Goal: Information Seeking & Learning: Learn about a topic

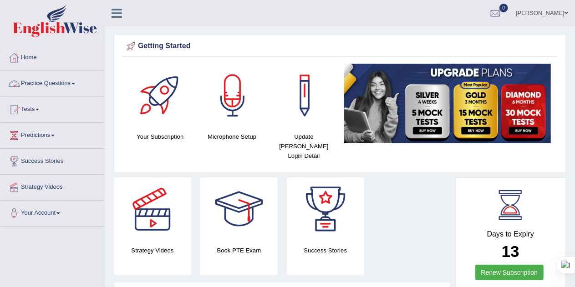
click at [55, 82] on link "Practice Questions" at bounding box center [52, 82] width 104 height 23
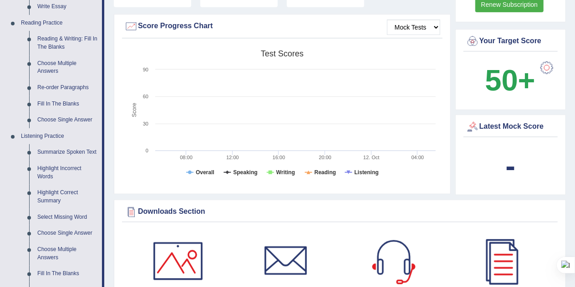
scroll to position [268, 0]
click at [74, 86] on link "Re-order Paragraphs" at bounding box center [67, 87] width 69 height 16
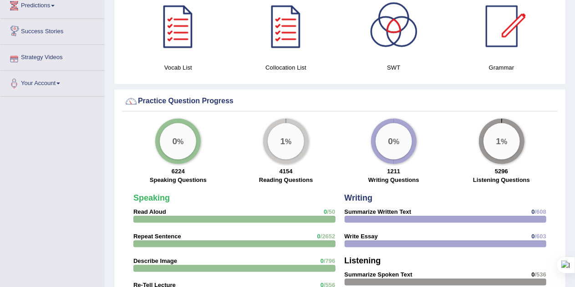
scroll to position [550, 0]
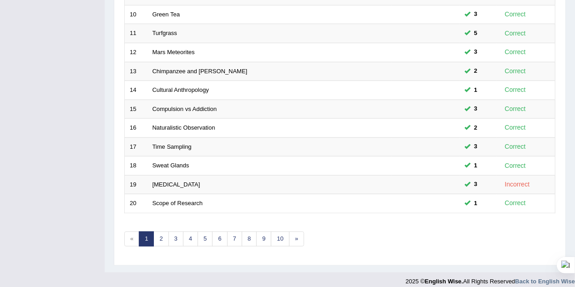
scroll to position [311, 0]
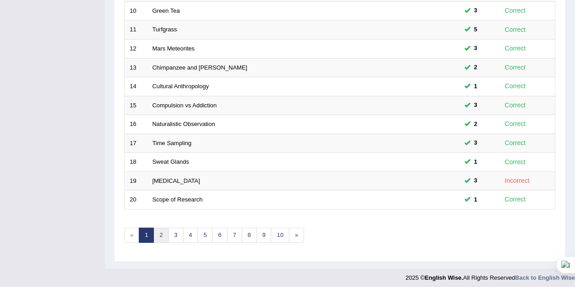
click at [160, 233] on link "2" at bounding box center [160, 235] width 15 height 15
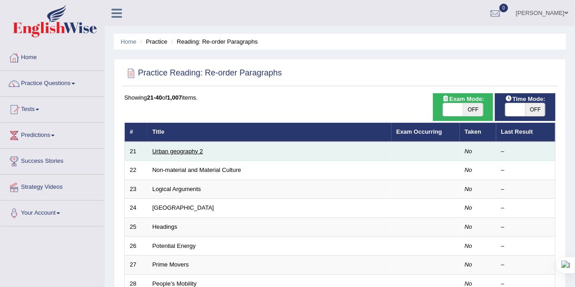
click at [174, 153] on link "Urban geography 2" at bounding box center [177, 151] width 51 height 7
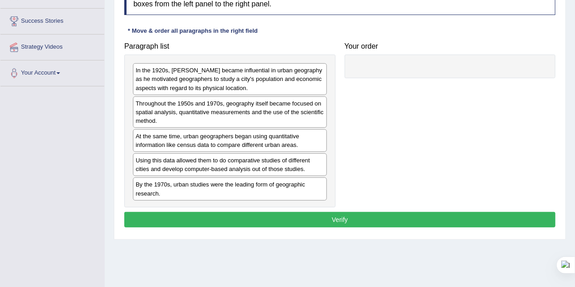
scroll to position [142, 0]
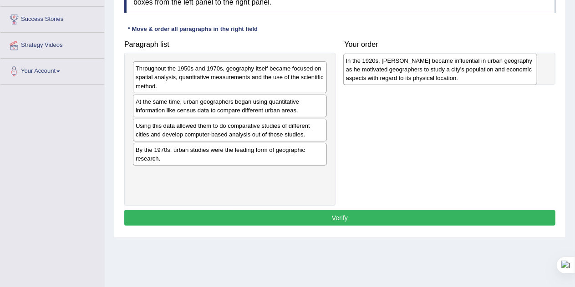
drag, startPoint x: 175, startPoint y: 75, endPoint x: 387, endPoint y: 65, distance: 212.3
click at [387, 65] on div "In the 1920s, Carl Sauer became influential in urban geography as he motivated …" at bounding box center [440, 69] width 194 height 31
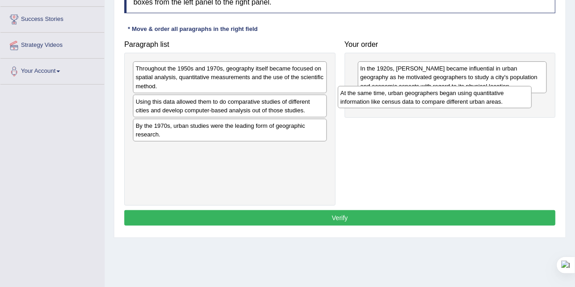
drag, startPoint x: 221, startPoint y: 101, endPoint x: 427, endPoint y: 94, distance: 206.3
click at [427, 94] on div "At the same time, urban geographers began using quantitative information like c…" at bounding box center [435, 97] width 194 height 23
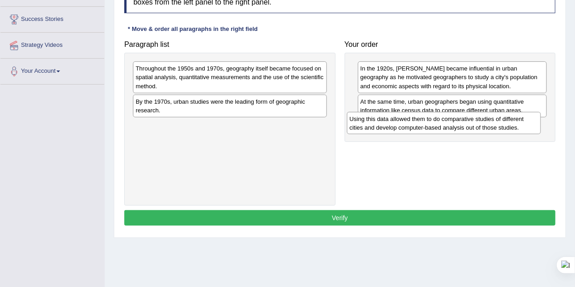
drag, startPoint x: 194, startPoint y: 106, endPoint x: 410, endPoint y: 122, distance: 216.8
click at [410, 122] on div "Using this data allowed them to do comparative studies of different cities and …" at bounding box center [444, 123] width 194 height 23
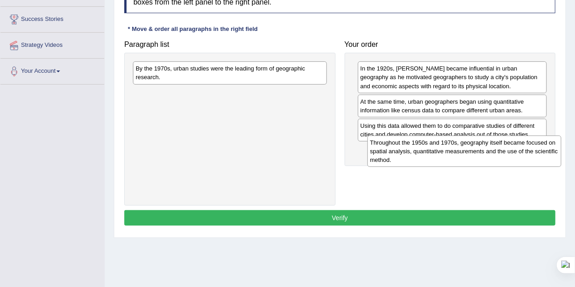
drag, startPoint x: 190, startPoint y: 67, endPoint x: 425, endPoint y: 141, distance: 245.8
click at [425, 141] on div "Throughout the 1950s and 1970s, geography itself became focused on spatial anal…" at bounding box center [464, 151] width 194 height 31
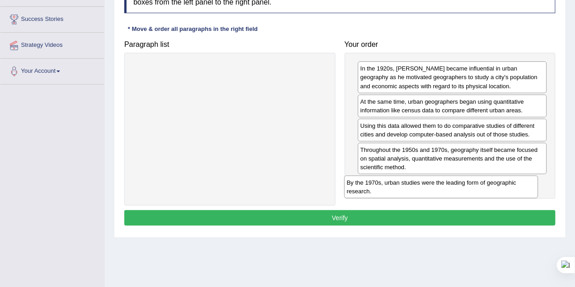
drag, startPoint x: 243, startPoint y: 76, endPoint x: 456, endPoint y: 190, distance: 241.2
click at [456, 190] on div "By the 1970s, urban studies were the leading form of geographic research." at bounding box center [441, 187] width 194 height 23
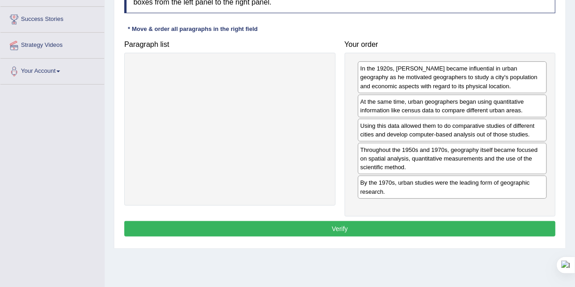
click at [291, 227] on button "Verify" at bounding box center [339, 228] width 431 height 15
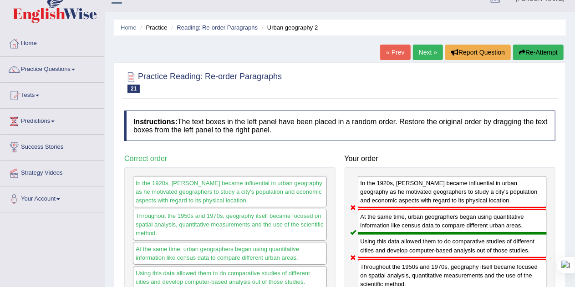
scroll to position [0, 0]
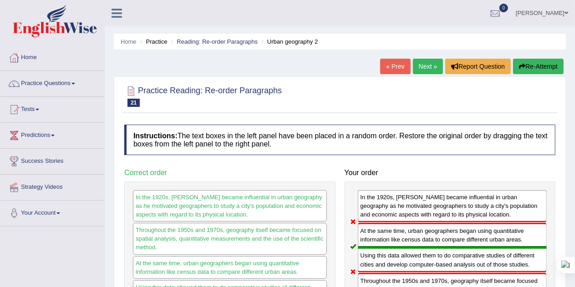
click at [543, 64] on button "Re-Attempt" at bounding box center [538, 66] width 51 height 15
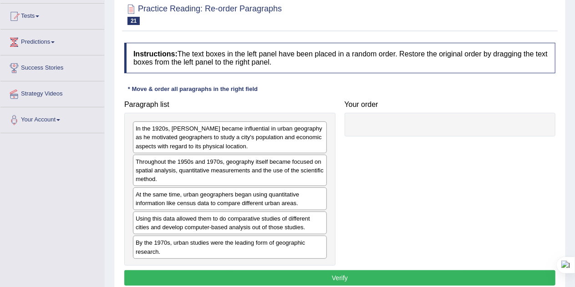
scroll to position [121, 0]
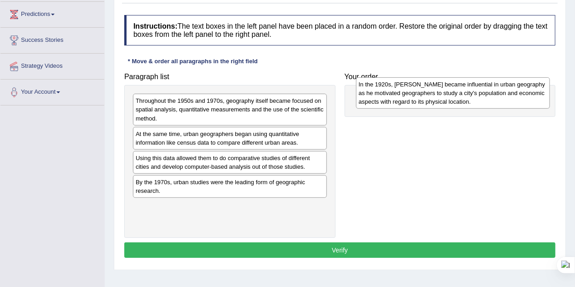
drag, startPoint x: 196, startPoint y: 112, endPoint x: 419, endPoint y: 96, distance: 223.5
click at [419, 96] on div "In the 1920s, [PERSON_NAME] became influential in urban geography as he motivat…" at bounding box center [453, 92] width 194 height 31
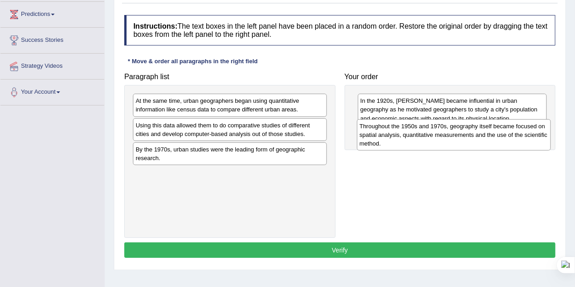
drag, startPoint x: 227, startPoint y: 110, endPoint x: 450, endPoint y: 135, distance: 225.3
click at [450, 135] on div "Throughout the 1950s and 1970s, geography itself became focused on spatial anal…" at bounding box center [454, 134] width 194 height 31
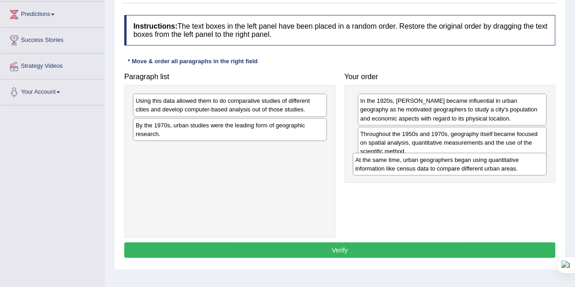
drag, startPoint x: 258, startPoint y: 105, endPoint x: 482, endPoint y: 164, distance: 232.3
click at [482, 164] on div "At the same time, urban geographers began using quantitative information like c…" at bounding box center [450, 164] width 194 height 23
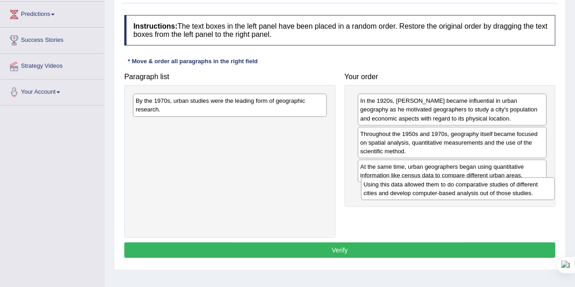
drag, startPoint x: 235, startPoint y: 106, endPoint x: 463, endPoint y: 190, distance: 242.8
click at [463, 190] on div "Using this data allowed them to do comparative studies of different cities and …" at bounding box center [458, 188] width 194 height 23
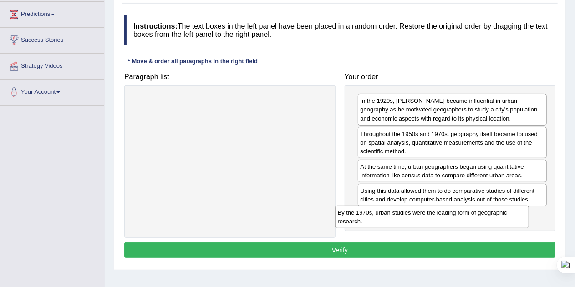
drag, startPoint x: 230, startPoint y: 105, endPoint x: 435, endPoint y: 216, distance: 232.9
click at [435, 216] on div "By the 1970s, urban studies were the leading form of geographic research." at bounding box center [432, 217] width 194 height 23
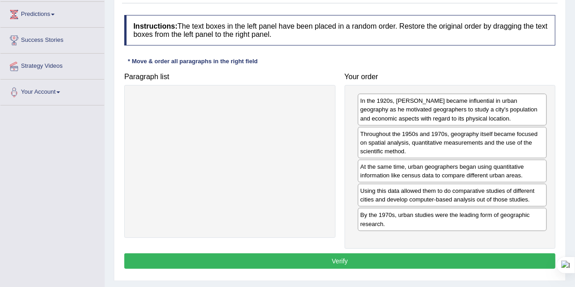
click at [347, 255] on button "Verify" at bounding box center [339, 260] width 431 height 15
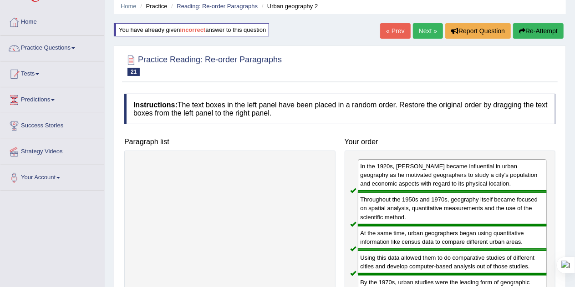
scroll to position [29, 0]
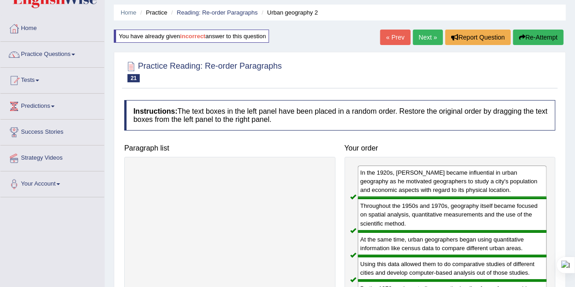
click at [421, 35] on link "Next »" at bounding box center [428, 37] width 30 height 15
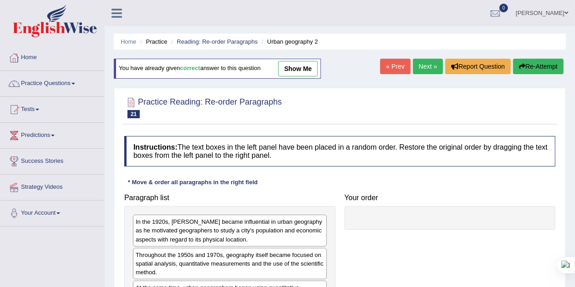
click at [421, 67] on link "Next »" at bounding box center [428, 66] width 30 height 15
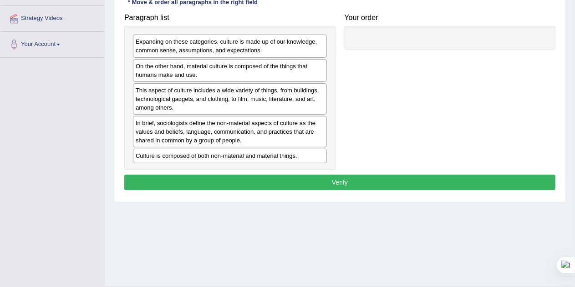
scroll to position [171, 0]
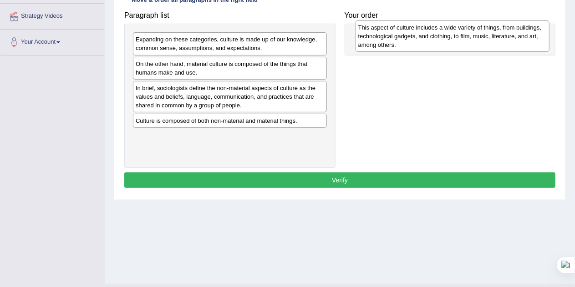
drag, startPoint x: 179, startPoint y: 94, endPoint x: 401, endPoint y: 34, distance: 230.5
click at [401, 34] on div "This aspect of culture includes a wide variety of things, from buildings, techn…" at bounding box center [452, 35] width 194 height 31
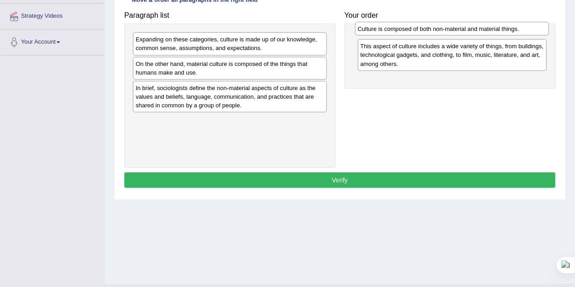
drag, startPoint x: 202, startPoint y: 121, endPoint x: 424, endPoint y: 30, distance: 240.2
click at [424, 30] on div "Culture is composed of both non-material and material things." at bounding box center [452, 29] width 194 height 14
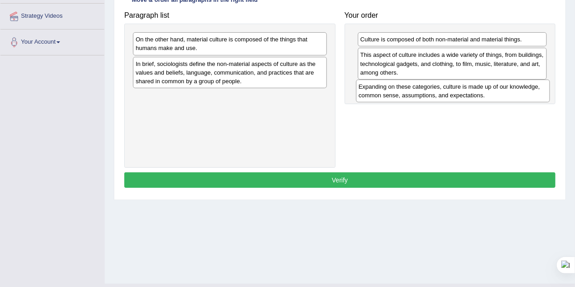
drag, startPoint x: 192, startPoint y: 40, endPoint x: 415, endPoint y: 87, distance: 227.9
click at [415, 87] on div "Expanding on these categories, culture is made up of our knowledge, common sens…" at bounding box center [453, 91] width 194 height 23
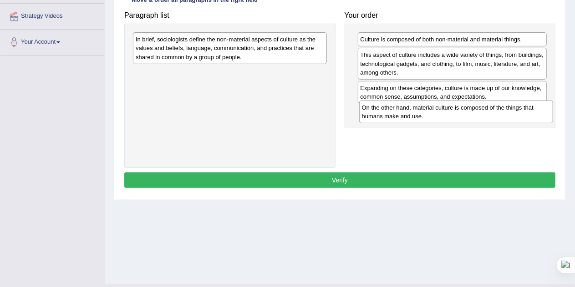
drag, startPoint x: 241, startPoint y: 47, endPoint x: 467, endPoint y: 115, distance: 236.1
click at [467, 115] on div "On the other hand, material culture is composed of the things that humans make …" at bounding box center [456, 112] width 194 height 23
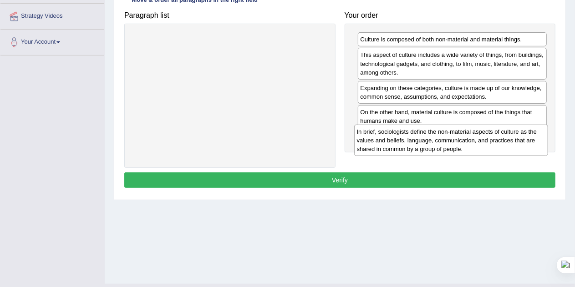
drag, startPoint x: 227, startPoint y: 42, endPoint x: 448, endPoint y: 135, distance: 239.6
click at [448, 135] on div "In brief, sociologists define the non-material aspects of culture as the values…" at bounding box center [451, 140] width 194 height 31
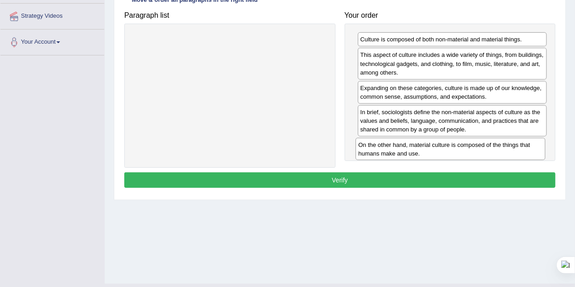
drag, startPoint x: 442, startPoint y: 118, endPoint x: 440, endPoint y: 152, distance: 33.7
click at [440, 152] on div "On the other hand, material culture is composed of the things that humans make …" at bounding box center [450, 149] width 190 height 23
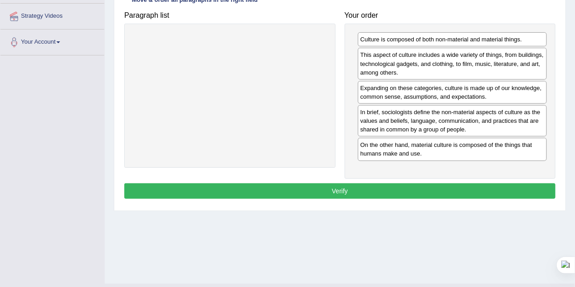
click at [370, 185] on button "Verify" at bounding box center [339, 190] width 431 height 15
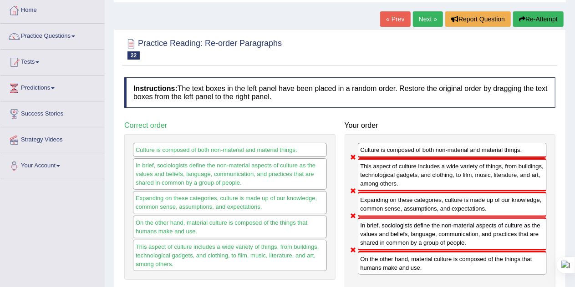
scroll to position [45, 0]
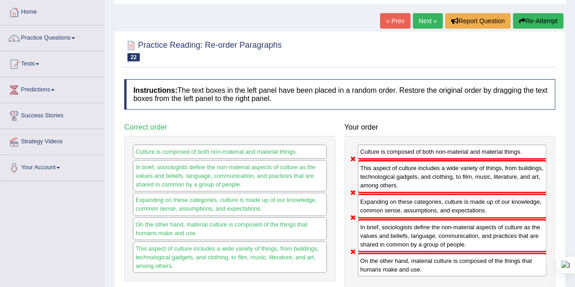
click at [59, 252] on div "Toggle navigation Home Practice Questions Speaking Practice Read Aloud Repeat S…" at bounding box center [287, 191] width 575 height 473
click at [539, 24] on button "Re-Attempt" at bounding box center [538, 20] width 51 height 15
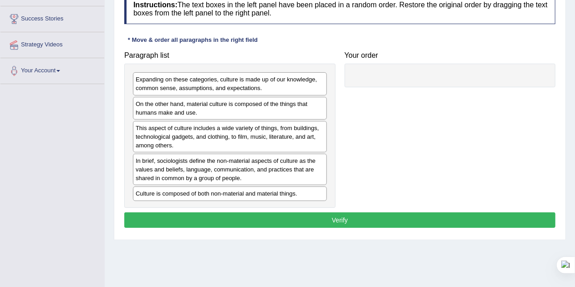
scroll to position [143, 0]
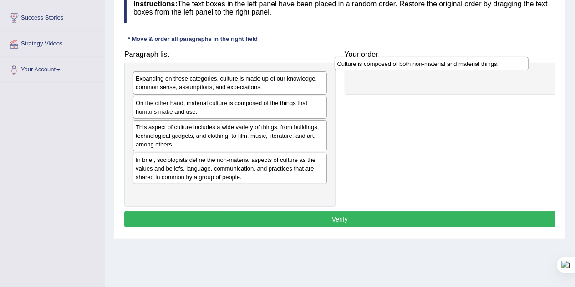
drag, startPoint x: 173, startPoint y: 194, endPoint x: 375, endPoint y: 57, distance: 243.7
click at [375, 57] on div "Culture is composed of both non-material and material things." at bounding box center [431, 64] width 194 height 14
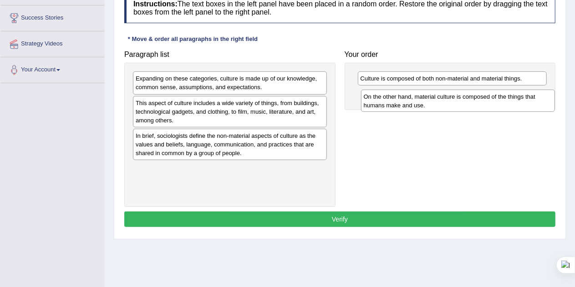
drag, startPoint x: 235, startPoint y: 107, endPoint x: 463, endPoint y: 101, distance: 228.0
click at [463, 101] on div "On the other hand, material culture is composed of the things that humans make …" at bounding box center [458, 101] width 194 height 23
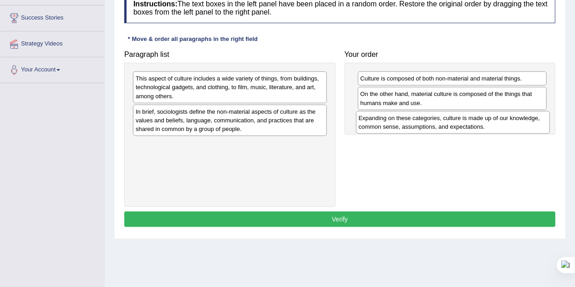
drag, startPoint x: 245, startPoint y: 82, endPoint x: 468, endPoint y: 122, distance: 226.4
click at [468, 122] on div "Expanding on these categories, culture is made up of our knowledge, common sens…" at bounding box center [453, 122] width 194 height 23
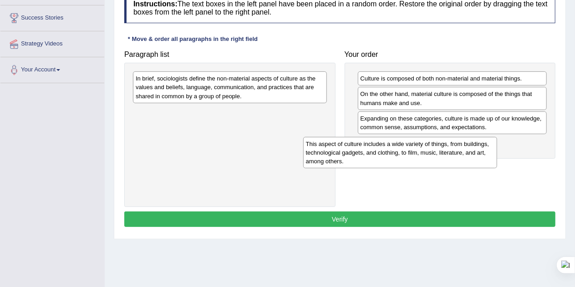
drag, startPoint x: 238, startPoint y: 89, endPoint x: 447, endPoint y: 149, distance: 216.7
click at [447, 149] on div "This aspect of culture includes a wide variety of things, from buildings, techn…" at bounding box center [400, 152] width 194 height 31
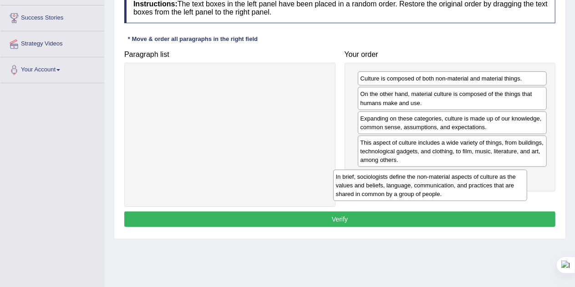
drag, startPoint x: 253, startPoint y: 92, endPoint x: 478, endPoint y: 187, distance: 244.1
click at [478, 187] on div "In brief, sociologists define the non-material aspects of culture as the values…" at bounding box center [430, 185] width 194 height 31
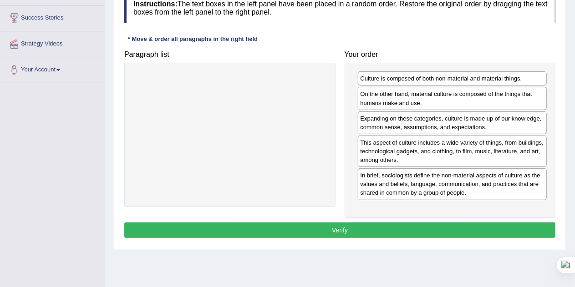
click at [354, 231] on button "Verify" at bounding box center [339, 229] width 431 height 15
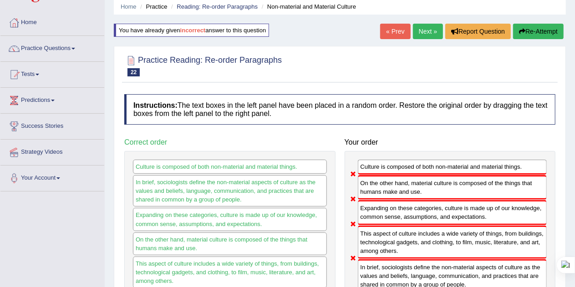
scroll to position [32, 0]
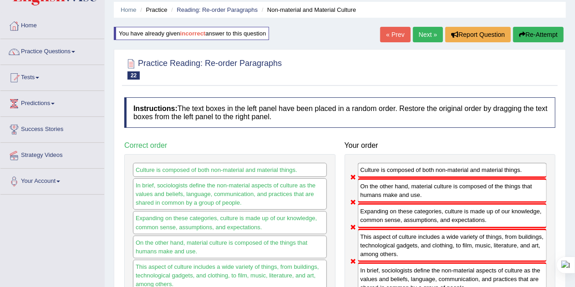
click at [532, 35] on button "Re-Attempt" at bounding box center [538, 34] width 51 height 15
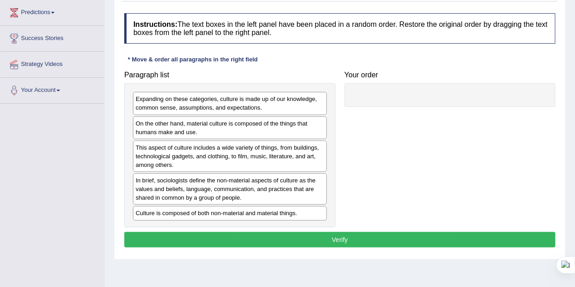
scroll to position [123, 0]
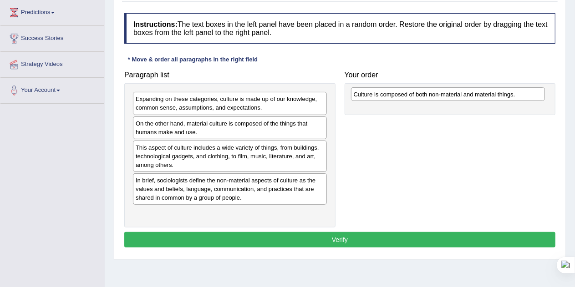
drag, startPoint x: 182, startPoint y: 213, endPoint x: 400, endPoint y: 96, distance: 247.8
click at [400, 96] on div "Culture is composed of both non-material and material things." at bounding box center [448, 94] width 194 height 14
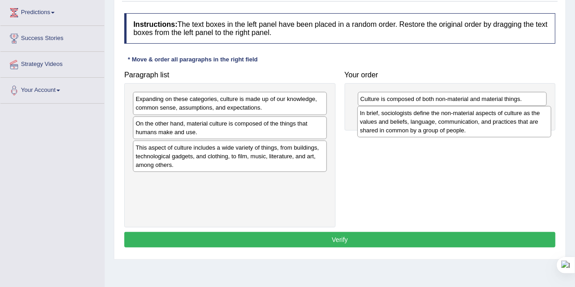
drag, startPoint x: 175, startPoint y: 185, endPoint x: 399, endPoint y: 119, distance: 233.9
click at [399, 119] on div "In brief, sociologists define the non-material aspects of culture as the values…" at bounding box center [454, 121] width 194 height 31
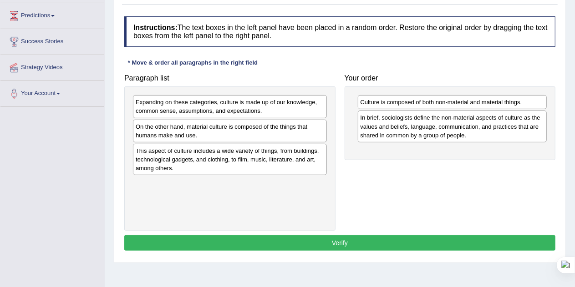
scroll to position [120, 0]
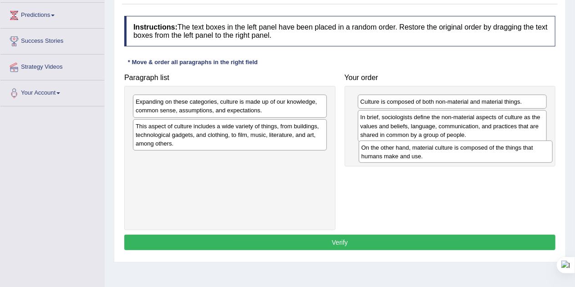
drag, startPoint x: 251, startPoint y: 135, endPoint x: 476, endPoint y: 157, distance: 226.3
click at [476, 157] on div "On the other hand, material culture is composed of the things that humans make …" at bounding box center [456, 152] width 194 height 23
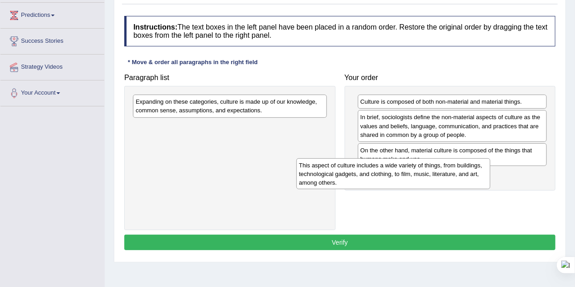
drag, startPoint x: 290, startPoint y: 143, endPoint x: 503, endPoint y: 185, distance: 216.7
click at [490, 185] on div "This aspect of culture includes a wide variety of things, from buildings, techn…" at bounding box center [393, 173] width 194 height 31
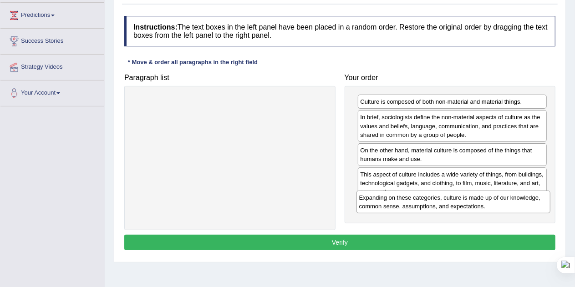
drag, startPoint x: 271, startPoint y: 108, endPoint x: 496, endPoint y: 205, distance: 245.0
click at [496, 205] on div "Expanding on these categories, culture is made up of our knowledge, common sens…" at bounding box center [453, 202] width 194 height 23
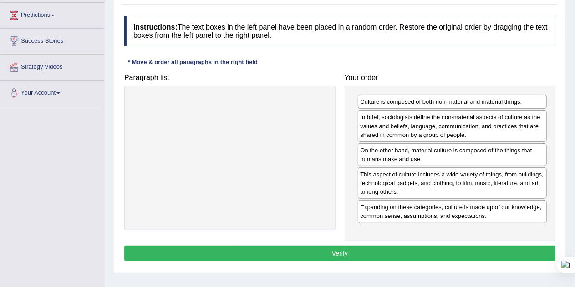
click at [357, 251] on button "Verify" at bounding box center [339, 253] width 431 height 15
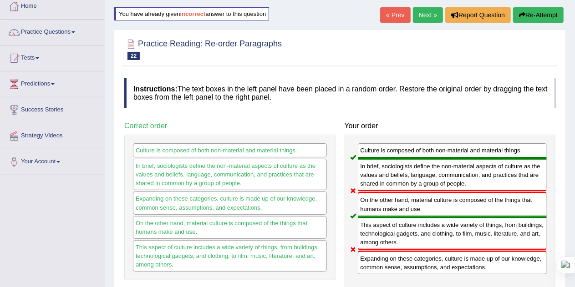
scroll to position [29, 0]
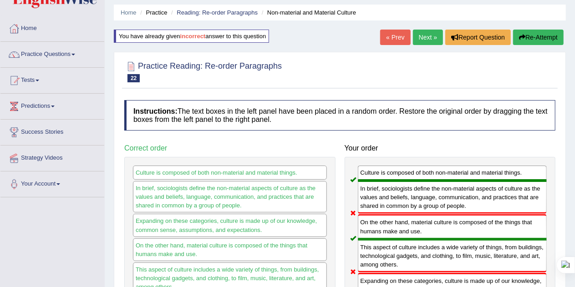
click at [529, 34] on button "Re-Attempt" at bounding box center [538, 37] width 51 height 15
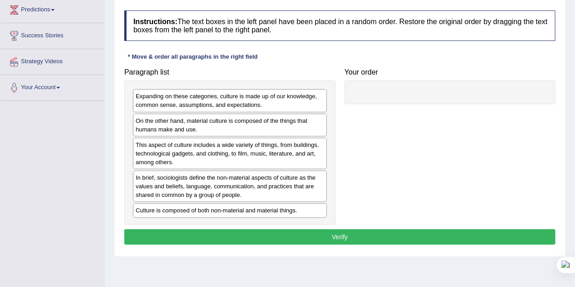
scroll to position [126, 0]
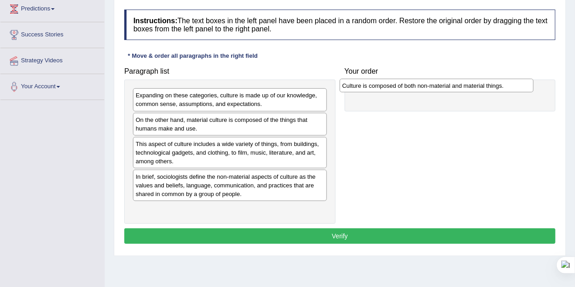
drag, startPoint x: 217, startPoint y: 212, endPoint x: 432, endPoint y: 89, distance: 248.4
click at [432, 89] on div "Culture is composed of both non-material and material things." at bounding box center [436, 86] width 194 height 14
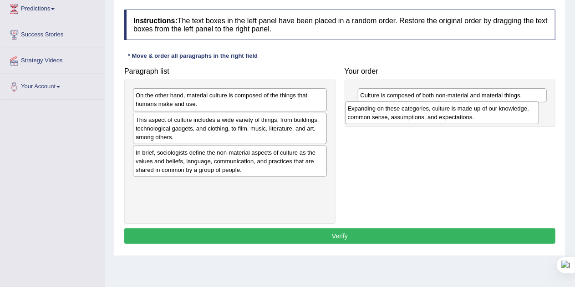
drag, startPoint x: 234, startPoint y: 100, endPoint x: 457, endPoint y: 114, distance: 223.4
click at [457, 114] on div "Expanding on these categories, culture is made up of our knowledge, common sens…" at bounding box center [442, 112] width 194 height 23
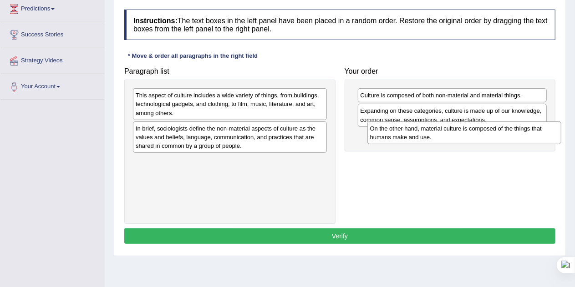
drag, startPoint x: 185, startPoint y: 104, endPoint x: 420, endPoint y: 137, distance: 238.1
click at [420, 137] on div "On the other hand, material culture is composed of the things that humans make …" at bounding box center [464, 132] width 194 height 23
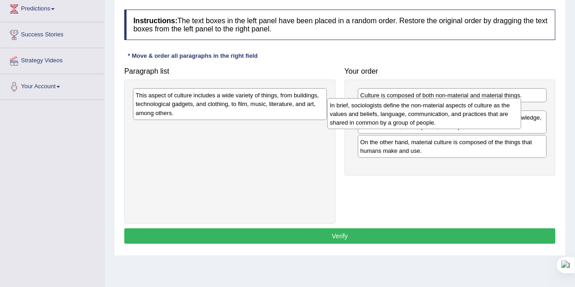
drag, startPoint x: 200, startPoint y: 135, endPoint x: 403, endPoint y: 110, distance: 204.5
click at [403, 110] on div "In brief, sociologists define the non-material aspects of culture as the values…" at bounding box center [424, 113] width 194 height 31
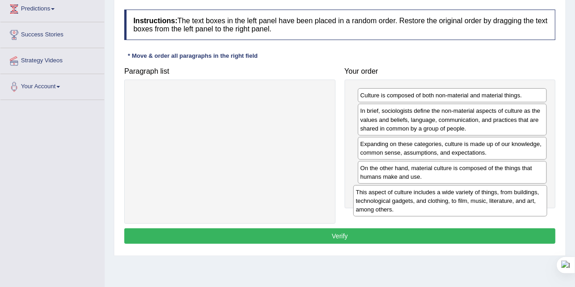
drag, startPoint x: 217, startPoint y: 106, endPoint x: 445, endPoint y: 203, distance: 248.1
click at [445, 203] on div "This aspect of culture includes a wide variety of things, from buildings, techn…" at bounding box center [450, 200] width 194 height 31
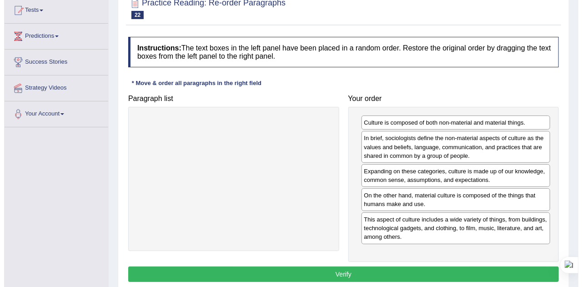
scroll to position [97, 0]
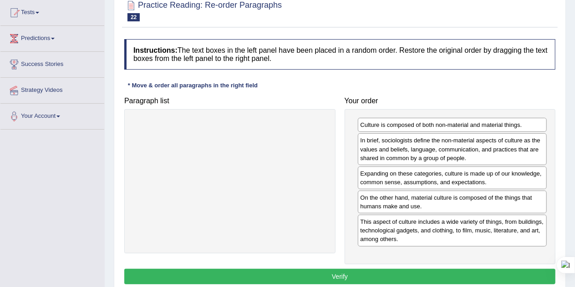
click at [389, 274] on button "Verify" at bounding box center [339, 276] width 431 height 15
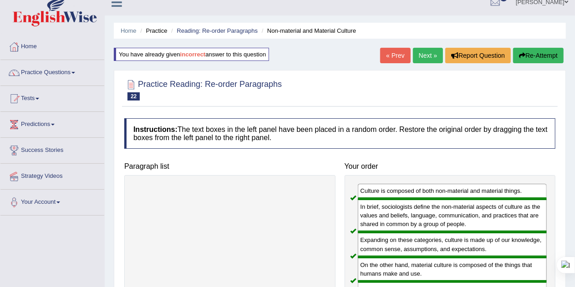
scroll to position [8, 0]
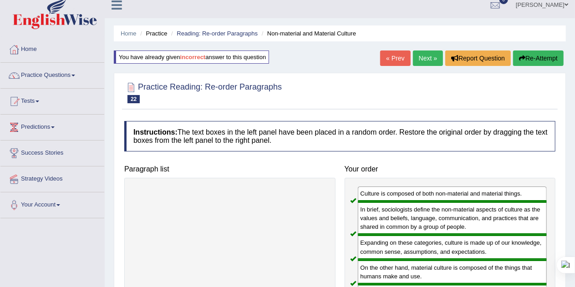
click at [421, 60] on link "Next »" at bounding box center [428, 58] width 30 height 15
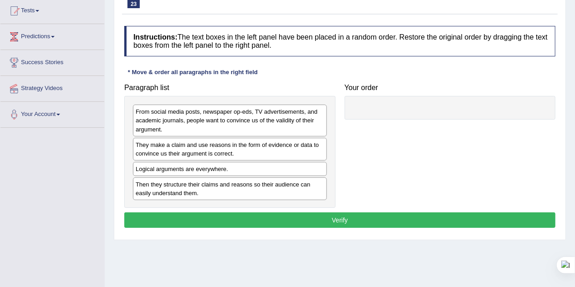
scroll to position [103, 0]
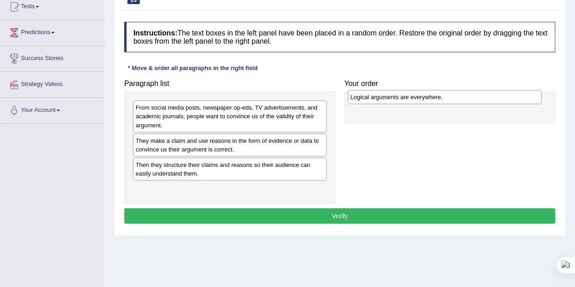
drag, startPoint x: 206, startPoint y: 167, endPoint x: 420, endPoint y: 100, distance: 224.9
click at [420, 100] on div "Logical arguments are everywhere." at bounding box center [445, 97] width 194 height 14
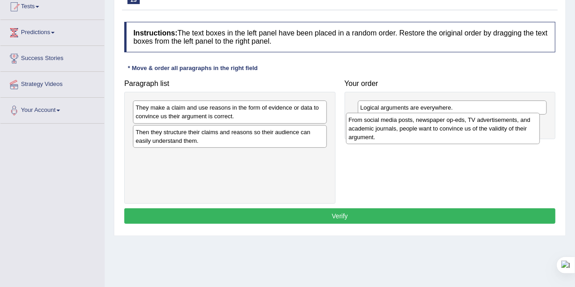
drag, startPoint x: 207, startPoint y: 114, endPoint x: 423, endPoint y: 126, distance: 216.0
click at [423, 126] on div "From social media posts, newspaper op-eds, TV advertisements, and academic jour…" at bounding box center [443, 128] width 194 height 31
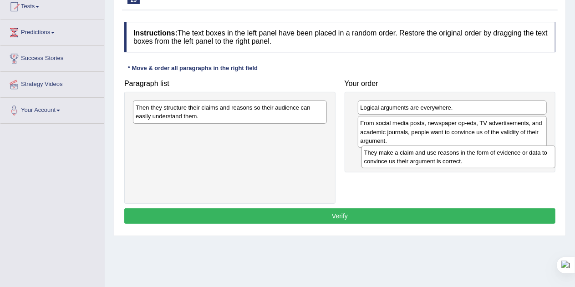
drag, startPoint x: 205, startPoint y: 109, endPoint x: 434, endPoint y: 154, distance: 233.3
click at [434, 154] on div "They make a claim and use reasons in the form of evidence or data to convince u…" at bounding box center [458, 157] width 194 height 23
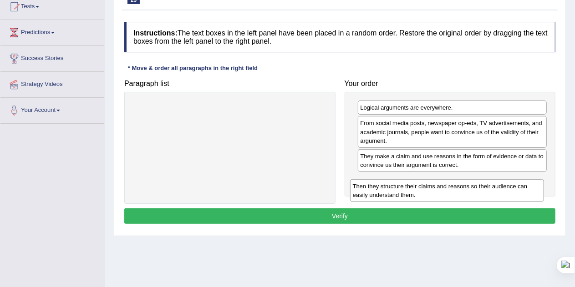
drag, startPoint x: 223, startPoint y: 112, endPoint x: 450, endPoint y: 190, distance: 239.7
click at [450, 190] on div "Then they structure their claims and reasons so their audience can easily under…" at bounding box center [447, 190] width 194 height 23
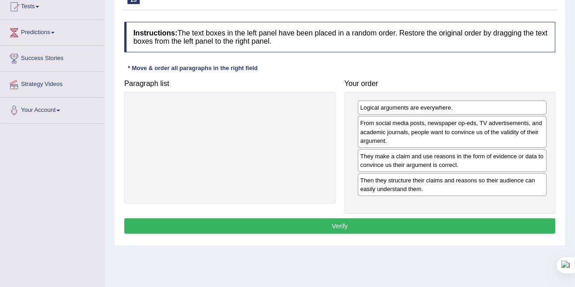
click at [335, 224] on button "Verify" at bounding box center [339, 225] width 431 height 15
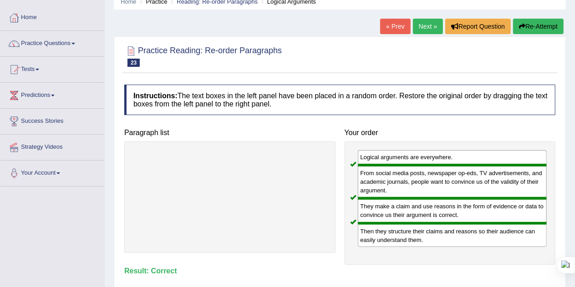
scroll to position [39, 0]
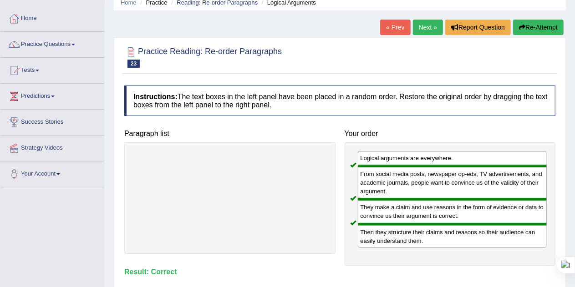
click at [426, 30] on link "Next »" at bounding box center [428, 27] width 30 height 15
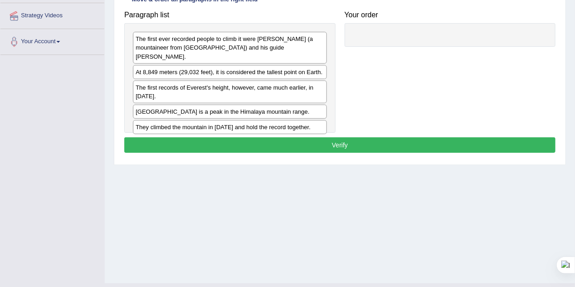
scroll to position [171, 0]
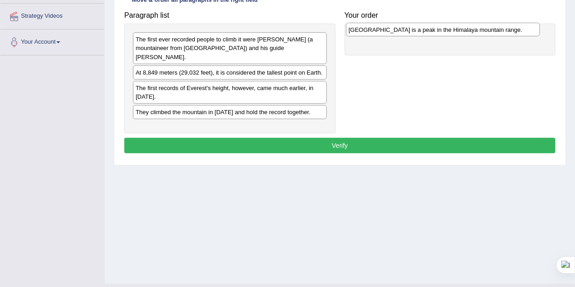
drag, startPoint x: 227, startPoint y: 100, endPoint x: 440, endPoint y: 27, distance: 225.0
click at [440, 27] on div "Mount Everest is a peak in the Himalaya mountain range." at bounding box center [443, 30] width 194 height 14
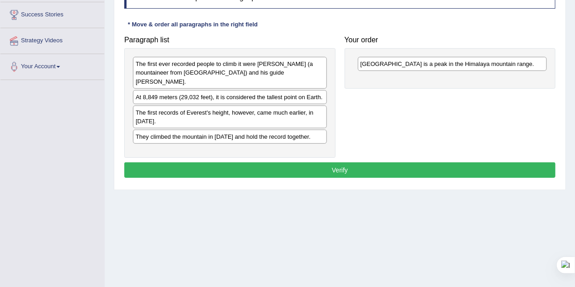
scroll to position [145, 0]
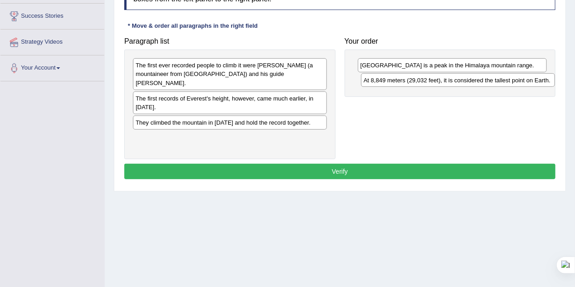
drag, startPoint x: 216, startPoint y: 89, endPoint x: 444, endPoint y: 80, distance: 228.1
click at [444, 80] on div "At 8,849 meters (29,032 feet), it is considered the tallest point on Earth." at bounding box center [458, 80] width 194 height 14
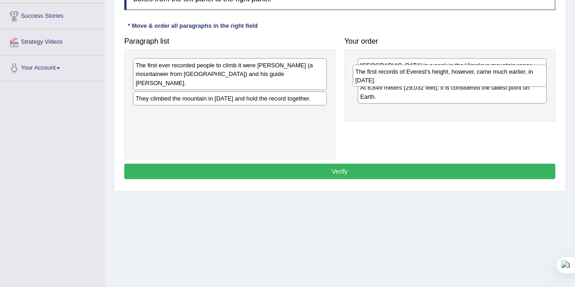
drag, startPoint x: 210, startPoint y: 94, endPoint x: 430, endPoint y: 77, distance: 220.4
click at [430, 77] on div "The first records of Everest's height, however, came much earlier, in 1856." at bounding box center [450, 76] width 194 height 23
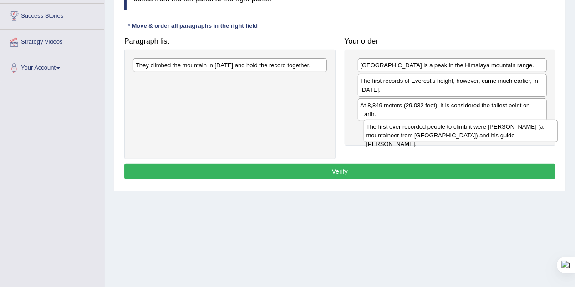
drag, startPoint x: 269, startPoint y: 74, endPoint x: 499, endPoint y: 135, distance: 237.7
click at [499, 135] on div "The first ever recorded people to climb it were Edmund Hillary (a mountaineer f…" at bounding box center [461, 131] width 194 height 23
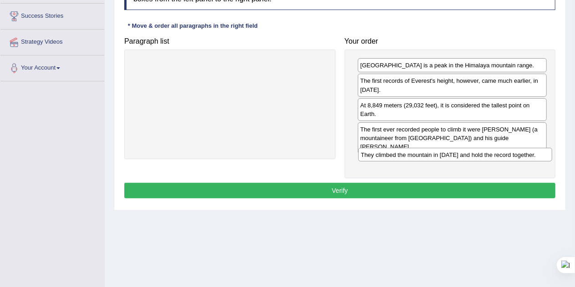
drag, startPoint x: 233, startPoint y: 66, endPoint x: 459, endPoint y: 155, distance: 242.4
click at [459, 155] on div "They climbed the mountain in 1953 and hold the record together." at bounding box center [455, 155] width 194 height 14
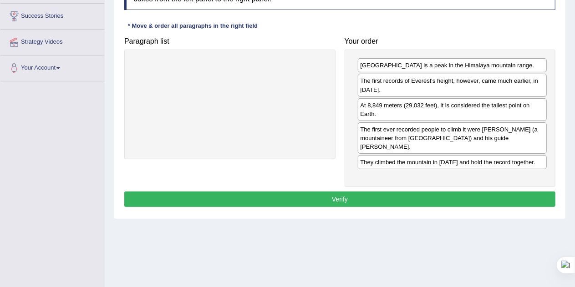
click at [375, 192] on button "Verify" at bounding box center [339, 199] width 431 height 15
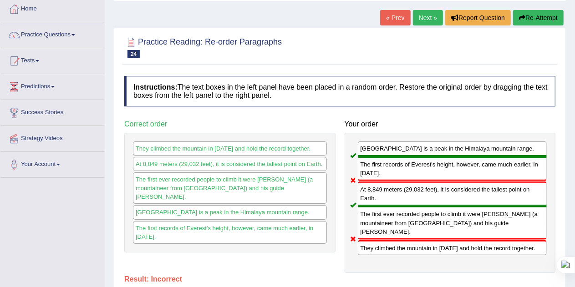
scroll to position [45, 0]
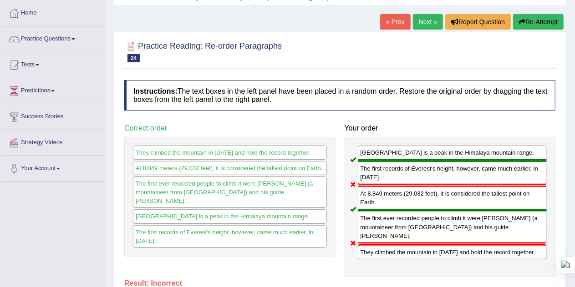
click at [417, 19] on link "Next »" at bounding box center [428, 21] width 30 height 15
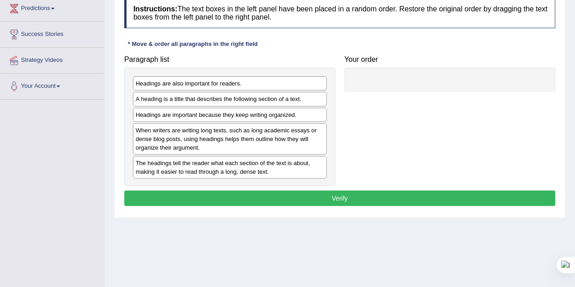
scroll to position [131, 0]
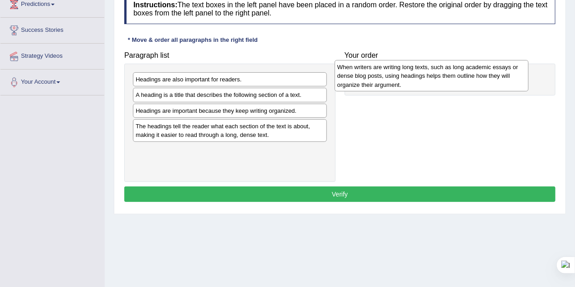
drag, startPoint x: 249, startPoint y: 131, endPoint x: 460, endPoint y: 71, distance: 218.5
click at [460, 71] on div "When writers are writing long texts, such as long academic essays or dense blog…" at bounding box center [431, 75] width 194 height 31
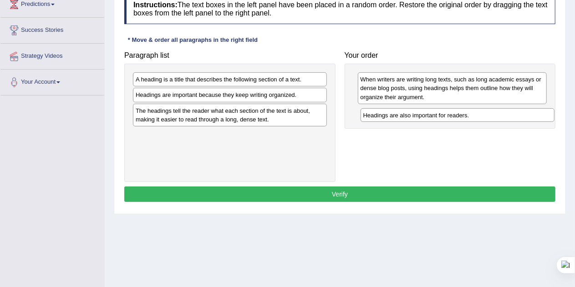
drag, startPoint x: 177, startPoint y: 79, endPoint x: 404, endPoint y: 115, distance: 230.3
click at [404, 115] on div "Headings are also important for readers." at bounding box center [457, 115] width 194 height 14
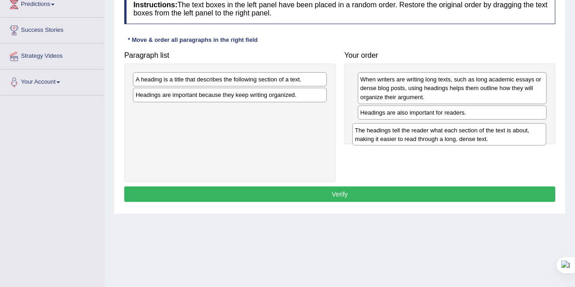
drag, startPoint x: 185, startPoint y: 116, endPoint x: 405, endPoint y: 136, distance: 221.1
click at [405, 136] on div "The headings tell the reader what each section of the text is about, making it …" at bounding box center [449, 134] width 194 height 23
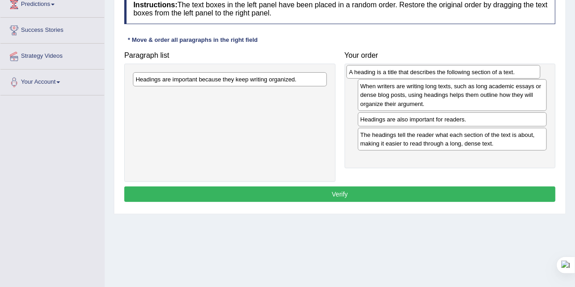
drag, startPoint x: 253, startPoint y: 81, endPoint x: 471, endPoint y: 74, distance: 218.5
click at [471, 74] on div "A heading is a title that describes the following section of a text." at bounding box center [443, 72] width 194 height 14
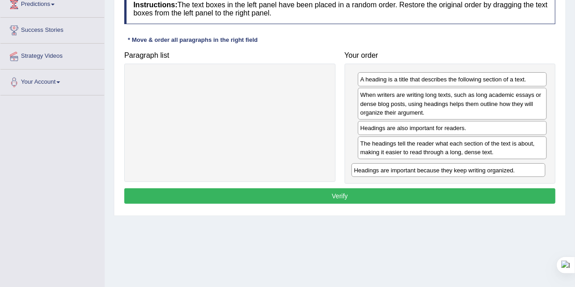
drag, startPoint x: 231, startPoint y: 79, endPoint x: 454, endPoint y: 169, distance: 241.1
click at [454, 169] on div "Headings are important because they keep writing organized." at bounding box center [448, 170] width 194 height 14
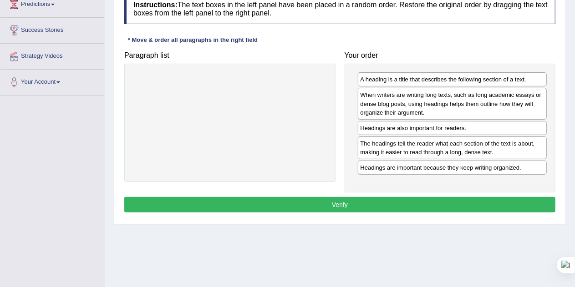
click at [352, 203] on button "Verify" at bounding box center [339, 204] width 431 height 15
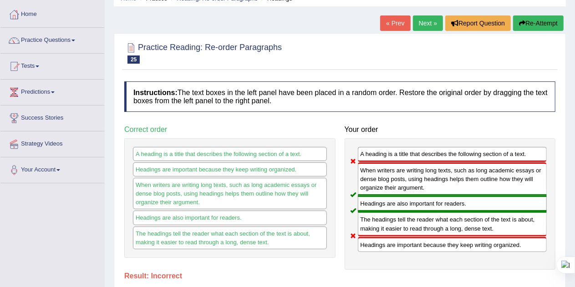
scroll to position [35, 0]
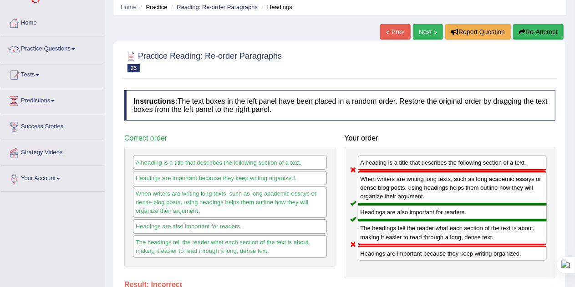
click at [546, 27] on button "Re-Attempt" at bounding box center [538, 31] width 51 height 15
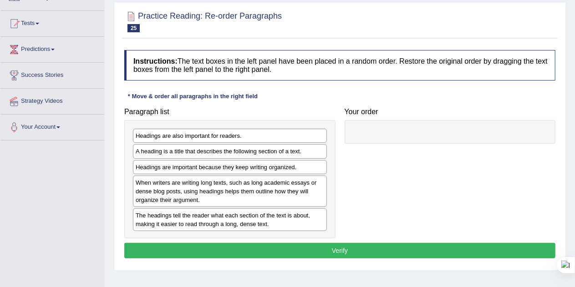
click at [60, 268] on div "Toggle navigation Home Practice Questions Speaking Practice Read Aloud Repeat S…" at bounding box center [287, 150] width 575 height 473
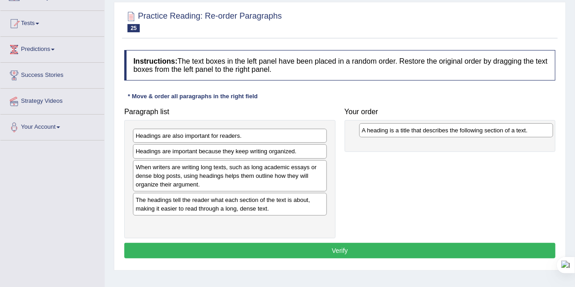
drag, startPoint x: 226, startPoint y: 151, endPoint x: 452, endPoint y: 130, distance: 227.1
click at [452, 130] on div "A heading is a title that describes the following section of a text." at bounding box center [456, 130] width 194 height 14
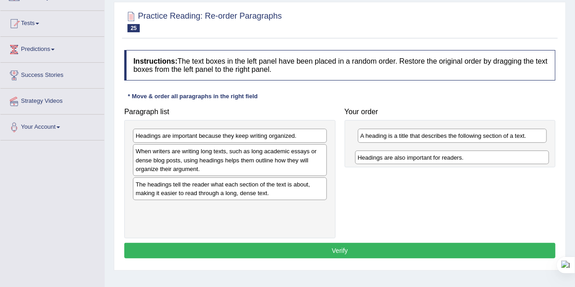
drag, startPoint x: 203, startPoint y: 136, endPoint x: 425, endPoint y: 157, distance: 223.1
click at [425, 157] on div "Headings are also important for readers." at bounding box center [452, 158] width 194 height 14
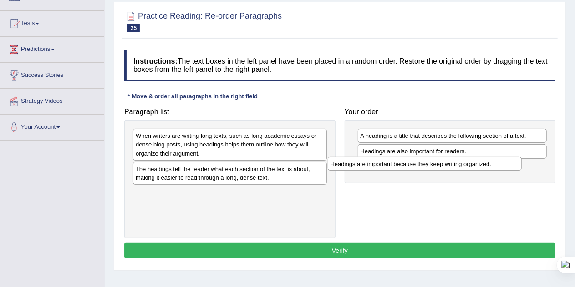
drag, startPoint x: 193, startPoint y: 137, endPoint x: 389, endPoint y: 166, distance: 197.2
click at [389, 166] on div "Headings are important because they keep writing organized." at bounding box center [425, 164] width 194 height 14
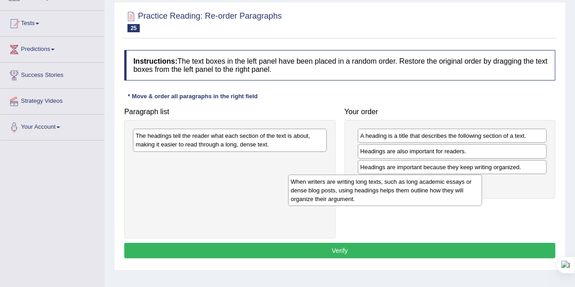
drag, startPoint x: 250, startPoint y: 150, endPoint x: 449, endPoint y: 192, distance: 203.3
click at [449, 192] on div "When writers are writing long texts, such as long academic essays or dense blog…" at bounding box center [385, 190] width 194 height 31
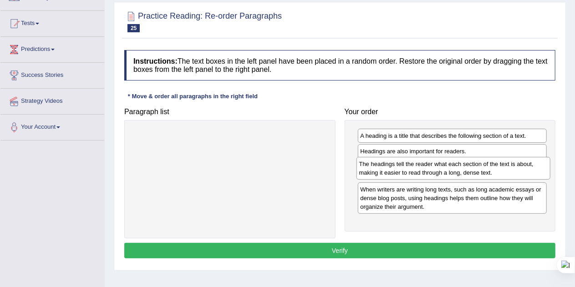
drag, startPoint x: 236, startPoint y: 143, endPoint x: 459, endPoint y: 172, distance: 225.2
click at [459, 172] on div "The headings tell the reader what each section of the text is about, making it …" at bounding box center [453, 168] width 194 height 23
drag, startPoint x: 454, startPoint y: 194, endPoint x: 449, endPoint y: 174, distance: 20.3
click at [449, 174] on div "The headings tell the reader what each section of the text is about, making it …" at bounding box center [447, 167] width 190 height 23
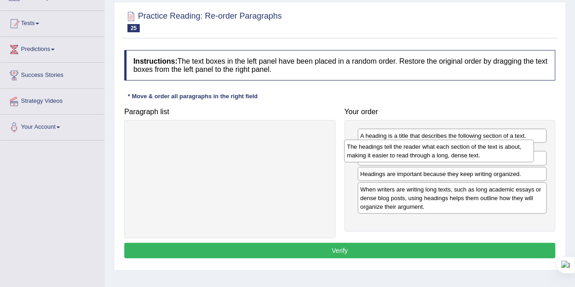
drag, startPoint x: 448, startPoint y: 182, endPoint x: 435, endPoint y: 149, distance: 35.6
click at [435, 149] on div "The headings tell the reader what each section of the text is about, making it …" at bounding box center [439, 151] width 190 height 23
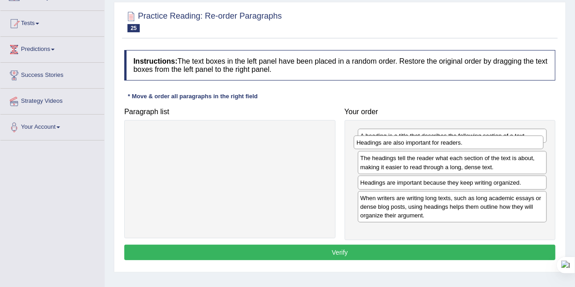
drag, startPoint x: 398, startPoint y: 174, endPoint x: 394, endPoint y: 142, distance: 32.5
click at [394, 142] on div "Headings are also important for readers." at bounding box center [449, 143] width 190 height 14
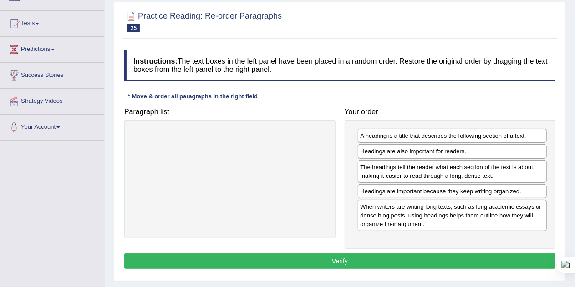
click at [368, 259] on button "Verify" at bounding box center [339, 260] width 431 height 15
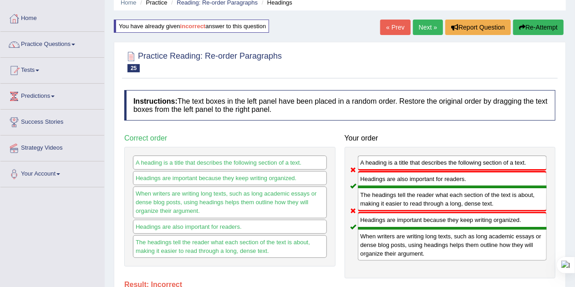
scroll to position [32, 0]
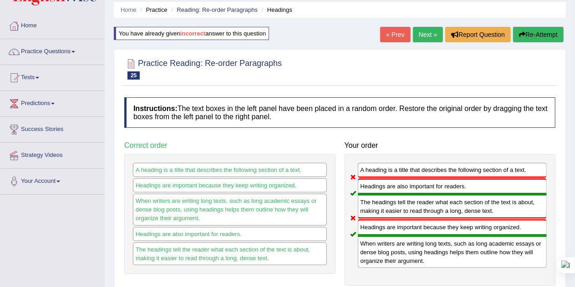
click at [539, 39] on button "Re-Attempt" at bounding box center [538, 34] width 51 height 15
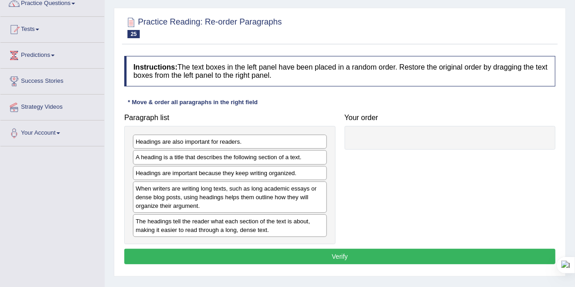
scroll to position [81, 0]
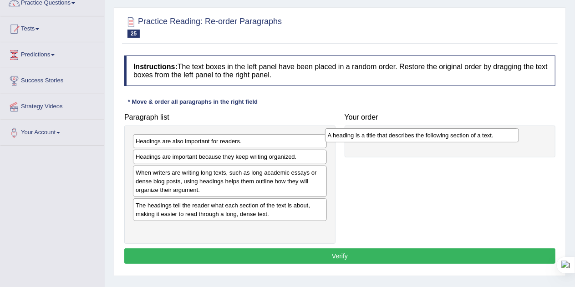
drag, startPoint x: 210, startPoint y: 158, endPoint x: 404, endPoint y: 136, distance: 195.9
click at [404, 136] on div "A heading is a title that describes the following section of a text." at bounding box center [422, 135] width 194 height 14
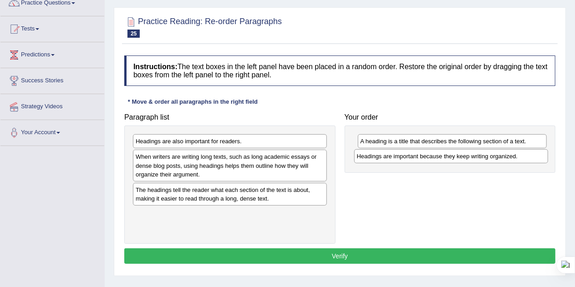
drag, startPoint x: 170, startPoint y: 157, endPoint x: 399, endPoint y: 154, distance: 228.9
click at [399, 154] on div "Headings are important because they keep writing organized." at bounding box center [451, 156] width 194 height 14
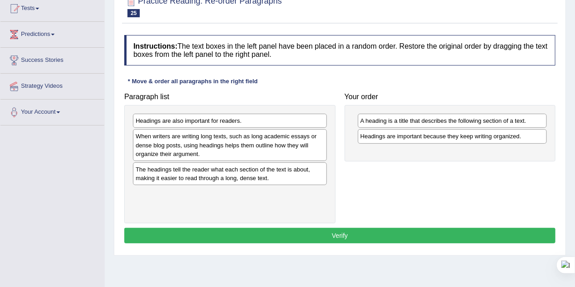
scroll to position [98, 0]
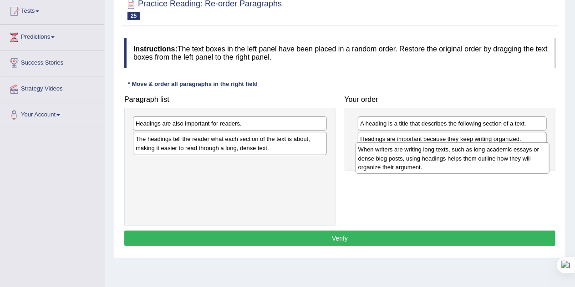
drag, startPoint x: 282, startPoint y: 142, endPoint x: 505, endPoint y: 152, distance: 223.2
click at [505, 152] on div "When writers are writing long texts, such as long academic essays or dense blog…" at bounding box center [452, 157] width 194 height 31
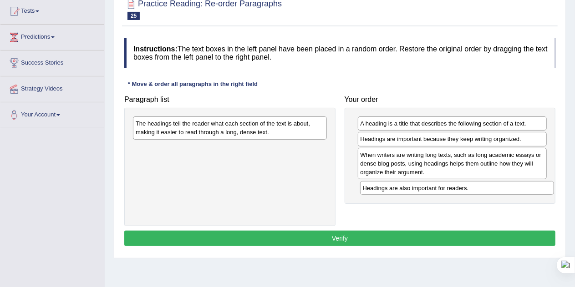
drag, startPoint x: 182, startPoint y: 122, endPoint x: 409, endPoint y: 187, distance: 236.1
click at [409, 187] on div "Headings are also important for readers." at bounding box center [457, 188] width 194 height 14
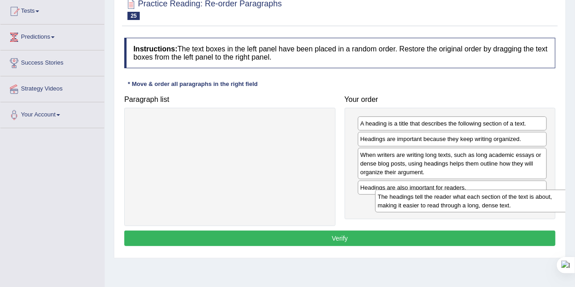
drag, startPoint x: 256, startPoint y: 131, endPoint x: 502, endPoint y: 204, distance: 257.3
click at [502, 204] on div "The headings tell the reader what each section of the text is about, making it …" at bounding box center [472, 201] width 194 height 23
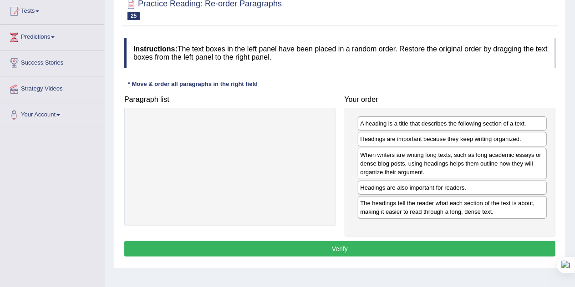
click at [325, 242] on button "Verify" at bounding box center [339, 248] width 431 height 15
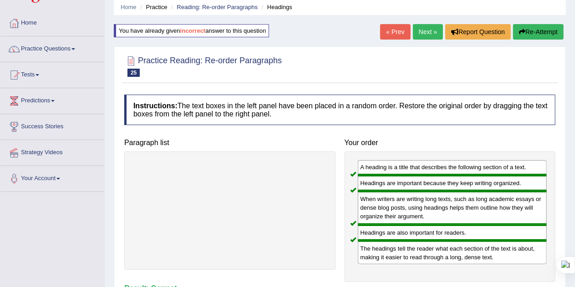
scroll to position [32, 0]
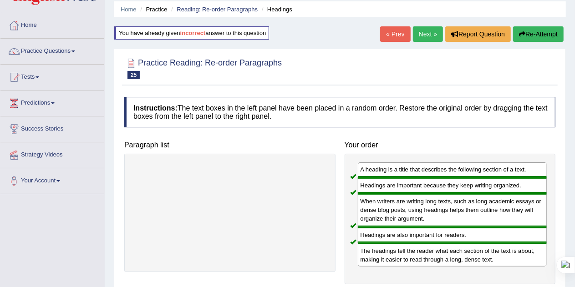
click at [425, 33] on link "Next »" at bounding box center [428, 33] width 30 height 15
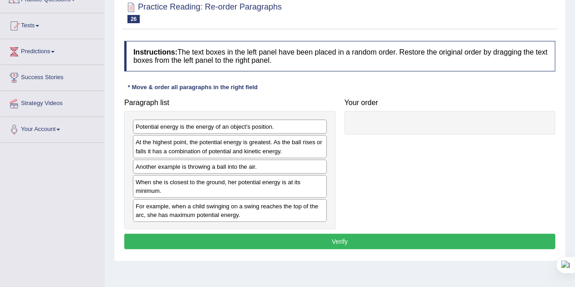
scroll to position [85, 0]
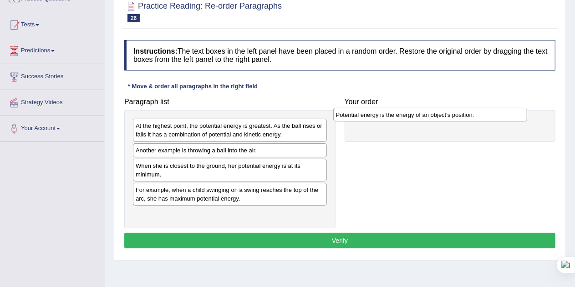
drag, startPoint x: 222, startPoint y: 129, endPoint x: 423, endPoint y: 117, distance: 201.0
click at [423, 117] on div "Potential energy is the energy of an object's position." at bounding box center [430, 115] width 194 height 14
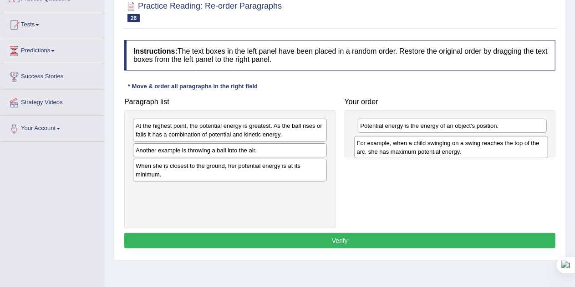
drag, startPoint x: 215, startPoint y: 189, endPoint x: 435, endPoint y: 141, distance: 225.4
click at [435, 141] on div "For example, when a child swinging on a swing reaches the top of the arc, she h…" at bounding box center [451, 147] width 194 height 23
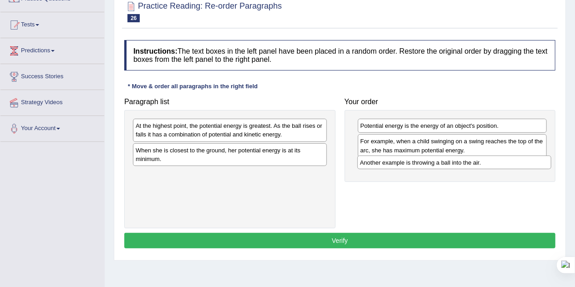
drag, startPoint x: 195, startPoint y: 151, endPoint x: 420, endPoint y: 163, distance: 224.7
click at [420, 163] on div "Another example is throwing a ball into the air." at bounding box center [454, 163] width 194 height 14
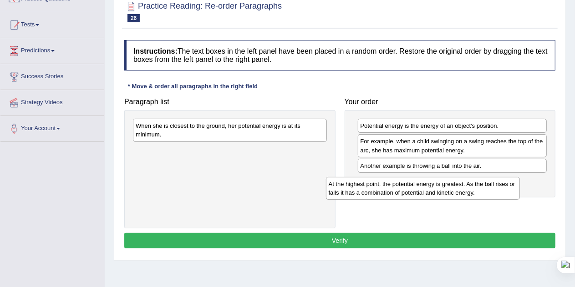
drag, startPoint x: 250, startPoint y: 133, endPoint x: 459, endPoint y: 191, distance: 216.1
click at [459, 191] on div "At the highest point, the potential energy is greatest. As the ball rises or fa…" at bounding box center [423, 188] width 194 height 23
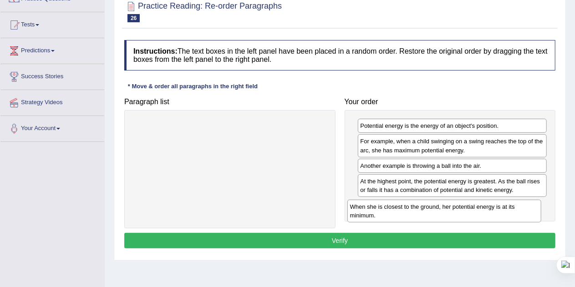
drag, startPoint x: 217, startPoint y: 129, endPoint x: 432, endPoint y: 210, distance: 230.4
click at [432, 210] on div "When she is closest to the ground, her potential energy is at its minimum." at bounding box center [444, 211] width 194 height 23
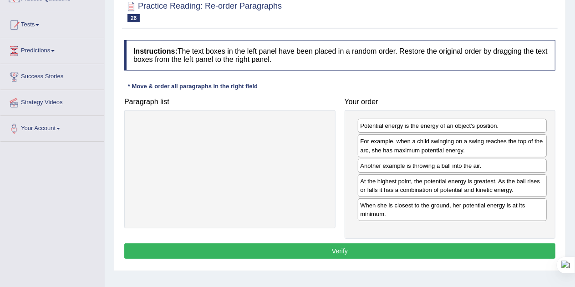
click at [341, 247] on button "Verify" at bounding box center [339, 250] width 431 height 15
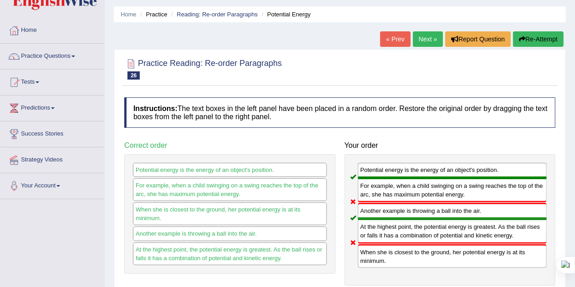
scroll to position [25, 0]
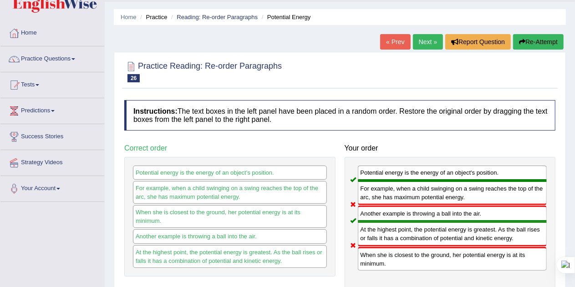
click at [547, 41] on button "Re-Attempt" at bounding box center [538, 41] width 51 height 15
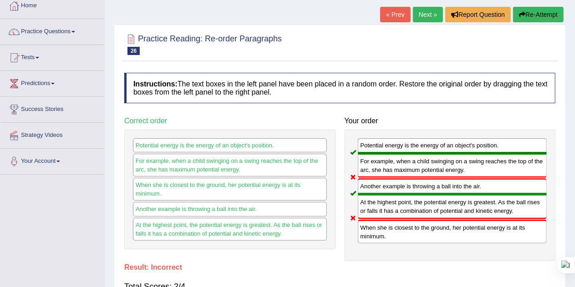
scroll to position [56, 0]
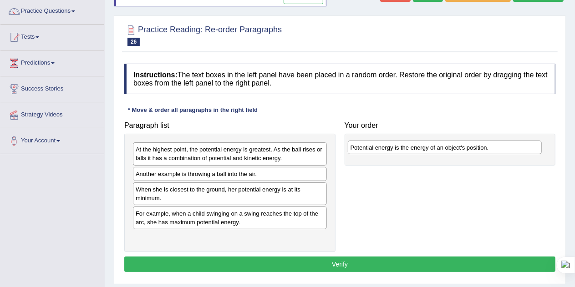
drag, startPoint x: 208, startPoint y: 151, endPoint x: 413, endPoint y: 143, distance: 205.3
click at [413, 143] on div "Potential energy is the energy of an object's position." at bounding box center [445, 148] width 194 height 14
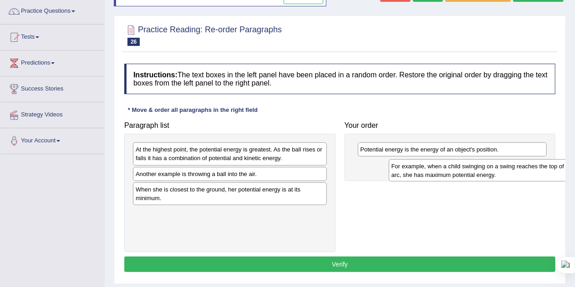
drag, startPoint x: 188, startPoint y: 219, endPoint x: 447, endPoint y: 172, distance: 263.1
click at [447, 172] on div "For example, when a child swinging on a swing reaches the top of the arc, she h…" at bounding box center [486, 170] width 194 height 23
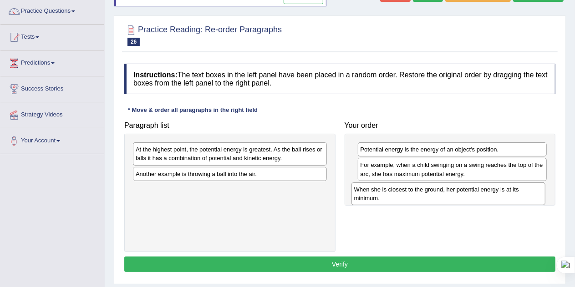
drag, startPoint x: 219, startPoint y: 194, endPoint x: 438, endPoint y: 195, distance: 218.4
click at [438, 195] on div "When she is closest to the ground, her potential energy is at its minimum." at bounding box center [448, 193] width 194 height 23
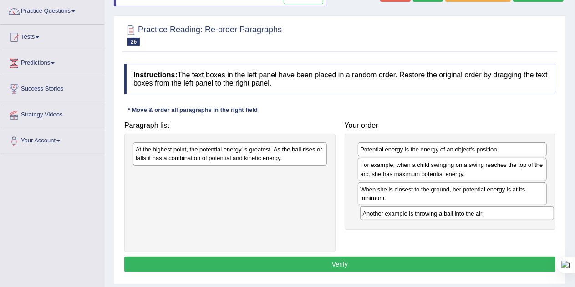
drag, startPoint x: 210, startPoint y: 172, endPoint x: 435, endPoint y: 211, distance: 228.1
click at [435, 211] on div "Another example is throwing a ball into the air." at bounding box center [457, 214] width 194 height 14
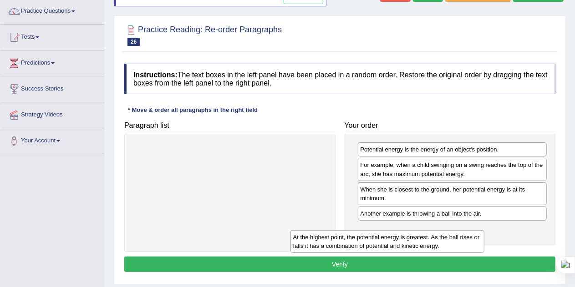
drag, startPoint x: 261, startPoint y: 154, endPoint x: 438, endPoint y: 237, distance: 195.2
click at [438, 237] on div "At the highest point, the potential energy is greatest. As the ball rises or fa…" at bounding box center [387, 241] width 194 height 23
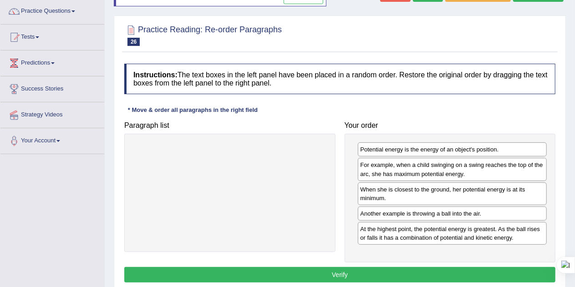
click at [356, 269] on button "Verify" at bounding box center [339, 274] width 431 height 15
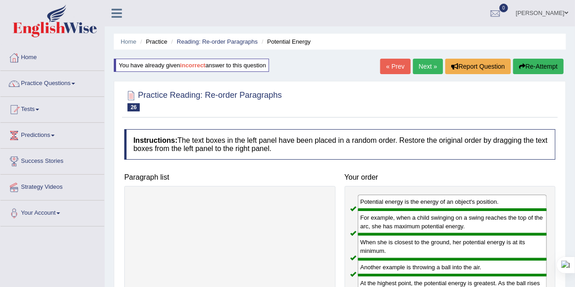
click at [424, 66] on link "Next »" at bounding box center [428, 66] width 30 height 15
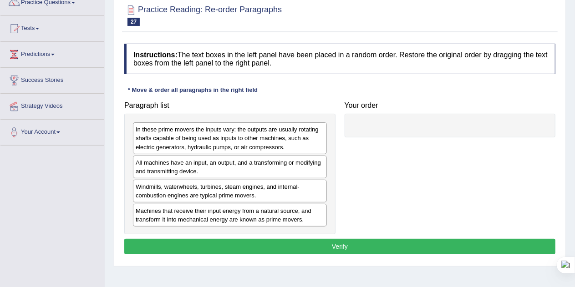
scroll to position [82, 0]
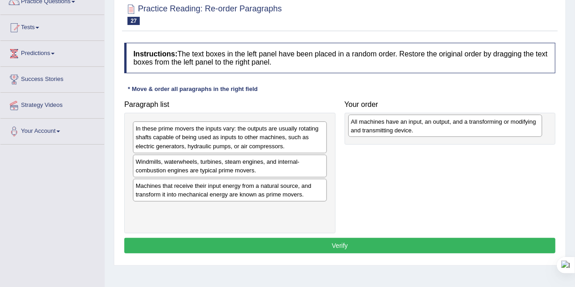
drag, startPoint x: 248, startPoint y: 167, endPoint x: 463, endPoint y: 126, distance: 218.2
click at [463, 126] on div "All machines have an input, an output, and a transforming or modifying and tran…" at bounding box center [445, 126] width 194 height 23
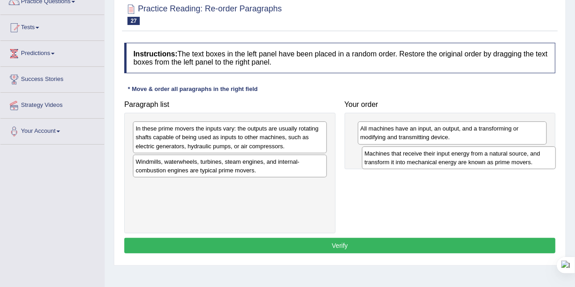
drag, startPoint x: 222, startPoint y: 189, endPoint x: 451, endPoint y: 158, distance: 231.0
click at [451, 158] on div "Machines that receive their input energy from a natural source, and transform i…" at bounding box center [459, 158] width 194 height 23
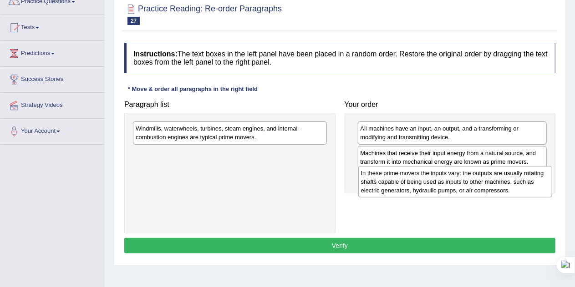
drag, startPoint x: 238, startPoint y: 132, endPoint x: 463, endPoint y: 177, distance: 230.0
click at [463, 177] on div "In these prime movers the inputs vary: the outputs are usually rotating shafts …" at bounding box center [455, 181] width 194 height 31
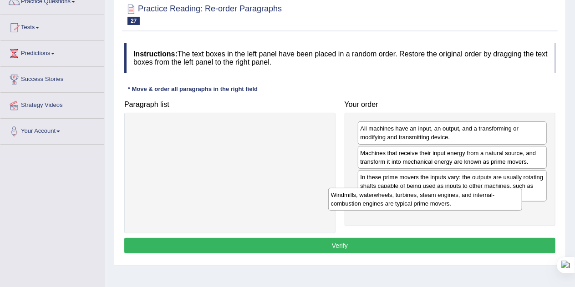
drag, startPoint x: 251, startPoint y: 131, endPoint x: 471, endPoint y: 208, distance: 233.4
click at [471, 208] on div "Windmills, waterwheels, turbines, steam engines, and internal-combustion engine…" at bounding box center [425, 199] width 194 height 23
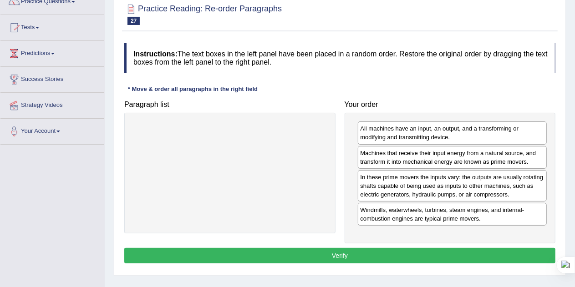
click at [341, 249] on button "Verify" at bounding box center [339, 255] width 431 height 15
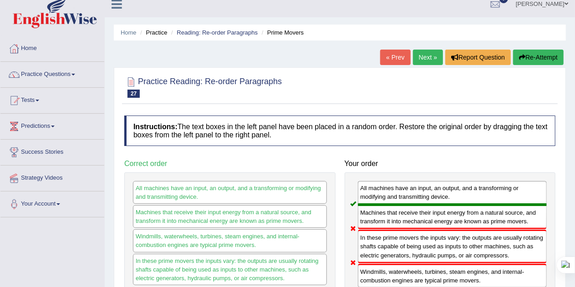
scroll to position [9, 0]
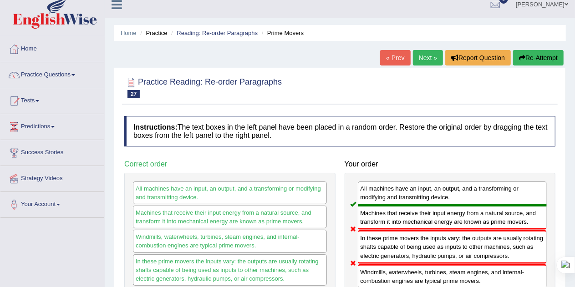
click at [527, 54] on button "Re-Attempt" at bounding box center [538, 57] width 51 height 15
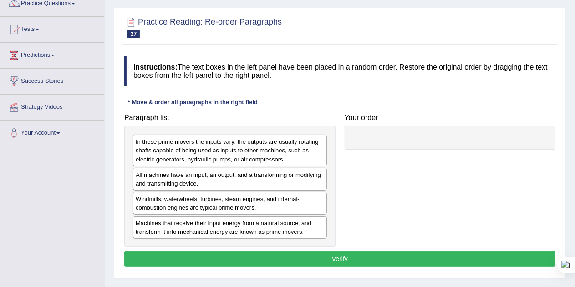
scroll to position [88, 0]
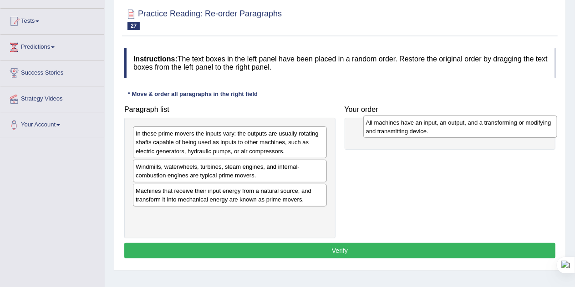
drag, startPoint x: 231, startPoint y: 170, endPoint x: 461, endPoint y: 126, distance: 234.3
click at [461, 126] on div "All machines have an input, an output, and a transforming or modifying and tran…" at bounding box center [460, 127] width 194 height 23
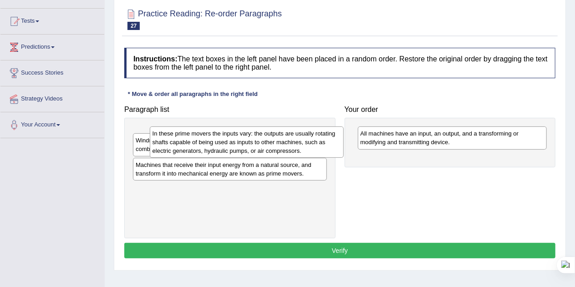
drag, startPoint x: 174, startPoint y: 139, endPoint x: 191, endPoint y: 139, distance: 16.8
click at [191, 139] on div "In these prime movers the inputs vary: the outputs are usually rotating shafts …" at bounding box center [247, 141] width 194 height 31
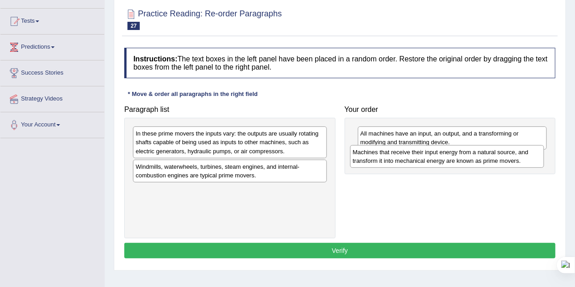
drag, startPoint x: 177, startPoint y: 192, endPoint x: 397, endPoint y: 158, distance: 222.4
click at [397, 158] on div "Machines that receive their input energy from a natural source, and transform i…" at bounding box center [447, 156] width 194 height 23
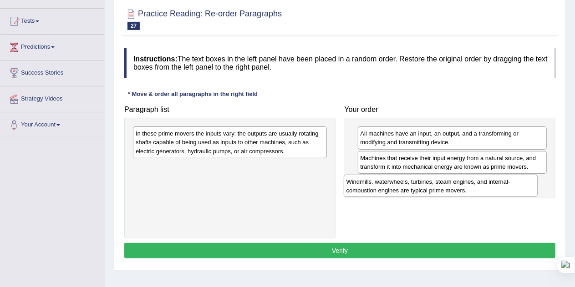
drag, startPoint x: 252, startPoint y: 173, endPoint x: 473, endPoint y: 187, distance: 221.5
click at [473, 187] on div "Windmills, waterwheels, turbines, steam engines, and internal-combustion engine…" at bounding box center [441, 186] width 194 height 23
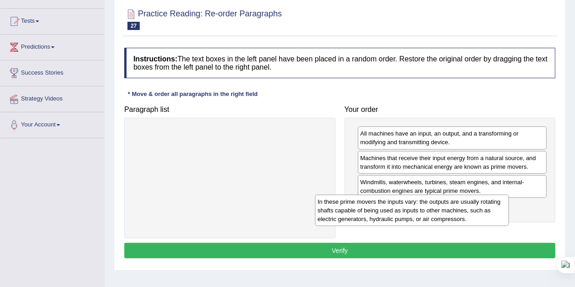
drag, startPoint x: 268, startPoint y: 142, endPoint x: 485, endPoint y: 211, distance: 227.1
click at [485, 211] on div "In these prime movers the inputs vary: the outputs are usually rotating shafts …" at bounding box center [412, 210] width 194 height 31
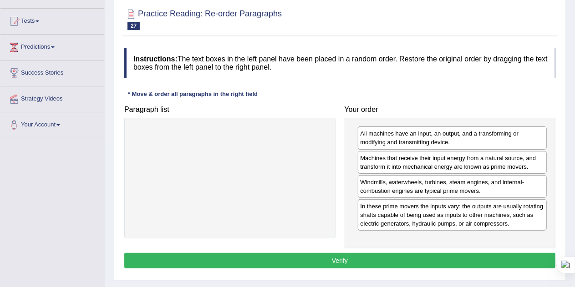
click at [366, 263] on button "Verify" at bounding box center [339, 260] width 431 height 15
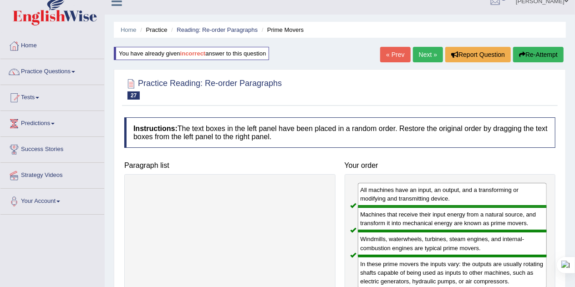
scroll to position [10, 0]
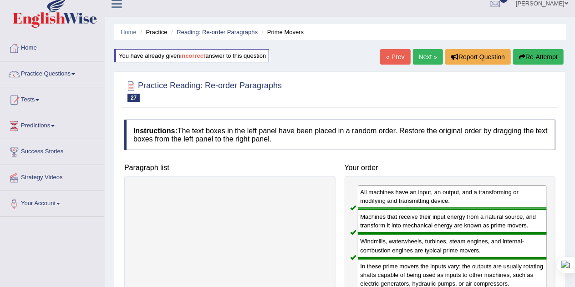
click at [424, 49] on link "Next »" at bounding box center [428, 56] width 30 height 15
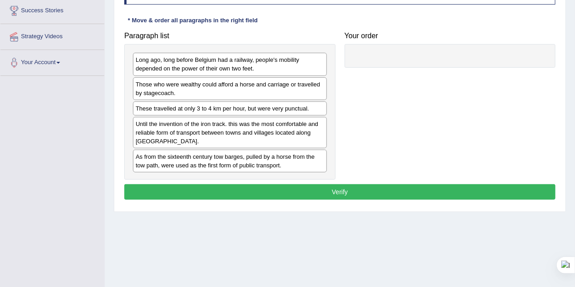
scroll to position [152, 0]
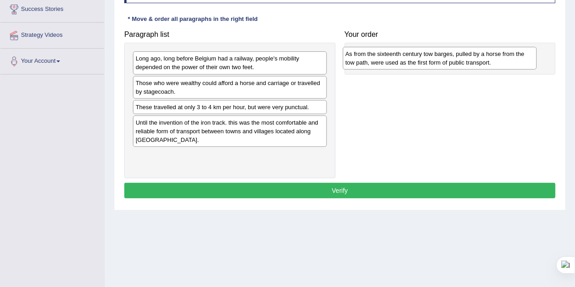
drag, startPoint x: 244, startPoint y: 159, endPoint x: 455, endPoint y: 58, distance: 233.6
click at [455, 58] on div "As from the sixteenth century tow barges, pulled by a horse from the tow path, …" at bounding box center [440, 58] width 194 height 23
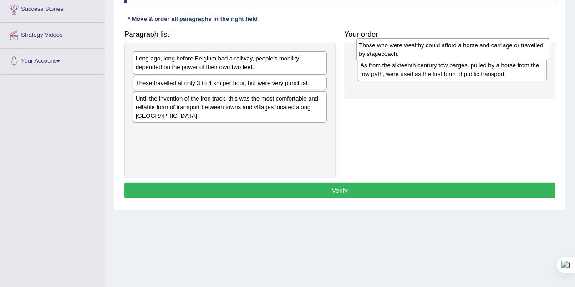
drag, startPoint x: 212, startPoint y: 91, endPoint x: 435, endPoint y: 52, distance: 226.7
click at [435, 52] on div "Those who were wealthy could afford a horse and carriage or travelled by stagec…" at bounding box center [453, 49] width 194 height 23
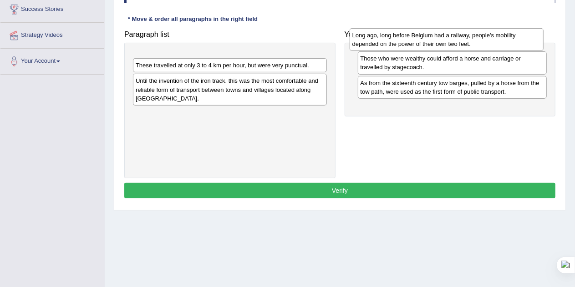
drag, startPoint x: 268, startPoint y: 61, endPoint x: 489, endPoint y: 38, distance: 221.4
click at [489, 38] on div "Long ago, long before Belgium had a railway, people's mobility depended on the …" at bounding box center [446, 39] width 194 height 23
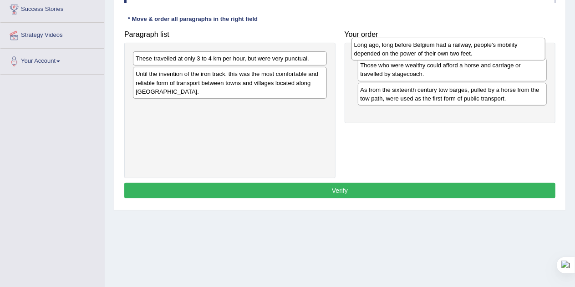
drag, startPoint x: 290, startPoint y: 66, endPoint x: 508, endPoint y: 52, distance: 218.8
click at [508, 52] on div "Long ago, long before Belgium had a railway, people's mobility depended on the …" at bounding box center [448, 49] width 194 height 23
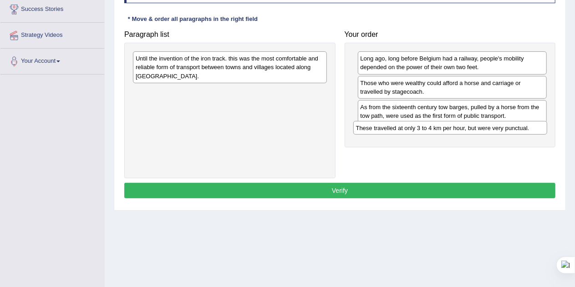
drag, startPoint x: 214, startPoint y: 59, endPoint x: 435, endPoint y: 128, distance: 231.3
click at [435, 128] on div "These travelled at only 3 to 4 km per hour, but were very punctual." at bounding box center [450, 128] width 194 height 14
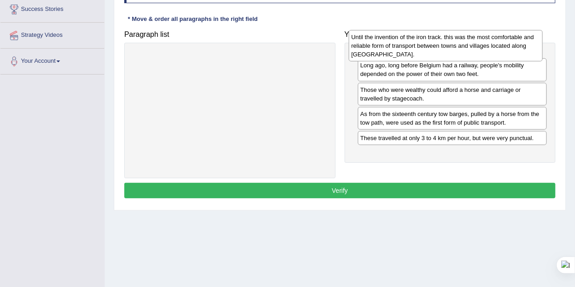
drag, startPoint x: 205, startPoint y: 73, endPoint x: 420, endPoint y: 51, distance: 216.7
click at [420, 51] on div "Until the invention of the iron track. this was the most comfortable and reliab…" at bounding box center [446, 45] width 194 height 31
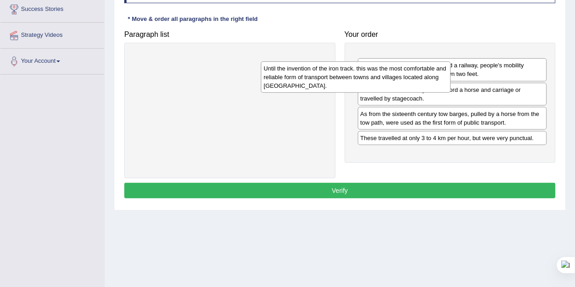
drag, startPoint x: 395, startPoint y: 63, endPoint x: 253, endPoint y: 77, distance: 143.1
click at [261, 77] on div "Until the invention of the iron track. this was the most comfortable and reliab…" at bounding box center [356, 76] width 190 height 31
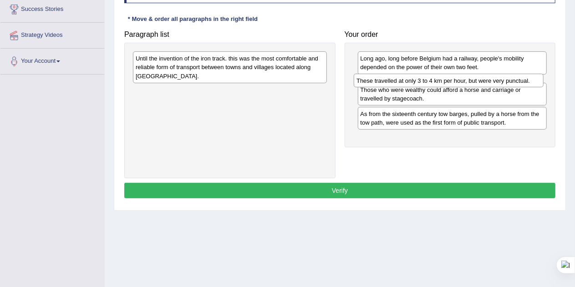
drag, startPoint x: 468, startPoint y: 130, endPoint x: 464, endPoint y: 81, distance: 49.7
click at [464, 81] on div "These travelled at only 3 to 4 km per hour, but were very punctual." at bounding box center [449, 81] width 190 height 14
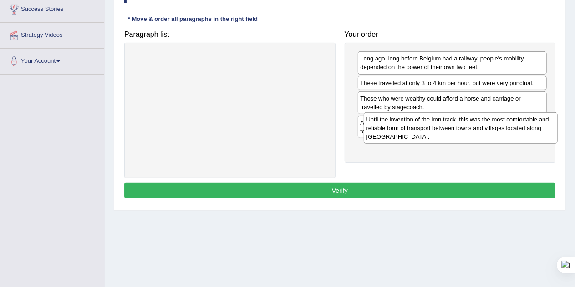
drag, startPoint x: 215, startPoint y: 65, endPoint x: 443, endPoint y: 122, distance: 235.1
click at [443, 122] on div "Until the invention of the iron track. this was the most comfortable and reliab…" at bounding box center [461, 127] width 194 height 31
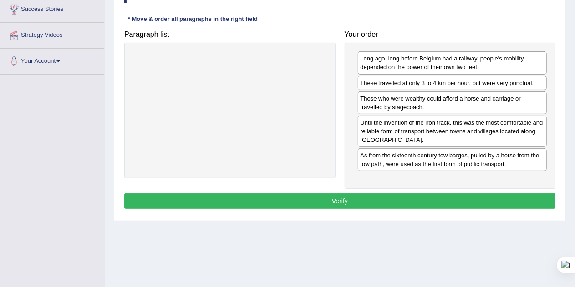
click at [347, 200] on button "Verify" at bounding box center [339, 200] width 431 height 15
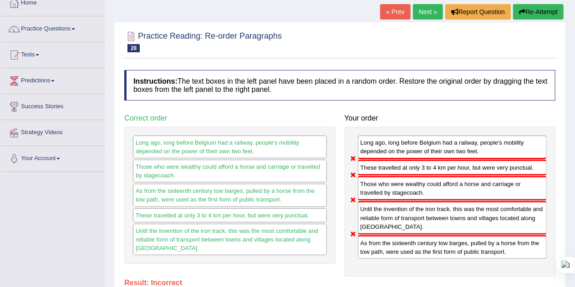
scroll to position [35, 0]
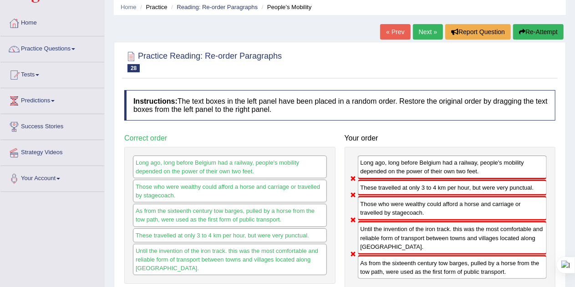
click at [542, 27] on button "Re-Attempt" at bounding box center [538, 31] width 51 height 15
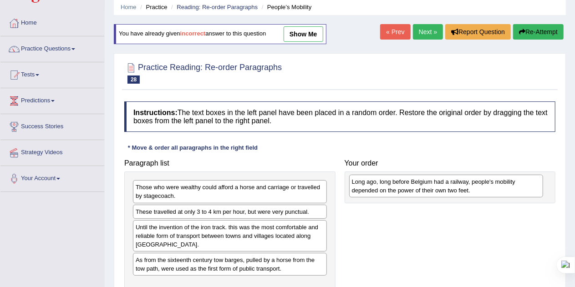
drag, startPoint x: 233, startPoint y: 192, endPoint x: 450, endPoint y: 185, distance: 216.2
click at [450, 185] on div "Long ago, long before Belgium had a railway, people's mobility depended on the …" at bounding box center [446, 186] width 194 height 23
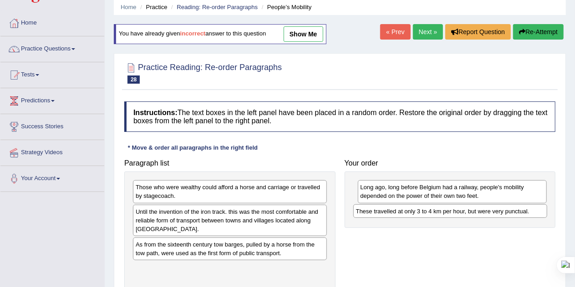
drag, startPoint x: 176, startPoint y: 211, endPoint x: 404, endPoint y: 210, distance: 227.5
click at [404, 210] on div "These travelled at only 3 to 4 km per hour, but were very punctual." at bounding box center [450, 211] width 194 height 14
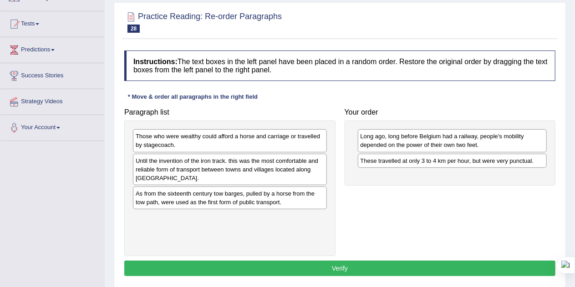
scroll to position [91, 0]
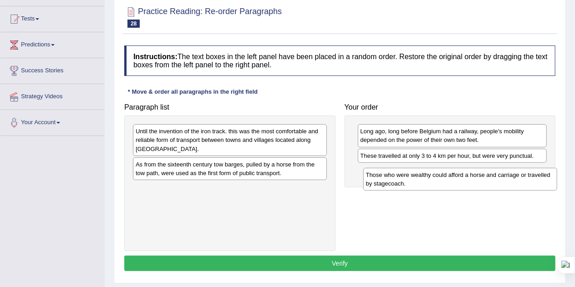
drag, startPoint x: 243, startPoint y: 135, endPoint x: 474, endPoint y: 176, distance: 234.8
click at [474, 176] on div "Those who were wealthy could afford a horse and carriage or travelled by stagec…" at bounding box center [460, 179] width 194 height 23
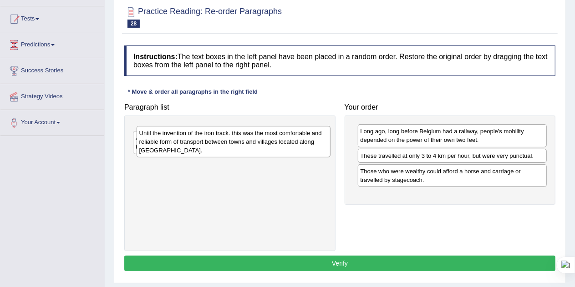
drag, startPoint x: 275, startPoint y: 133, endPoint x: 270, endPoint y: 131, distance: 4.9
click at [270, 131] on div "Until the invention of the iron track. this was the most comfortable and reliab…" at bounding box center [233, 141] width 194 height 31
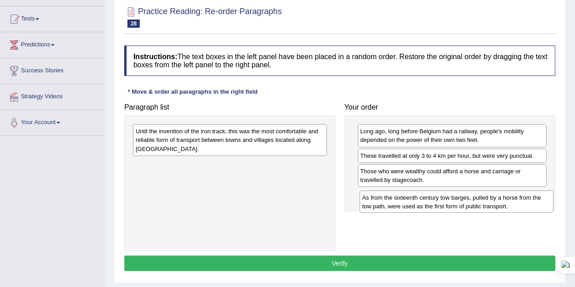
drag, startPoint x: 245, startPoint y: 170, endPoint x: 476, endPoint y: 206, distance: 233.9
click at [476, 206] on div "As from the sixteenth century tow barges, pulled by a horse from the tow path, …" at bounding box center [456, 202] width 194 height 23
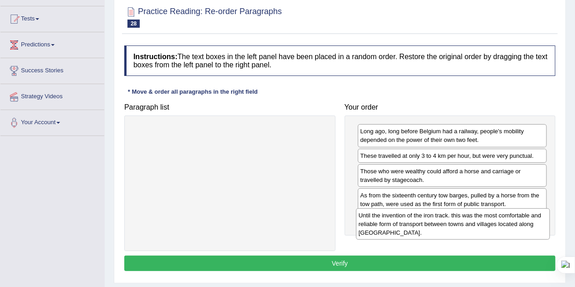
drag, startPoint x: 269, startPoint y: 150, endPoint x: 502, endPoint y: 236, distance: 248.1
click at [502, 236] on div "Until the invention of the iron track. this was the most comfortable and reliab…" at bounding box center [453, 223] width 194 height 31
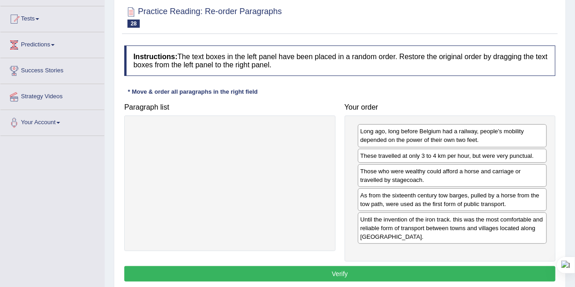
click at [376, 271] on button "Verify" at bounding box center [339, 273] width 431 height 15
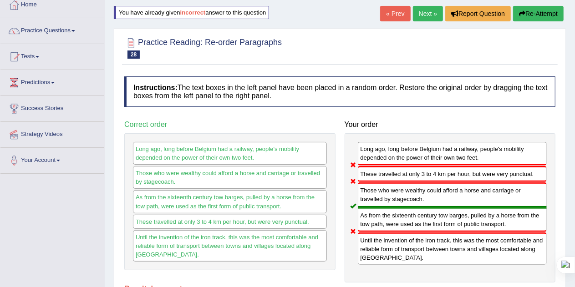
scroll to position [51, 0]
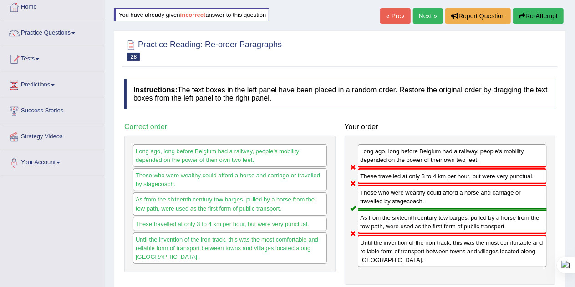
click at [529, 19] on button "Re-Attempt" at bounding box center [538, 15] width 51 height 15
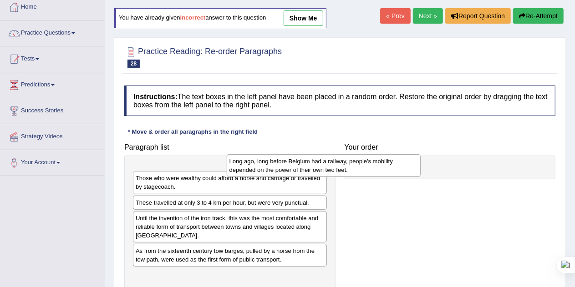
scroll to position [51, 0]
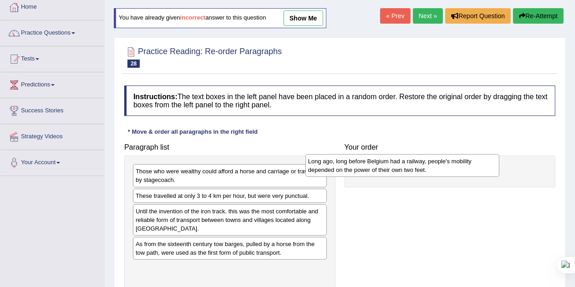
click at [413, 164] on div "Long ago, long before Belgium had a railway, people's mobility depended on the …" at bounding box center [402, 165] width 194 height 23
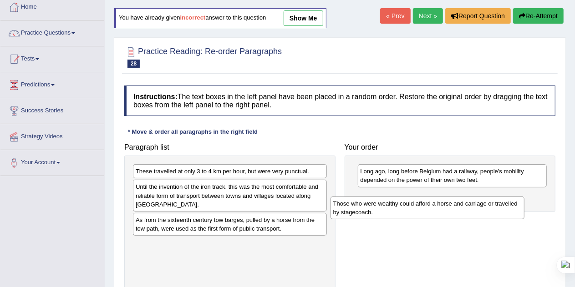
drag, startPoint x: 181, startPoint y: 173, endPoint x: 410, endPoint y: 199, distance: 230.7
click at [410, 199] on div "Those who were wealthy could afford a horse and carriage or travelled by stagec…" at bounding box center [427, 208] width 194 height 23
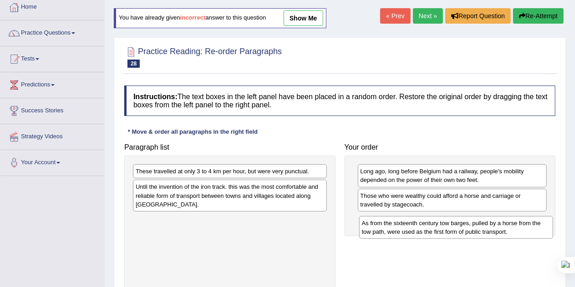
drag, startPoint x: 220, startPoint y: 222, endPoint x: 447, endPoint y: 223, distance: 227.0
click at [447, 223] on div "As from the sixteenth century tow barges, pulled by a horse from the tow path, …" at bounding box center [456, 227] width 194 height 23
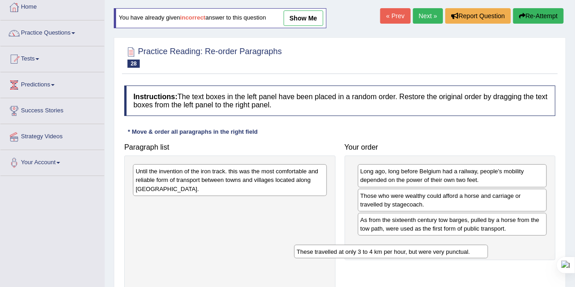
drag, startPoint x: 200, startPoint y: 171, endPoint x: 376, endPoint y: 252, distance: 193.6
click at [376, 252] on div "These travelled at only 3 to 4 km per hour, but were very punctual." at bounding box center [391, 252] width 194 height 14
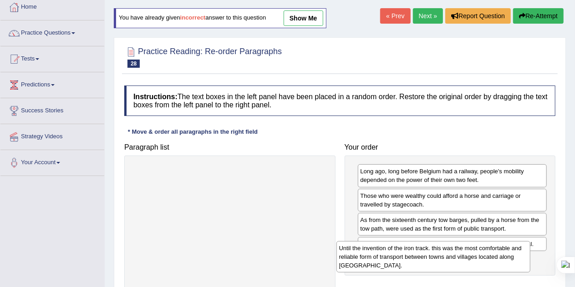
drag, startPoint x: 233, startPoint y: 181, endPoint x: 450, endPoint y: 270, distance: 234.8
click at [450, 270] on div "Until the invention of the iron track. this was the most comfortable and reliab…" at bounding box center [433, 256] width 194 height 31
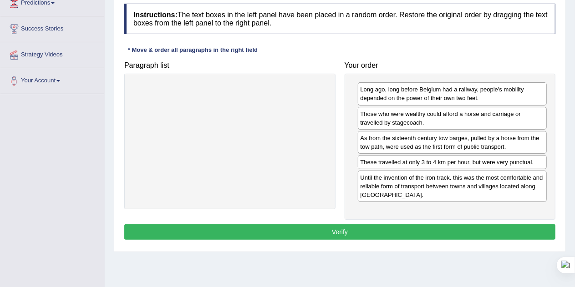
scroll to position [136, 0]
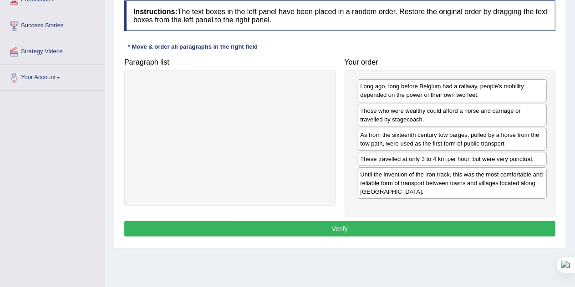
click at [353, 226] on button "Verify" at bounding box center [339, 228] width 431 height 15
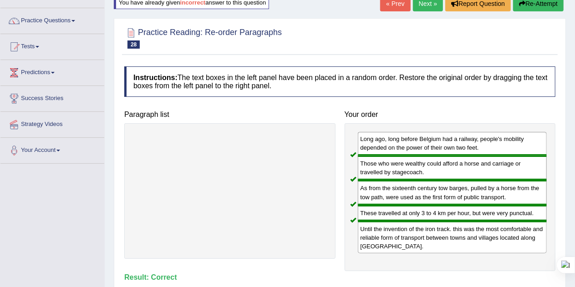
scroll to position [56, 0]
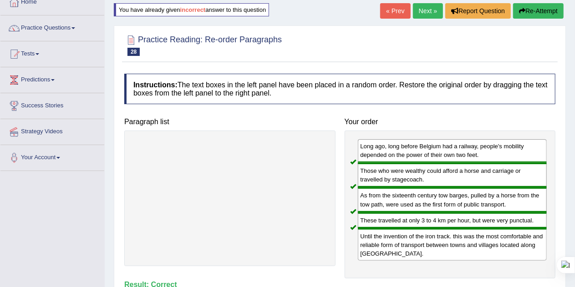
click at [430, 13] on link "Next »" at bounding box center [428, 10] width 30 height 15
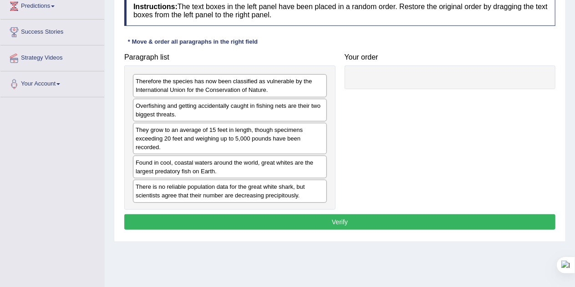
scroll to position [133, 0]
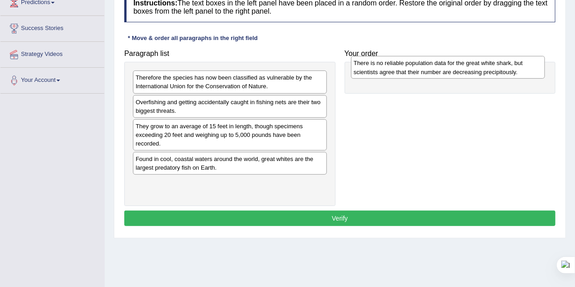
drag, startPoint x: 230, startPoint y: 185, endPoint x: 448, endPoint y: 66, distance: 248.2
click at [448, 66] on div "There is no reliable population data for the great white shark, but scientists …" at bounding box center [448, 67] width 194 height 23
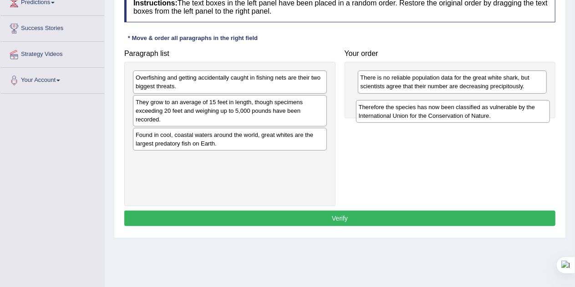
drag, startPoint x: 188, startPoint y: 84, endPoint x: 413, endPoint y: 111, distance: 226.0
click at [413, 111] on div "Therefore the species has now been classified as vulnerable by the Internationa…" at bounding box center [453, 111] width 194 height 23
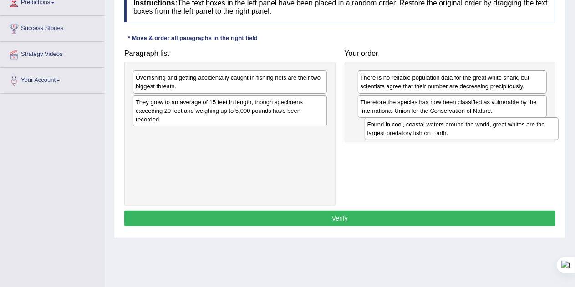
drag, startPoint x: 234, startPoint y: 142, endPoint x: 465, endPoint y: 131, distance: 231.8
click at [465, 131] on div "Found in cool, coastal waters around the world, great whites are the largest pr…" at bounding box center [461, 128] width 194 height 23
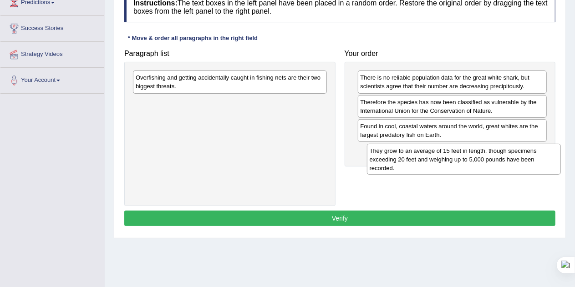
drag, startPoint x: 211, startPoint y: 109, endPoint x: 446, endPoint y: 158, distance: 239.9
click at [446, 158] on div "They grow to an average of 15 feet in length, though specimens exceeding 20 fee…" at bounding box center [464, 159] width 194 height 31
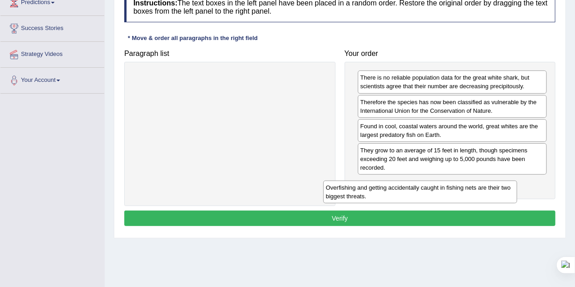
drag, startPoint x: 210, startPoint y: 79, endPoint x: 420, endPoint y: 186, distance: 235.8
click at [420, 186] on div "Overfishing and getting accidentally caught in fishing nets are their two bigge…" at bounding box center [420, 192] width 194 height 23
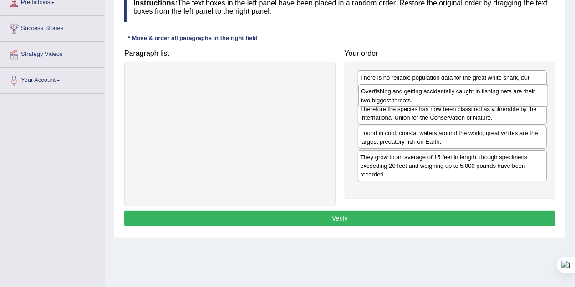
drag, startPoint x: 476, startPoint y: 188, endPoint x: 477, endPoint y: 98, distance: 90.6
click at [477, 98] on div "Overfishing and getting accidentally caught in fishing nets are their two bigge…" at bounding box center [453, 95] width 190 height 23
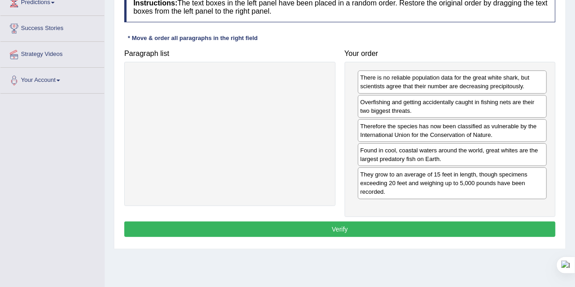
click at [344, 223] on button "Verify" at bounding box center [339, 229] width 431 height 15
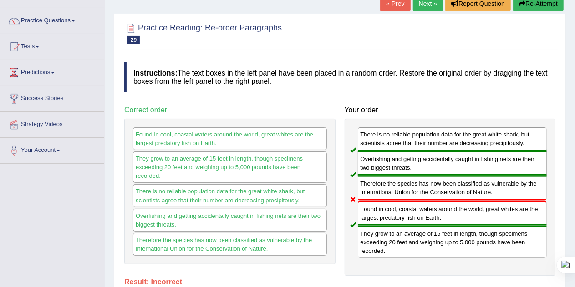
scroll to position [23, 0]
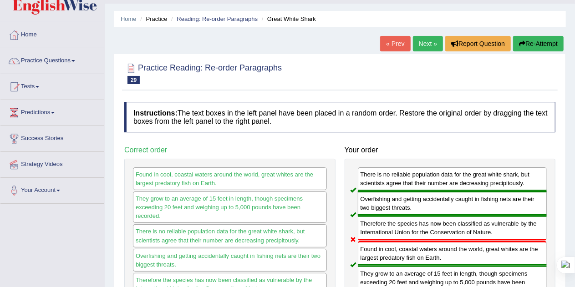
click at [519, 40] on icon "button" at bounding box center [522, 43] width 6 height 6
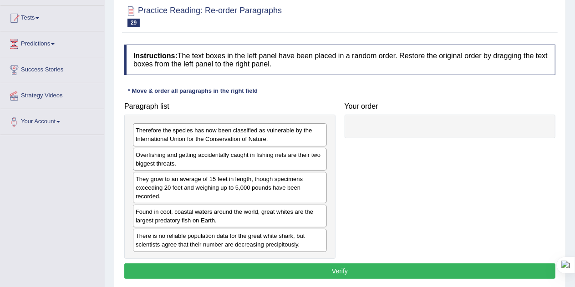
scroll to position [94, 0]
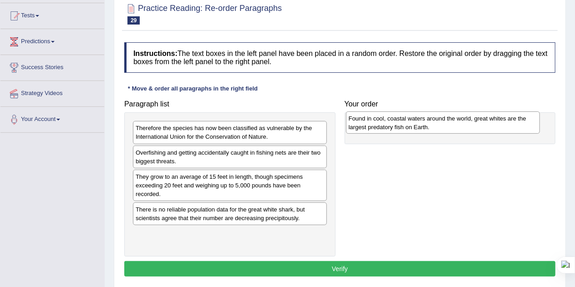
drag, startPoint x: 191, startPoint y: 211, endPoint x: 404, endPoint y: 121, distance: 231.2
click at [404, 121] on div "Found in cool, coastal waters around the world, great whites are the largest pr…" at bounding box center [443, 122] width 194 height 23
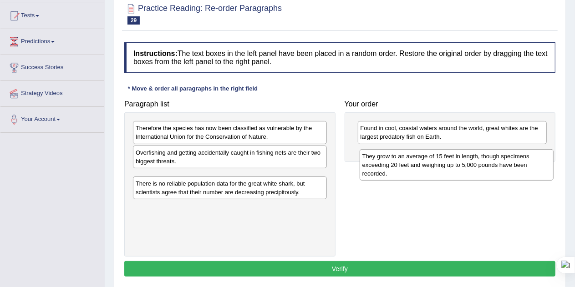
drag, startPoint x: 263, startPoint y: 182, endPoint x: 490, endPoint y: 159, distance: 227.2
click at [490, 159] on div "They grow to an average of 15 feet in length, though specimens exceeding 20 fee…" at bounding box center [456, 164] width 194 height 31
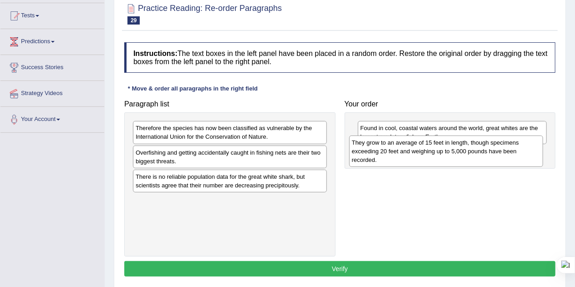
drag, startPoint x: 289, startPoint y: 192, endPoint x: 505, endPoint y: 158, distance: 218.8
click at [505, 158] on div "They grow to an average of 15 feet in length, though specimens exceeding 20 fee…" at bounding box center [446, 151] width 194 height 31
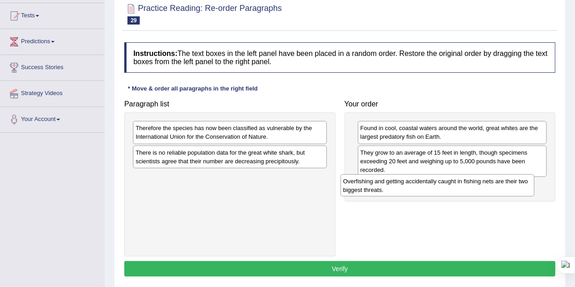
drag, startPoint x: 202, startPoint y: 157, endPoint x: 425, endPoint y: 191, distance: 225.5
click at [425, 191] on div "Overfishing and getting accidentally caught in fishing nets are their two bigge…" at bounding box center [437, 185] width 194 height 23
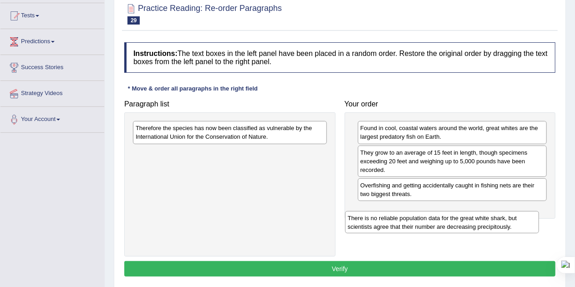
drag, startPoint x: 246, startPoint y: 157, endPoint x: 465, endPoint y: 218, distance: 226.9
click at [465, 218] on div "There is no reliable population data for the great white shark, but scientists …" at bounding box center [442, 222] width 194 height 23
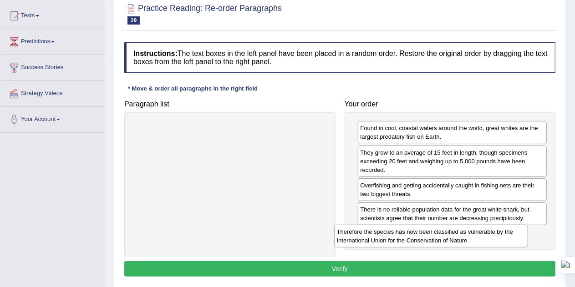
drag, startPoint x: 239, startPoint y: 132, endPoint x: 453, endPoint y: 234, distance: 236.9
click at [453, 234] on div "Therefore the species has now been classified as vulnerable by the Internationa…" at bounding box center [431, 236] width 194 height 23
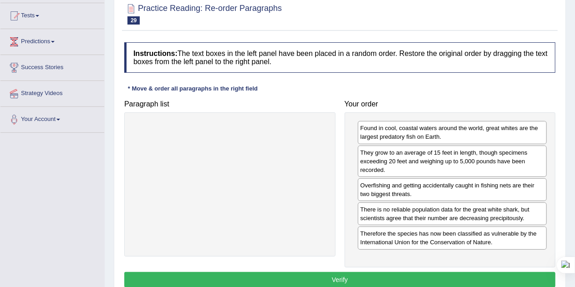
click at [373, 272] on button "Verify" at bounding box center [339, 279] width 431 height 15
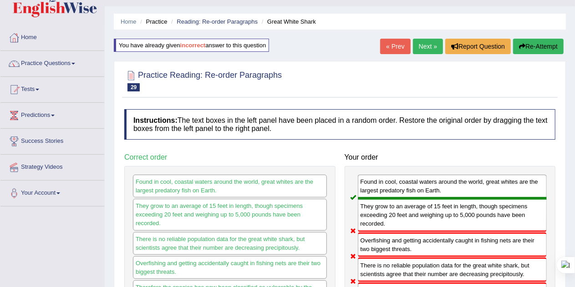
scroll to position [15, 0]
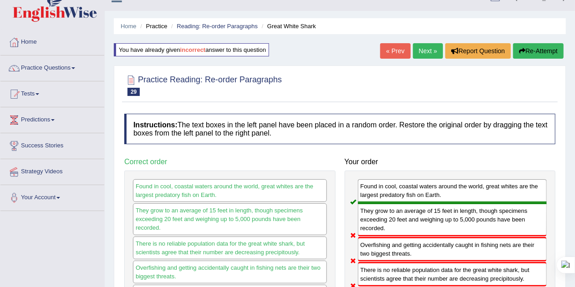
click at [538, 50] on button "Re-Attempt" at bounding box center [538, 50] width 51 height 15
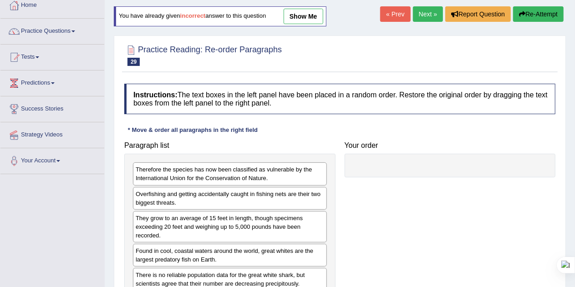
scroll to position [101, 0]
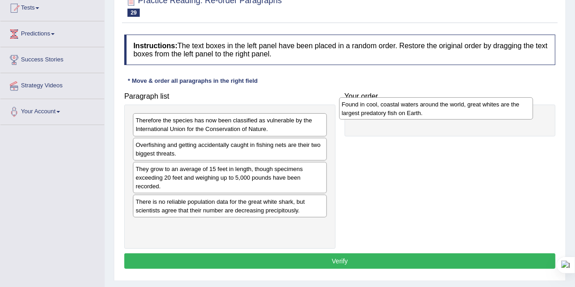
drag, startPoint x: 186, startPoint y: 204, endPoint x: 392, endPoint y: 107, distance: 228.0
click at [392, 107] on div "Found in cool, coastal waters around the world, great whites are the largest pr…" at bounding box center [436, 108] width 194 height 23
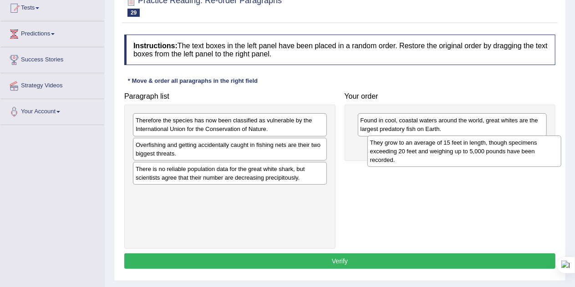
drag, startPoint x: 175, startPoint y: 180, endPoint x: 407, endPoint y: 153, distance: 233.5
click at [407, 153] on div "They grow to an average of 15 feet in length, though specimens exceeding 20 fee…" at bounding box center [464, 151] width 194 height 31
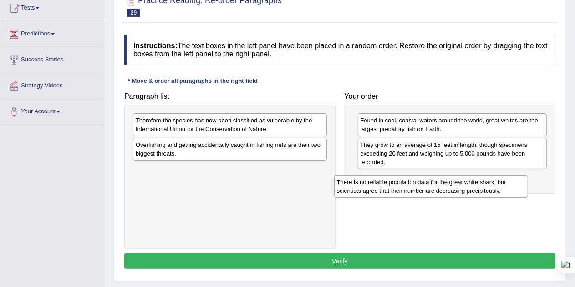
drag, startPoint x: 200, startPoint y: 173, endPoint x: 420, endPoint y: 183, distance: 219.6
click at [420, 183] on div "There is no reliable population data for the great white shark, but scientists …" at bounding box center [431, 186] width 194 height 23
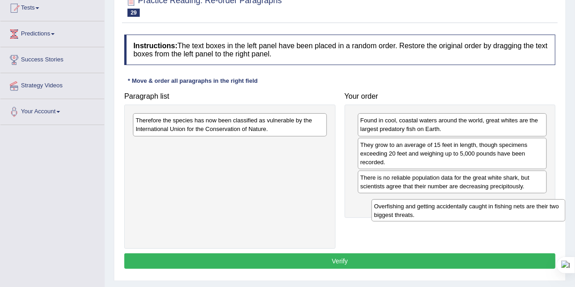
drag, startPoint x: 182, startPoint y: 152, endPoint x: 421, endPoint y: 214, distance: 246.9
click at [421, 214] on div "Overfishing and getting accidentally caught in fishing nets are their two bigge…" at bounding box center [468, 210] width 194 height 23
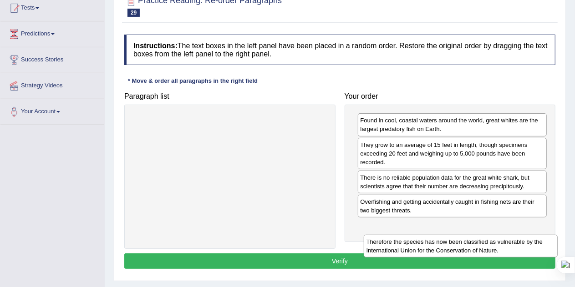
drag, startPoint x: 232, startPoint y: 124, endPoint x: 456, endPoint y: 236, distance: 250.3
click at [456, 236] on div "Therefore the species has now been classified as vulnerable by the Internationa…" at bounding box center [461, 246] width 194 height 23
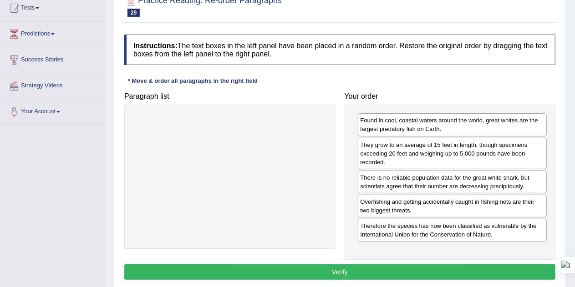
click at [352, 264] on button "Verify" at bounding box center [339, 271] width 431 height 15
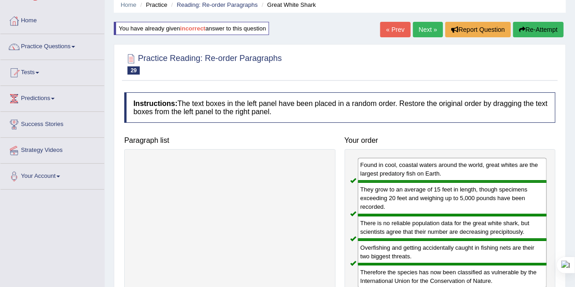
scroll to position [36, 0]
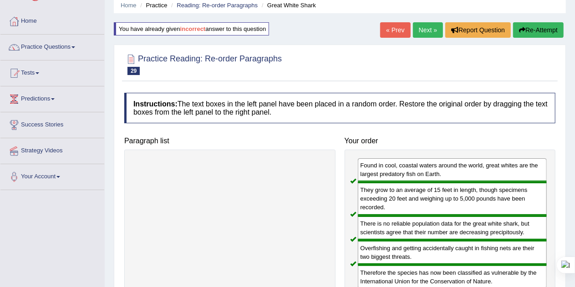
click at [423, 26] on link "Next »" at bounding box center [428, 29] width 30 height 15
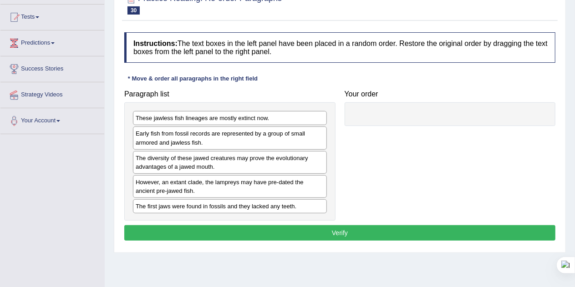
scroll to position [96, 0]
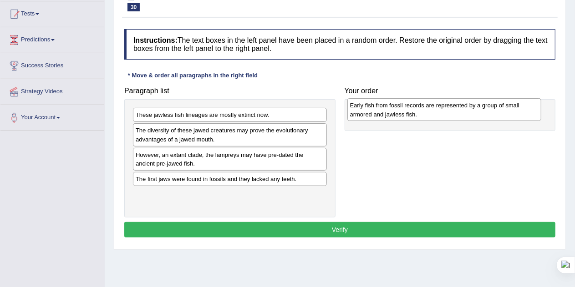
drag, startPoint x: 221, startPoint y: 138, endPoint x: 438, endPoint y: 112, distance: 218.5
click at [438, 112] on div "Early fish from fossil records are represented by a group of small armored and …" at bounding box center [444, 109] width 194 height 23
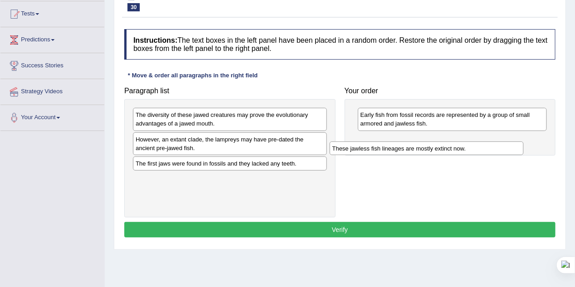
drag, startPoint x: 225, startPoint y: 115, endPoint x: 445, endPoint y: 143, distance: 222.0
click at [445, 143] on div "These jawless fish lineages are mostly extinct now." at bounding box center [426, 149] width 194 height 14
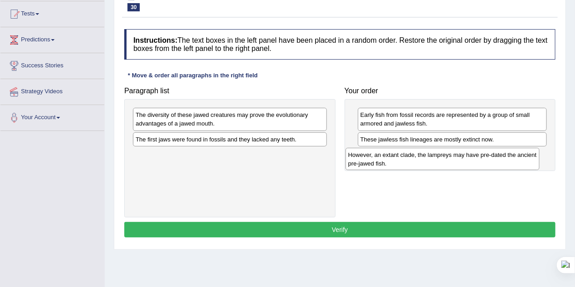
drag, startPoint x: 240, startPoint y: 148, endPoint x: 453, endPoint y: 163, distance: 214.0
click at [453, 163] on div "However, an extant clade, the lampreys may have pre-dated the ancient pre-jawed…" at bounding box center [442, 159] width 194 height 23
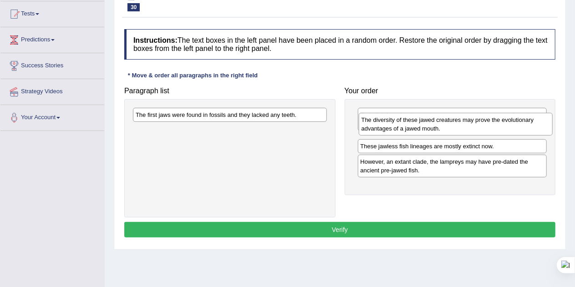
drag, startPoint x: 271, startPoint y: 126, endPoint x: 496, endPoint y: 131, distance: 225.3
click at [496, 131] on div "The diversity of these jawed creatures may prove the evolutionary advantages of…" at bounding box center [456, 124] width 194 height 23
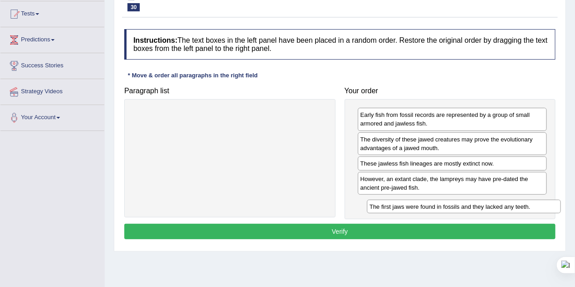
drag, startPoint x: 202, startPoint y: 114, endPoint x: 431, endPoint y: 202, distance: 245.4
click at [431, 202] on div "The first jaws were found in fossils and they lacked any teeth." at bounding box center [464, 207] width 194 height 14
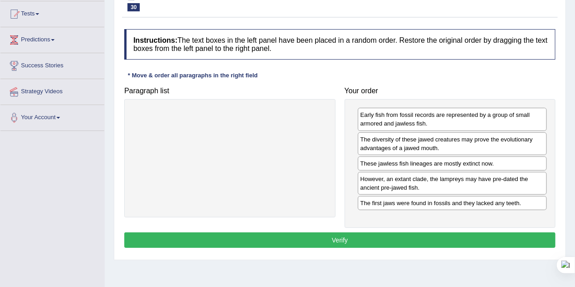
click at [351, 233] on button "Verify" at bounding box center [339, 240] width 431 height 15
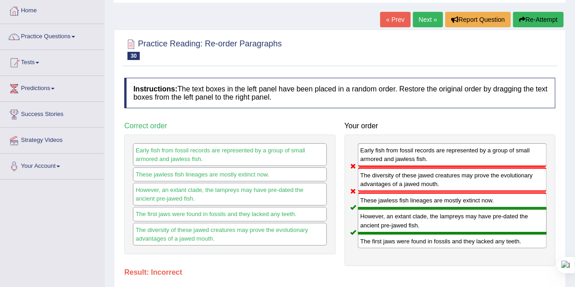
scroll to position [46, 0]
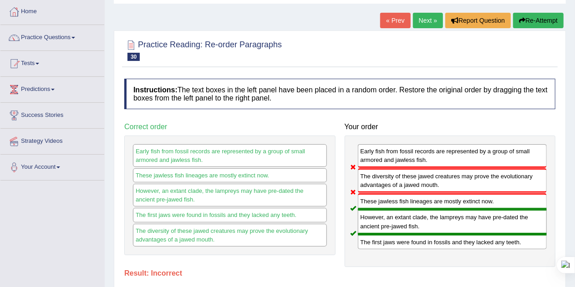
click at [535, 21] on button "Re-Attempt" at bounding box center [538, 20] width 51 height 15
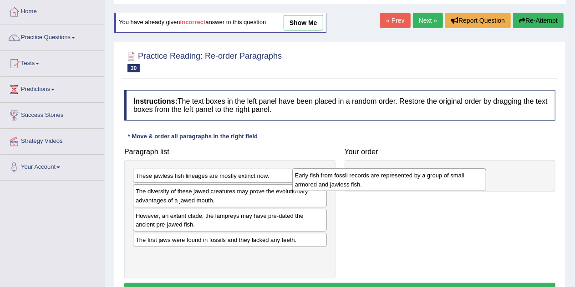
scroll to position [46, 0]
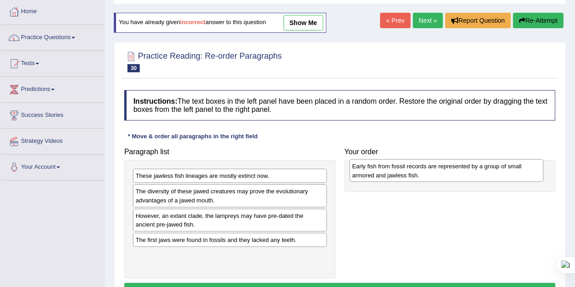
drag, startPoint x: 0, startPoint y: 0, endPoint x: 413, endPoint y: 172, distance: 447.7
click at [413, 172] on div "Early fish from fossil records are represented by a group of small armored and …" at bounding box center [446, 170] width 194 height 23
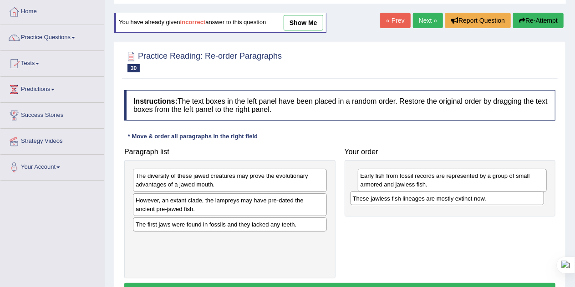
drag, startPoint x: 212, startPoint y: 176, endPoint x: 436, endPoint y: 199, distance: 225.5
click at [436, 199] on div "These jawless fish lineages are mostly extinct now." at bounding box center [447, 199] width 194 height 14
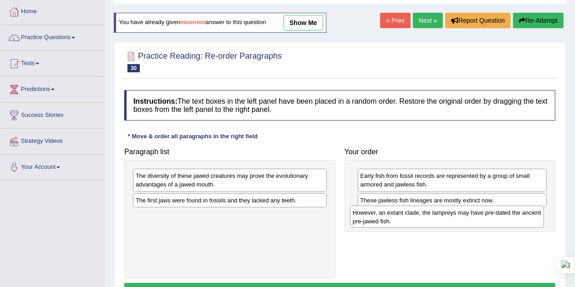
drag, startPoint x: 246, startPoint y: 210, endPoint x: 467, endPoint y: 224, distance: 221.6
click at [467, 224] on div "However, an extant clade, the lampreys may have pre-dated the ancient pre-jawed…" at bounding box center [447, 217] width 194 height 23
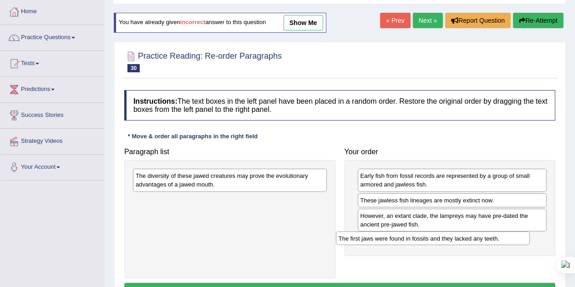
drag, startPoint x: 206, startPoint y: 200, endPoint x: 418, endPoint y: 237, distance: 214.8
click at [418, 237] on div "The first jaws were found in fossils and they lacked any teeth." at bounding box center [433, 239] width 194 height 14
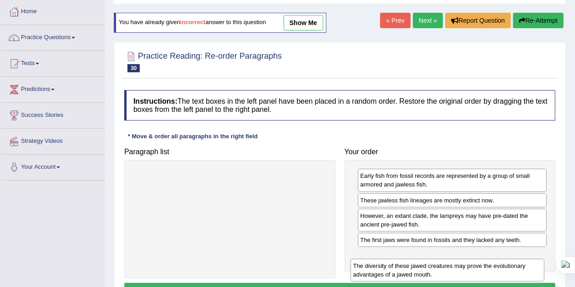
drag, startPoint x: 222, startPoint y: 180, endPoint x: 443, endPoint y: 258, distance: 234.3
click at [443, 259] on div "The diversity of these jawed creatures may prove the evolutionary advantages of…" at bounding box center [447, 270] width 194 height 23
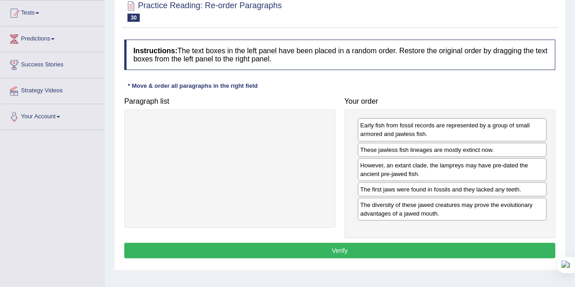
scroll to position [109, 0]
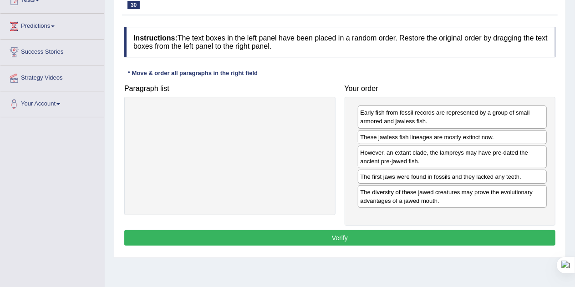
click at [325, 235] on button "Verify" at bounding box center [339, 237] width 431 height 15
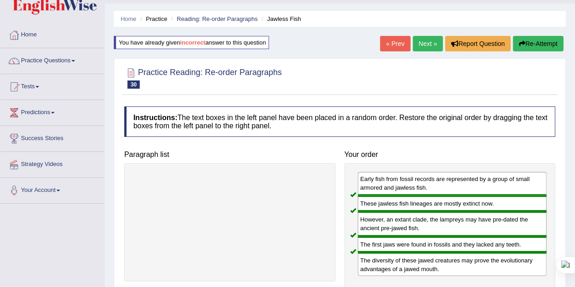
scroll to position [22, 0]
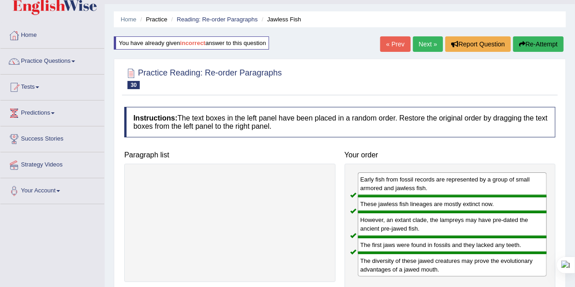
click at [426, 47] on link "Next »" at bounding box center [428, 43] width 30 height 15
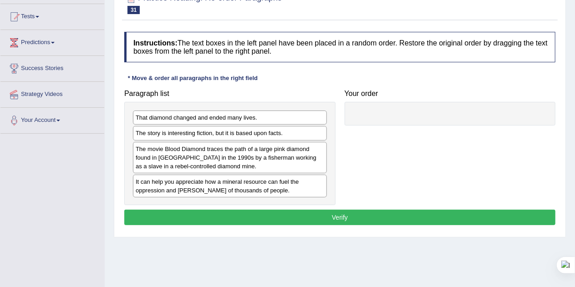
scroll to position [93, 0]
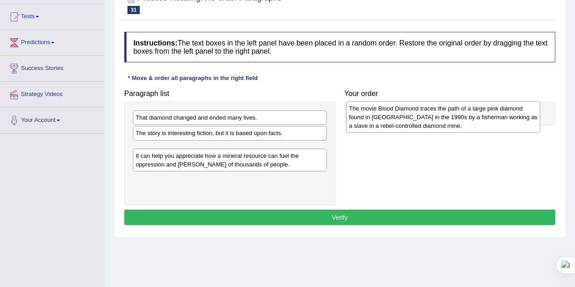
drag, startPoint x: 245, startPoint y: 165, endPoint x: 458, endPoint y: 125, distance: 217.1
click at [458, 125] on div "The movie Blood Diamond traces the path of a large pink diamond found in [GEOGR…" at bounding box center [443, 116] width 194 height 31
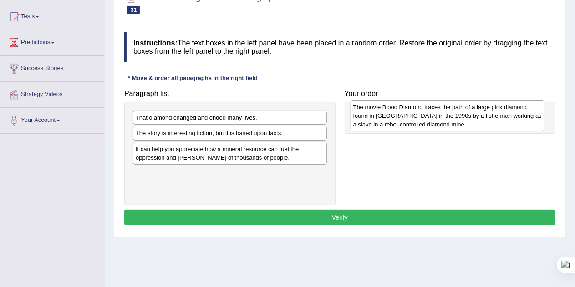
drag, startPoint x: 246, startPoint y: 160, endPoint x: 463, endPoint y: 118, distance: 221.5
click at [463, 118] on div "The movie Blood Diamond traces the path of a large pink diamond found in [GEOGR…" at bounding box center [447, 115] width 194 height 31
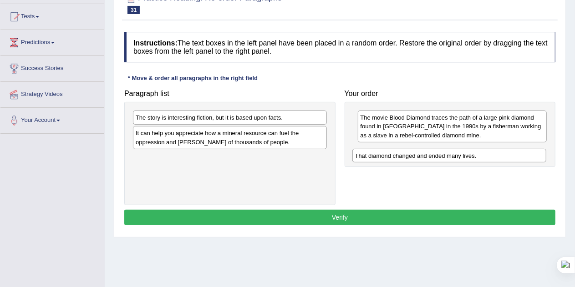
drag, startPoint x: 191, startPoint y: 119, endPoint x: 418, endPoint y: 153, distance: 229.7
click at [418, 153] on div "That diamond changed and ended many lives." at bounding box center [449, 156] width 194 height 14
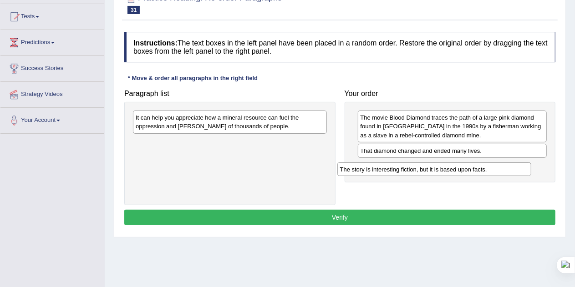
drag, startPoint x: 218, startPoint y: 119, endPoint x: 426, endPoint y: 171, distance: 214.3
click at [426, 171] on div "The story is interesting fiction, but it is based upon facts." at bounding box center [434, 169] width 194 height 14
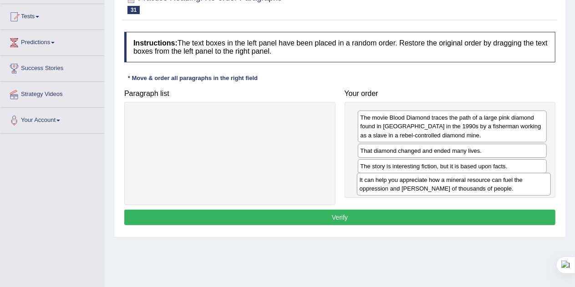
drag, startPoint x: 206, startPoint y: 125, endPoint x: 431, endPoint y: 186, distance: 233.8
click at [431, 186] on div "It can help you appreciate how a mineral resource can fuel the oppression and s…" at bounding box center [454, 184] width 194 height 23
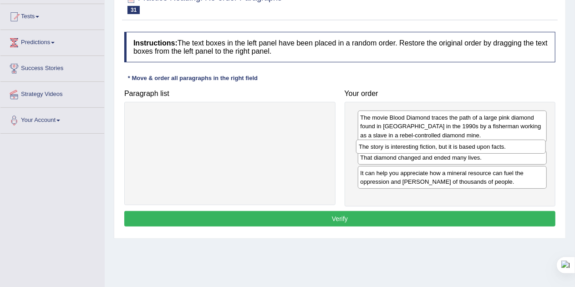
drag, startPoint x: 450, startPoint y: 168, endPoint x: 449, endPoint y: 149, distance: 18.7
click at [449, 149] on div "The story is interesting fiction, but it is based upon facts." at bounding box center [451, 147] width 190 height 14
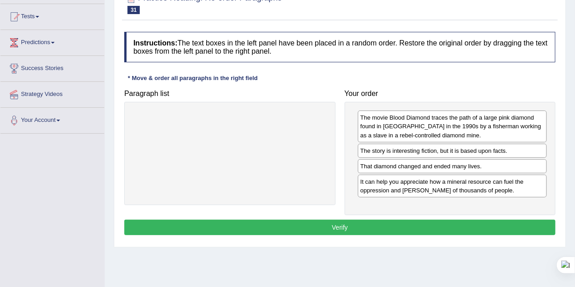
click at [433, 225] on button "Verify" at bounding box center [339, 227] width 431 height 15
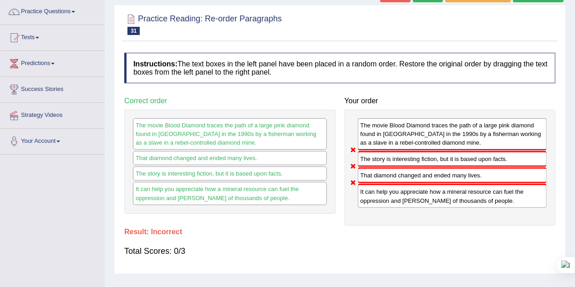
scroll to position [57, 0]
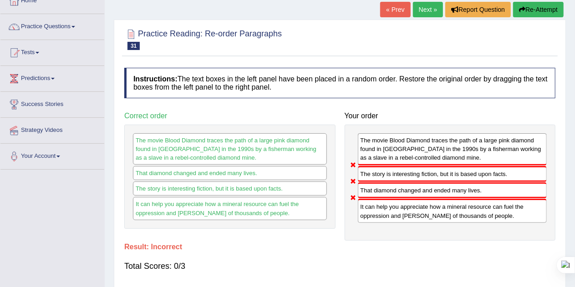
click at [533, 7] on button "Re-Attempt" at bounding box center [538, 9] width 51 height 15
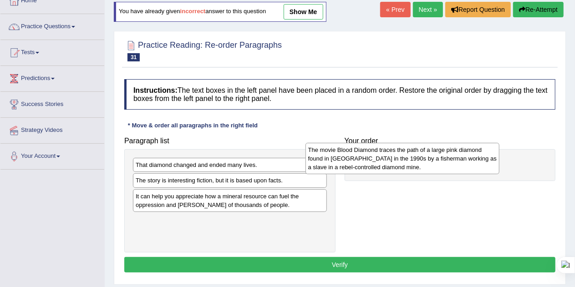
drag, startPoint x: 181, startPoint y: 202, endPoint x: 376, endPoint y: 157, distance: 200.3
click at [376, 157] on div "The movie Blood Diamond traces the path of a large pink diamond found in Sierra…" at bounding box center [402, 158] width 194 height 31
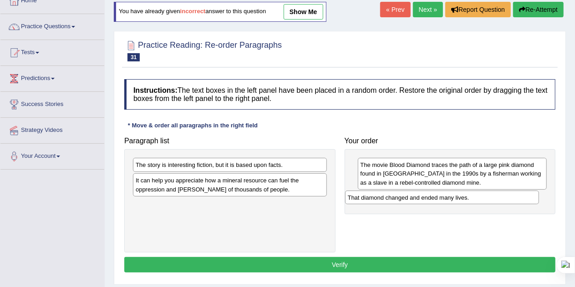
drag, startPoint x: 198, startPoint y: 165, endPoint x: 414, endPoint y: 198, distance: 218.1
click at [414, 198] on div "That diamond changed and ended many lives." at bounding box center [442, 198] width 194 height 14
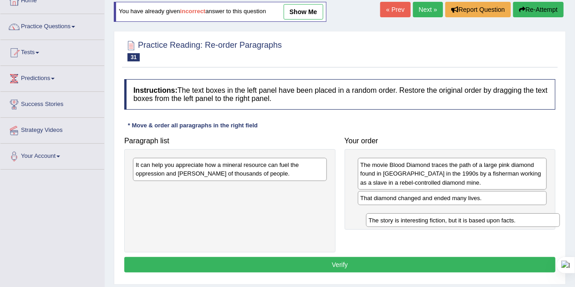
drag, startPoint x: 211, startPoint y: 163, endPoint x: 445, endPoint y: 219, distance: 240.0
click at [445, 219] on div "The story is interesting fiction, but it is based upon facts." at bounding box center [463, 220] width 194 height 14
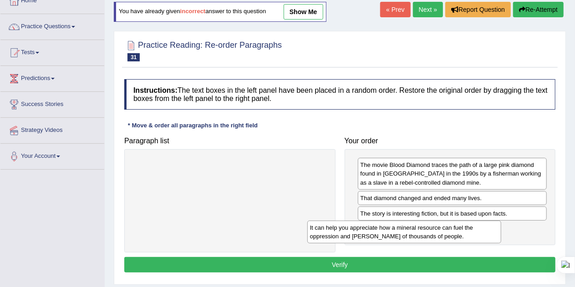
drag, startPoint x: 251, startPoint y: 168, endPoint x: 445, endPoint y: 227, distance: 203.1
click at [445, 227] on div "It can help you appreciate how a mineral resource can fuel the oppression and s…" at bounding box center [404, 232] width 194 height 23
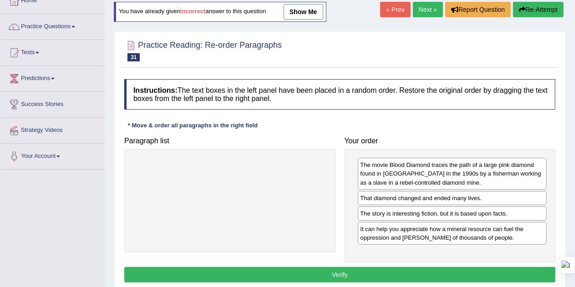
click at [355, 268] on button "Verify" at bounding box center [339, 274] width 431 height 15
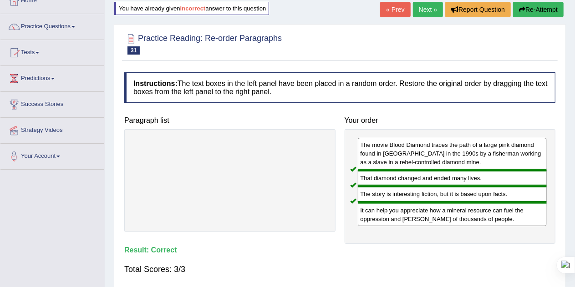
click at [425, 12] on link "Next »" at bounding box center [428, 9] width 30 height 15
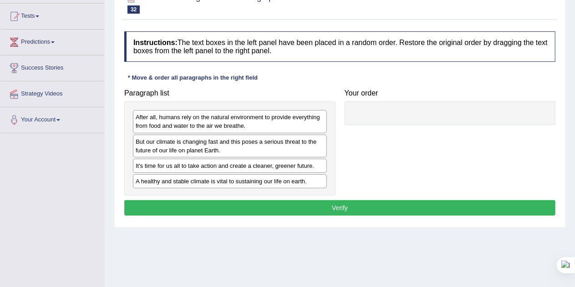
scroll to position [92, 0]
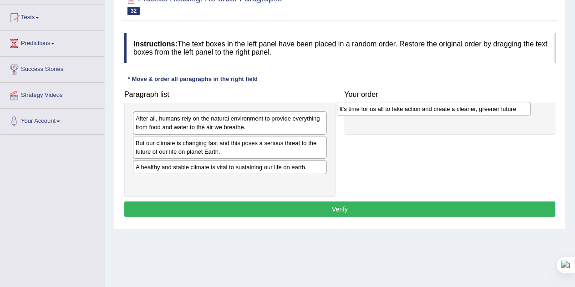
drag, startPoint x: 257, startPoint y: 165, endPoint x: 463, endPoint y: 106, distance: 214.9
click at [463, 106] on div "It's time for us all to take action and create a cleaner, greener future." at bounding box center [434, 109] width 194 height 14
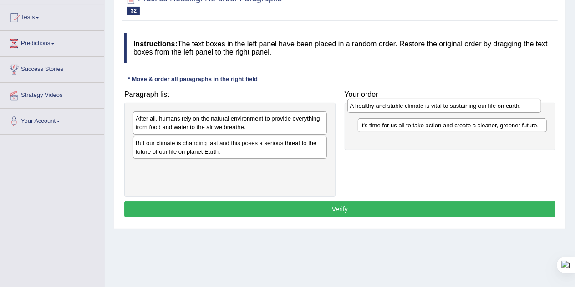
drag, startPoint x: 265, startPoint y: 166, endPoint x: 482, endPoint y: 108, distance: 225.0
click at [482, 108] on div "A healthy and stable climate is vital to sustaining our life on earth." at bounding box center [444, 106] width 194 height 14
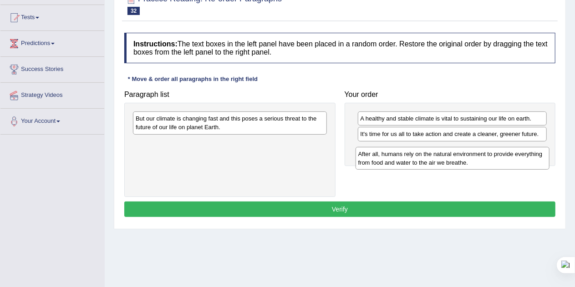
drag, startPoint x: 177, startPoint y: 122, endPoint x: 411, endPoint y: 155, distance: 236.2
click at [411, 155] on div "After all, humans rely on the natural environment to provide everything from fo…" at bounding box center [452, 158] width 194 height 23
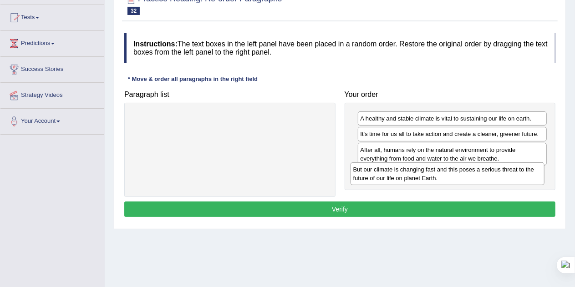
drag, startPoint x: 201, startPoint y: 120, endPoint x: 431, endPoint y: 173, distance: 235.8
click at [431, 173] on div "But our climate is changing fast and this poses a serious threat to the future …" at bounding box center [447, 173] width 194 height 23
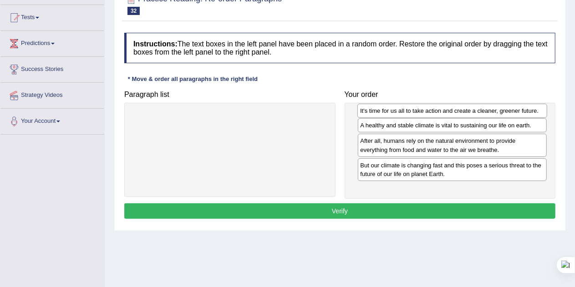
drag, startPoint x: 409, startPoint y: 134, endPoint x: 409, endPoint y: 111, distance: 22.3
click at [409, 111] on div "It's time for us all to take action and create a cleaner, greener future." at bounding box center [452, 111] width 190 height 14
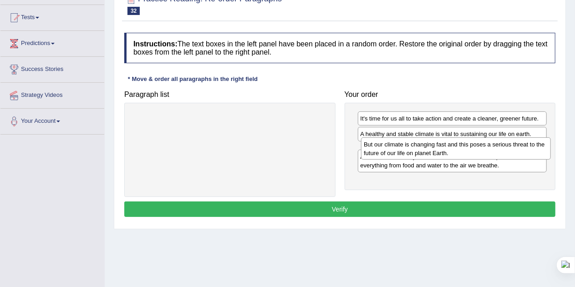
drag, startPoint x: 422, startPoint y: 181, endPoint x: 425, endPoint y: 149, distance: 32.0
click at [425, 149] on div "But our climate is changing fast and this poses a serious threat to the future …" at bounding box center [456, 148] width 190 height 23
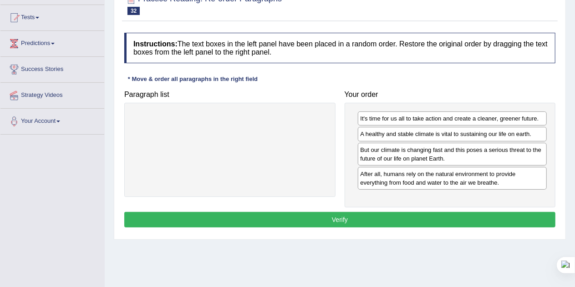
click at [385, 222] on button "Verify" at bounding box center [339, 219] width 431 height 15
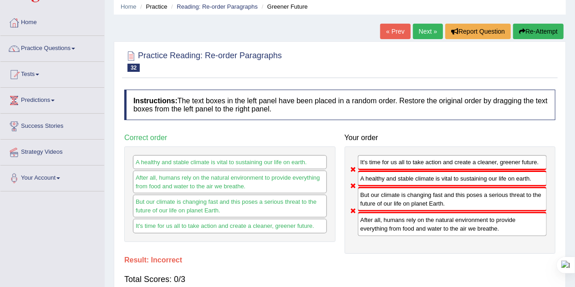
scroll to position [30, 0]
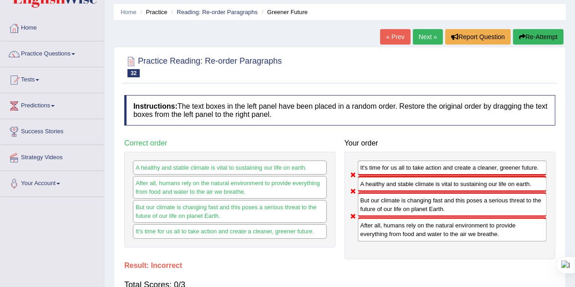
click at [541, 36] on button "Re-Attempt" at bounding box center [538, 36] width 51 height 15
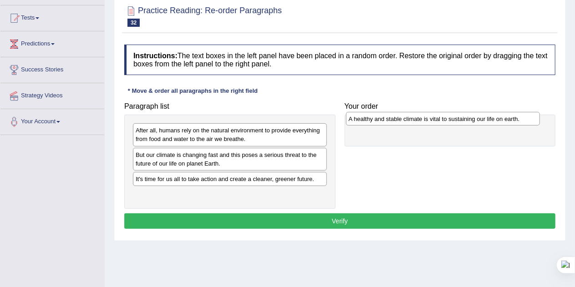
drag, startPoint x: 239, startPoint y: 192, endPoint x: 454, endPoint y: 117, distance: 227.1
click at [454, 117] on div "A healthy and stable climate is vital to sustaining our life on earth." at bounding box center [443, 119] width 194 height 14
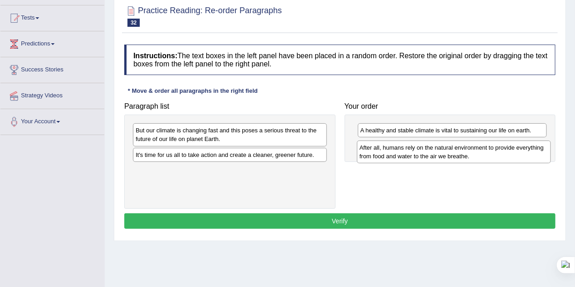
drag, startPoint x: 275, startPoint y: 135, endPoint x: 499, endPoint y: 152, distance: 224.5
click at [499, 152] on div "After all, humans rely on the natural environment to provide everything from fo…" at bounding box center [454, 152] width 194 height 23
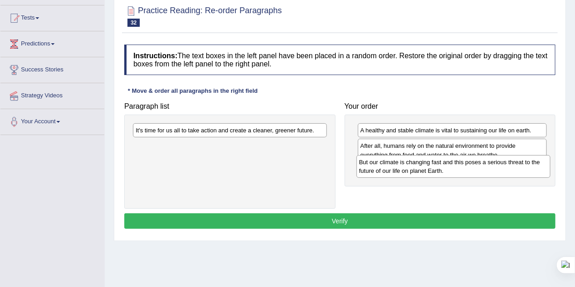
drag, startPoint x: 222, startPoint y: 134, endPoint x: 450, endPoint y: 167, distance: 229.8
click at [450, 167] on div "But our climate is changing fast and this poses a serious threat to the future …" at bounding box center [453, 166] width 194 height 23
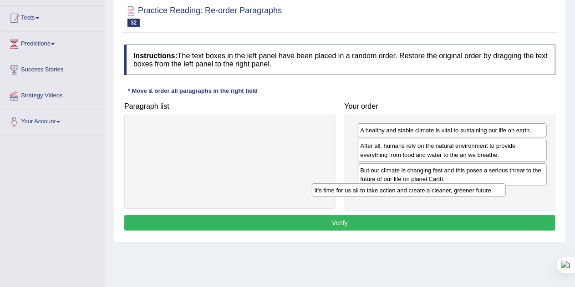
drag, startPoint x: 252, startPoint y: 129, endPoint x: 479, endPoint y: 185, distance: 233.3
click at [479, 185] on div "It's time for us all to take action and create a cleaner, greener future." at bounding box center [409, 190] width 194 height 14
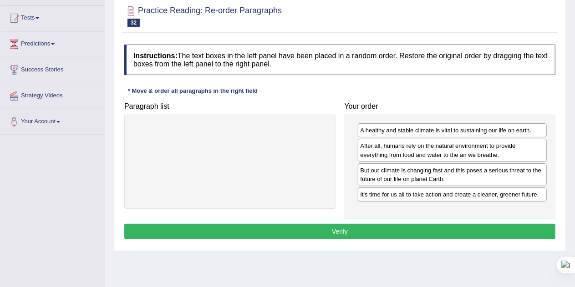
click at [382, 232] on button "Verify" at bounding box center [339, 231] width 431 height 15
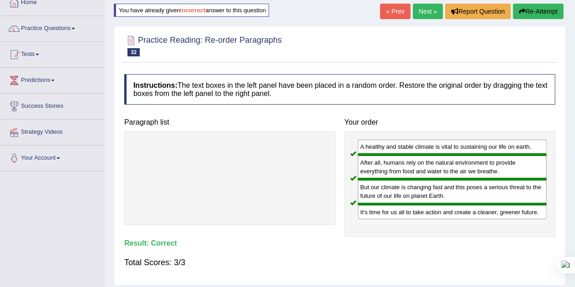
scroll to position [24, 0]
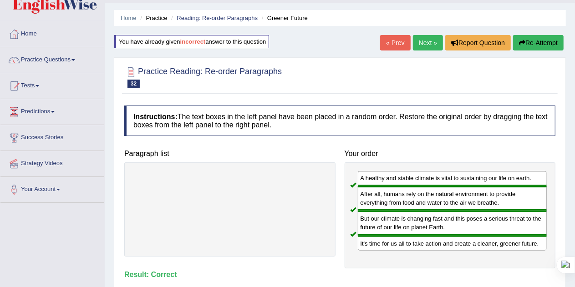
click at [429, 41] on link "Next »" at bounding box center [428, 42] width 30 height 15
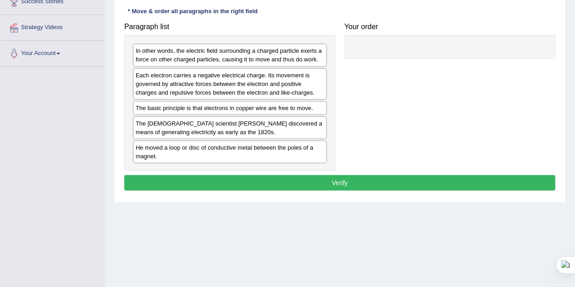
scroll to position [160, 0]
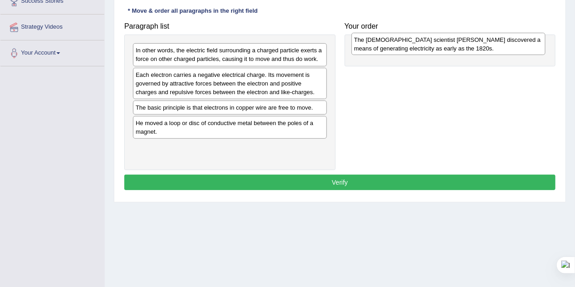
drag, startPoint x: 229, startPoint y: 125, endPoint x: 448, endPoint y: 42, distance: 233.4
click at [448, 42] on div "The [DEMOGRAPHIC_DATA] scientist [PERSON_NAME] discovered a means of generating…" at bounding box center [448, 44] width 194 height 23
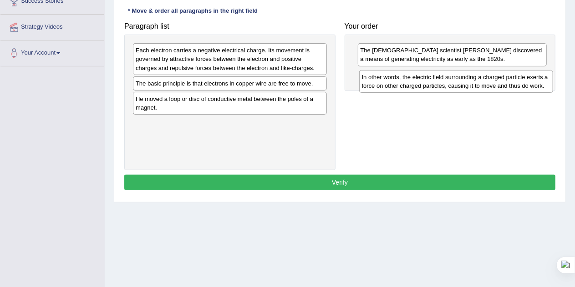
drag, startPoint x: 260, startPoint y: 54, endPoint x: 486, endPoint y: 80, distance: 228.1
click at [486, 80] on div "In other words, the electric field surrounding a charged particle exerts a forc…" at bounding box center [456, 81] width 194 height 23
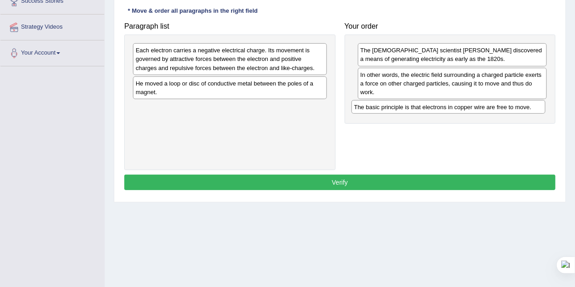
drag, startPoint x: 265, startPoint y: 84, endPoint x: 483, endPoint y: 109, distance: 219.8
click at [483, 109] on div "The basic principle is that electrons in copper wire are free to move." at bounding box center [448, 107] width 194 height 14
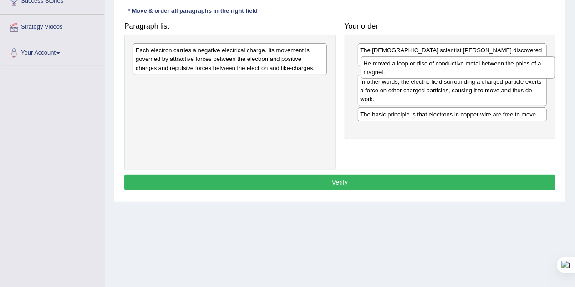
drag, startPoint x: 213, startPoint y: 86, endPoint x: 441, endPoint y: 66, distance: 228.8
click at [441, 66] on div "He moved a loop or disc of conductive metal between the poles of a magnet." at bounding box center [458, 67] width 194 height 23
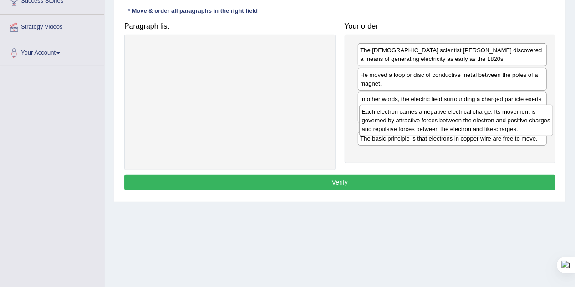
drag, startPoint x: 246, startPoint y: 57, endPoint x: 471, endPoint y: 119, distance: 233.9
click at [471, 119] on div "Each electron carries a negative electrical charge. Its movement is governed by…" at bounding box center [456, 120] width 194 height 31
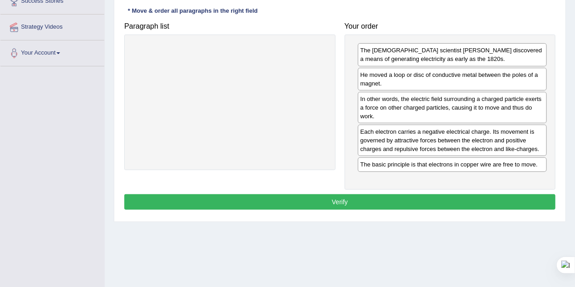
click at [360, 201] on button "Verify" at bounding box center [339, 201] width 431 height 15
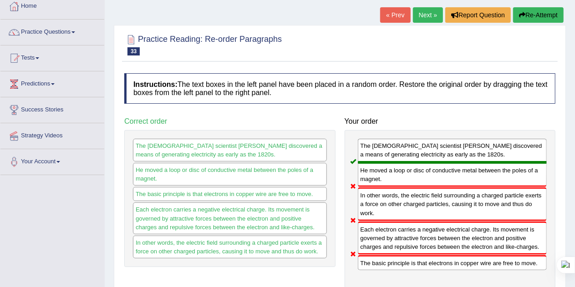
scroll to position [48, 0]
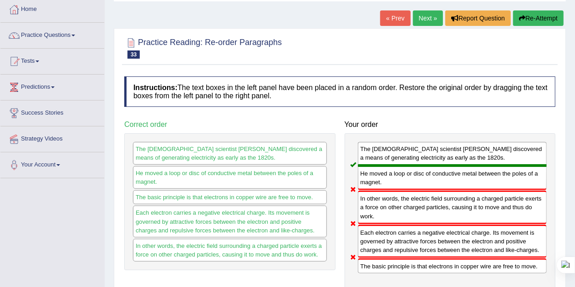
click at [558, 20] on button "Re-Attempt" at bounding box center [538, 17] width 51 height 15
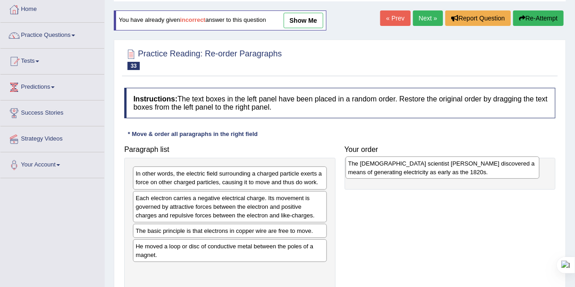
drag, startPoint x: 196, startPoint y: 250, endPoint x: 408, endPoint y: 167, distance: 227.9
click at [408, 167] on div "The [DEMOGRAPHIC_DATA] scientist [PERSON_NAME] discovered a means of generating…" at bounding box center [442, 168] width 194 height 23
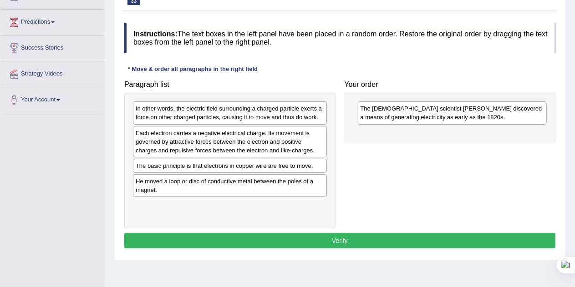
scroll to position [113, 0]
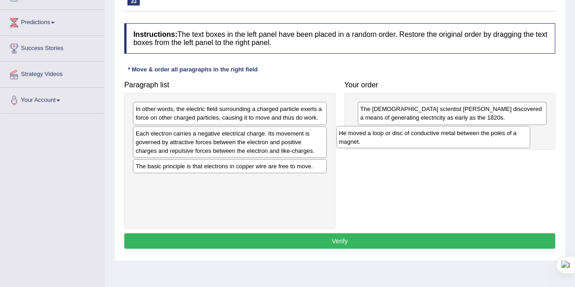
drag, startPoint x: 187, startPoint y: 184, endPoint x: 394, endPoint y: 134, distance: 213.0
click at [394, 134] on div "He moved a loop or disc of conductive metal between the poles of a magnet." at bounding box center [433, 137] width 194 height 23
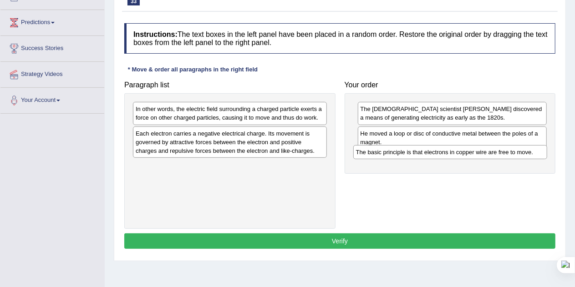
drag, startPoint x: 246, startPoint y: 165, endPoint x: 466, endPoint y: 151, distance: 220.2
click at [466, 151] on div "The basic principle is that electrons in copper wire are free to move." at bounding box center [450, 152] width 194 height 14
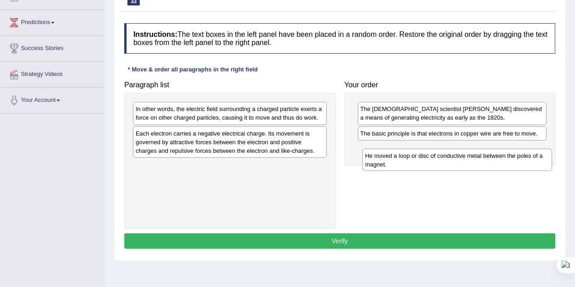
drag, startPoint x: 449, startPoint y: 137, endPoint x: 454, endPoint y: 160, distance: 23.3
click at [454, 160] on div "He moved a loop or disc of conductive metal between the poles of a magnet." at bounding box center [457, 160] width 190 height 23
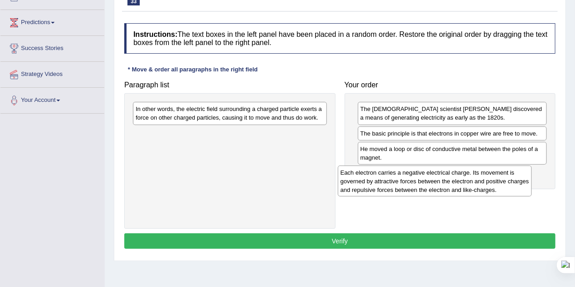
drag, startPoint x: 217, startPoint y: 142, endPoint x: 427, endPoint y: 185, distance: 215.1
click at [427, 185] on div "Each electron carries a negative electrical charge. Its movement is governed by…" at bounding box center [435, 181] width 194 height 31
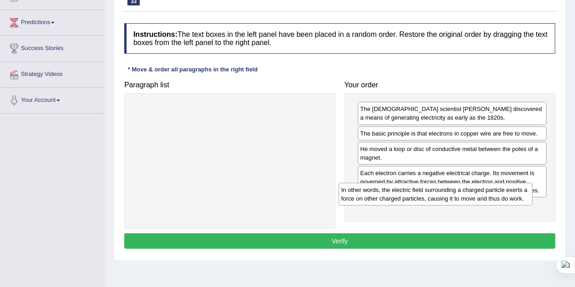
drag, startPoint x: 242, startPoint y: 109, endPoint x: 487, endPoint y: 212, distance: 265.7
click at [487, 206] on div "In other words, the electric field surrounding a charged particle exerts a forc…" at bounding box center [436, 194] width 194 height 23
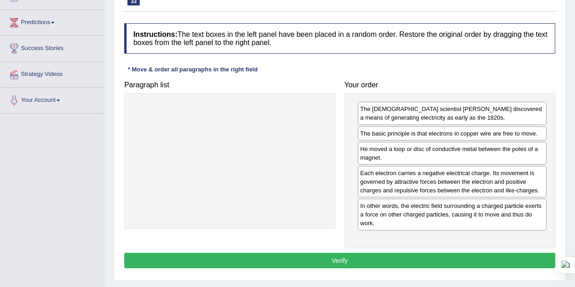
click at [342, 256] on button "Verify" at bounding box center [339, 260] width 431 height 15
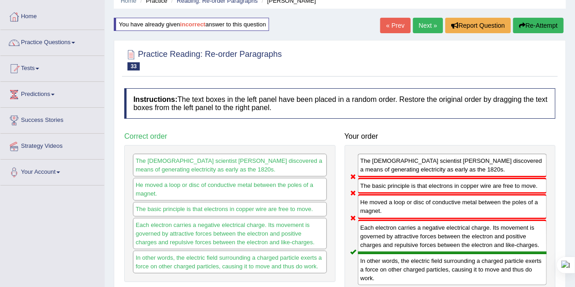
scroll to position [36, 0]
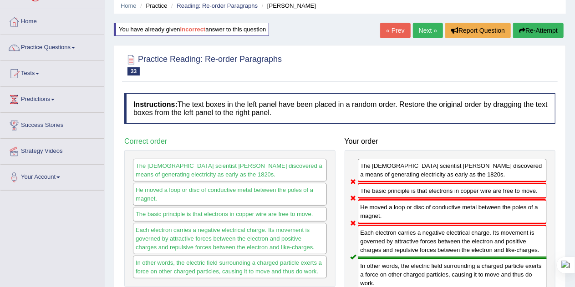
click at [531, 33] on button "Re-Attempt" at bounding box center [538, 30] width 51 height 15
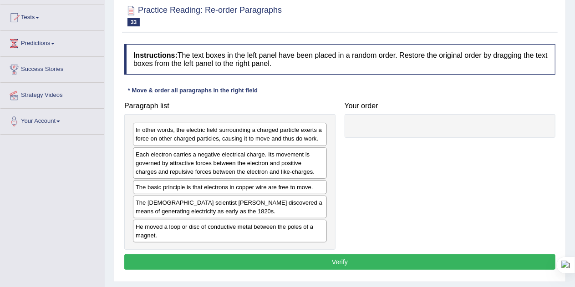
scroll to position [94, 0]
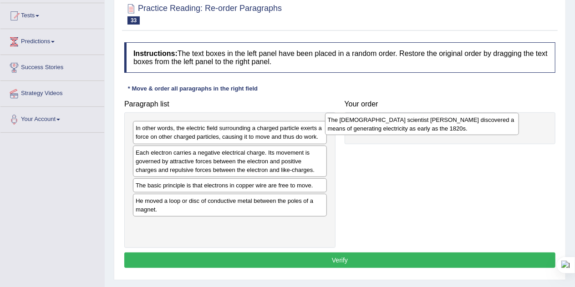
drag, startPoint x: 199, startPoint y: 202, endPoint x: 415, endPoint y: 118, distance: 231.3
click at [415, 118] on div "The [DEMOGRAPHIC_DATA] scientist [PERSON_NAME] discovered a means of generating…" at bounding box center [422, 124] width 194 height 23
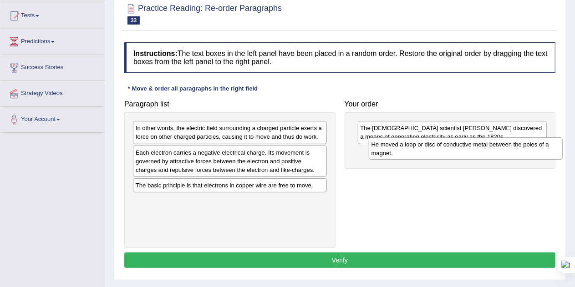
drag, startPoint x: 217, startPoint y: 208, endPoint x: 461, endPoint y: 150, distance: 251.5
click at [461, 150] on div "He moved a loop or disc of conductive metal between the poles of a magnet." at bounding box center [466, 148] width 194 height 23
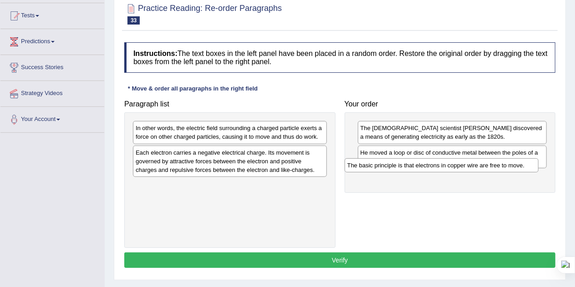
drag, startPoint x: 207, startPoint y: 187, endPoint x: 418, endPoint y: 167, distance: 212.5
click at [418, 167] on div "The basic principle is that electrons in copper wire are free to move." at bounding box center [441, 165] width 194 height 14
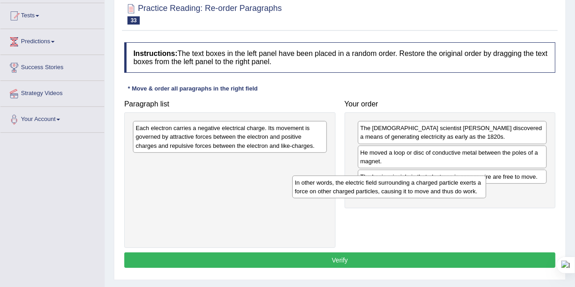
drag, startPoint x: 218, startPoint y: 136, endPoint x: 407, endPoint y: 201, distance: 200.1
click at [407, 198] on div "In other words, the electric field surrounding a charged particle exerts a forc…" at bounding box center [389, 187] width 194 height 23
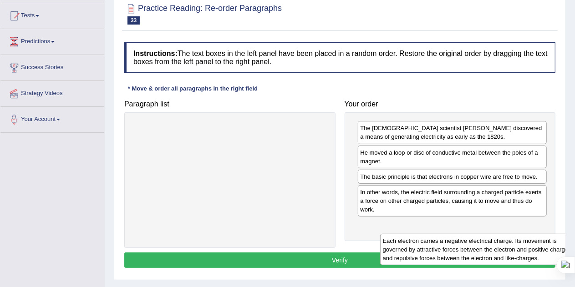
drag, startPoint x: 214, startPoint y: 144, endPoint x: 440, endPoint y: 234, distance: 242.6
click at [440, 234] on div "Each electron carries a negative electrical charge. Its movement is governed by…" at bounding box center [477, 249] width 194 height 31
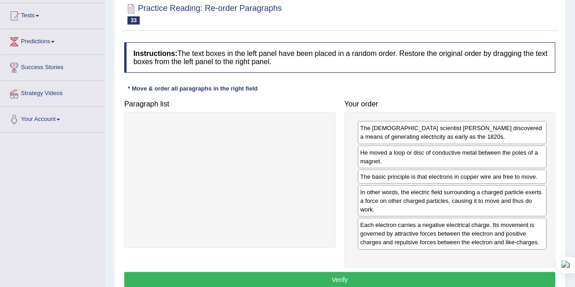
click at [322, 272] on button "Verify" at bounding box center [339, 279] width 431 height 15
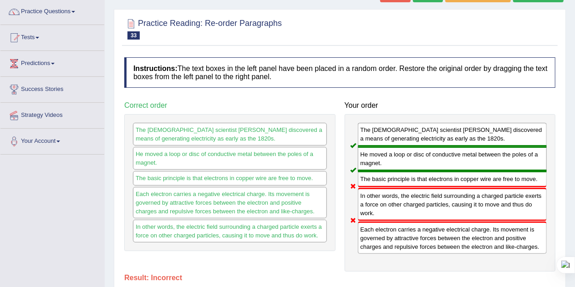
scroll to position [67, 0]
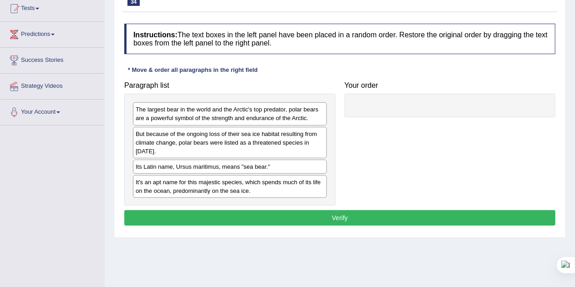
scroll to position [102, 0]
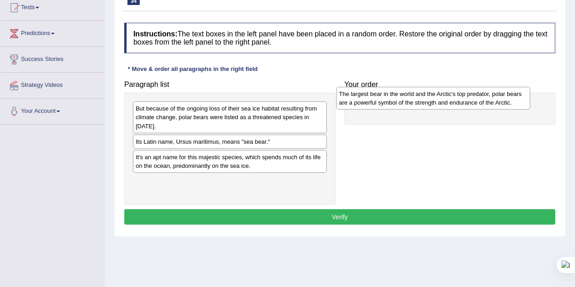
drag, startPoint x: 169, startPoint y: 111, endPoint x: 372, endPoint y: 97, distance: 203.9
click at [372, 97] on div "The largest bear in the world and the Arctic's top predator, polar bears are a …" at bounding box center [433, 98] width 194 height 23
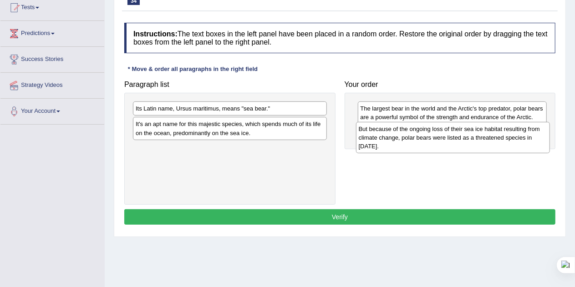
drag, startPoint x: 214, startPoint y: 114, endPoint x: 437, endPoint y: 135, distance: 223.9
click at [437, 135] on div "But because of the ongoing loss of their sea ice habitat resulting from climate…" at bounding box center [453, 137] width 194 height 31
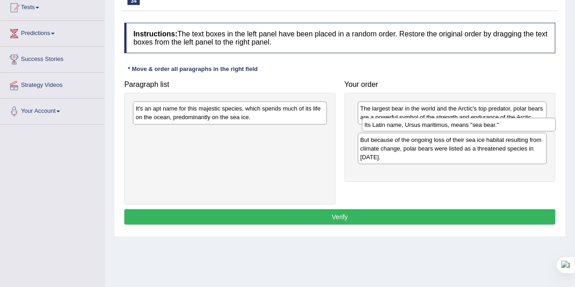
drag, startPoint x: 307, startPoint y: 103, endPoint x: 536, endPoint y: 119, distance: 229.4
click at [536, 119] on div "Its Latin name, Ursus maritimus, means "sea bear."" at bounding box center [459, 125] width 194 height 14
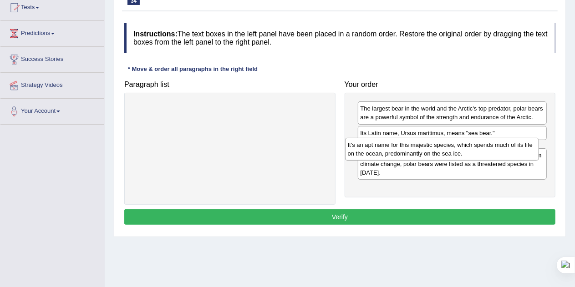
drag, startPoint x: 206, startPoint y: 112, endPoint x: 418, endPoint y: 147, distance: 214.9
click at [418, 147] on div "It's an apt name for this majestic species, which spends much of its life on th…" at bounding box center [442, 149] width 194 height 23
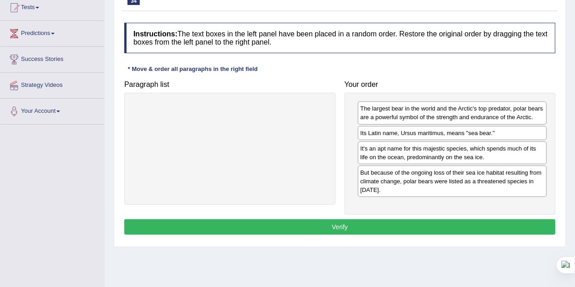
click at [369, 229] on button "Verify" at bounding box center [339, 226] width 431 height 15
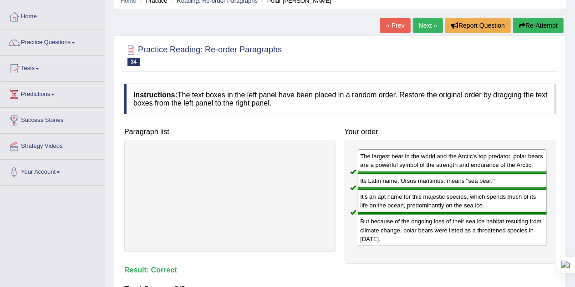
scroll to position [40, 0]
click at [430, 25] on link "Next »" at bounding box center [428, 25] width 30 height 15
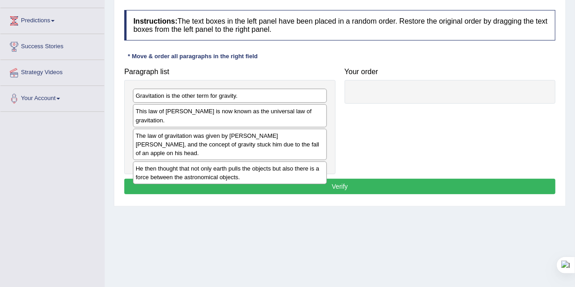
scroll to position [114, 0]
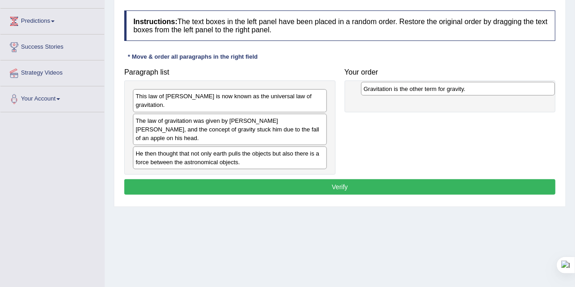
drag, startPoint x: 214, startPoint y: 96, endPoint x: 427, endPoint y: 86, distance: 213.2
click at [427, 86] on div "Gravitation is the other term for gravity." at bounding box center [458, 89] width 194 height 14
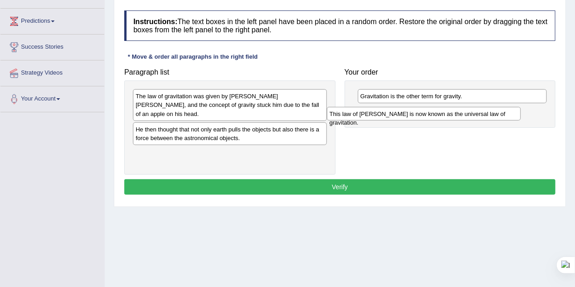
drag, startPoint x: 219, startPoint y: 96, endPoint x: 432, endPoint y: 114, distance: 213.3
click at [432, 114] on div "This law of Newton is now known as the universal law of gravitation." at bounding box center [424, 114] width 194 height 14
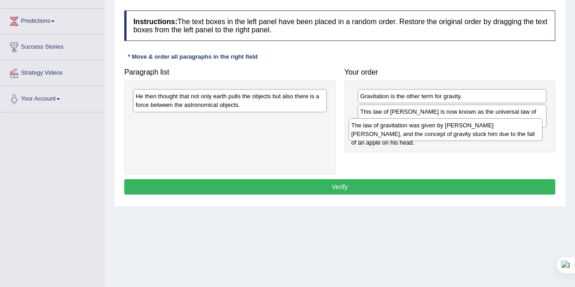
drag, startPoint x: 208, startPoint y: 104, endPoint x: 425, endPoint y: 132, distance: 218.0
click at [425, 132] on div "The law of gravitation was given by Sir Issacs Newton, and the concept of gravi…" at bounding box center [446, 129] width 194 height 23
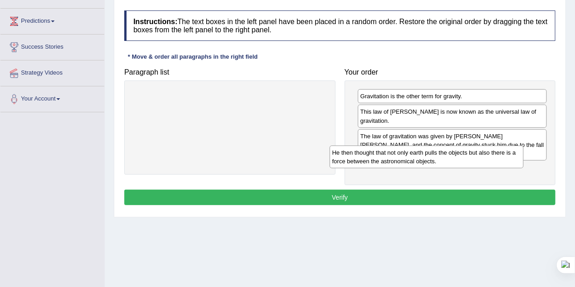
drag, startPoint x: 216, startPoint y: 101, endPoint x: 425, endPoint y: 157, distance: 216.7
click at [425, 157] on div "He then thought that not only earth pulls the objects but also there is a force…" at bounding box center [426, 157] width 194 height 23
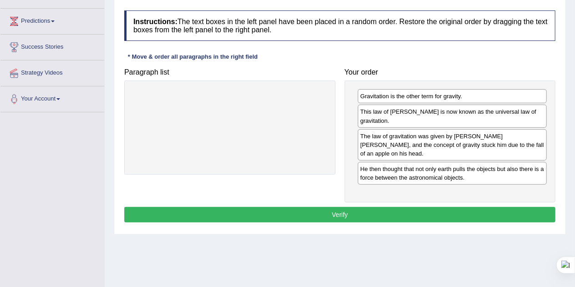
click at [354, 207] on button "Verify" at bounding box center [339, 214] width 431 height 15
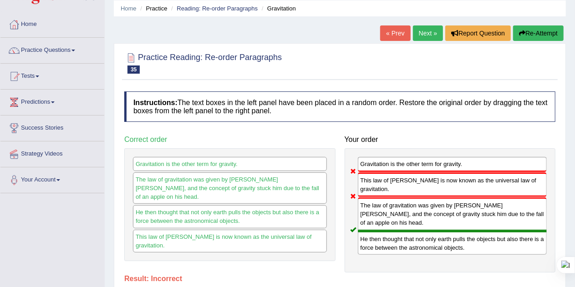
scroll to position [33, 0]
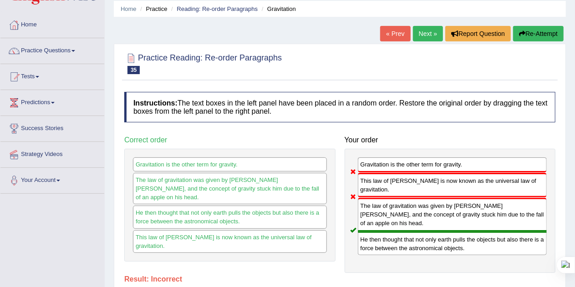
click at [544, 32] on button "Re-Attempt" at bounding box center [538, 33] width 51 height 15
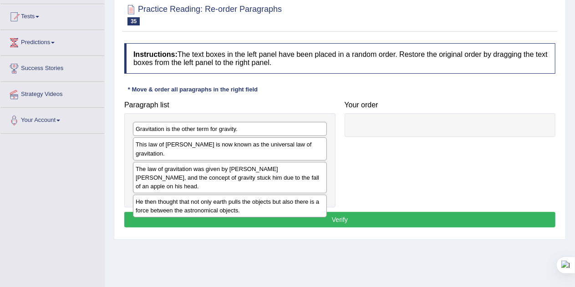
scroll to position [94, 0]
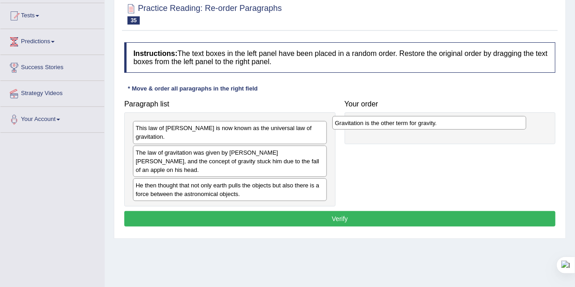
drag, startPoint x: 194, startPoint y: 127, endPoint x: 396, endPoint y: 119, distance: 202.2
click at [396, 119] on div "Gravitation is the other term for gravity." at bounding box center [429, 123] width 194 height 14
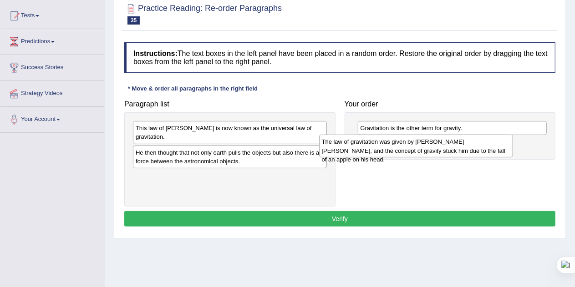
drag, startPoint x: 183, startPoint y: 146, endPoint x: 379, endPoint y: 146, distance: 196.6
click at [379, 146] on div "The law of gravitation was given by [PERSON_NAME] [PERSON_NAME], and the concep…" at bounding box center [416, 146] width 194 height 23
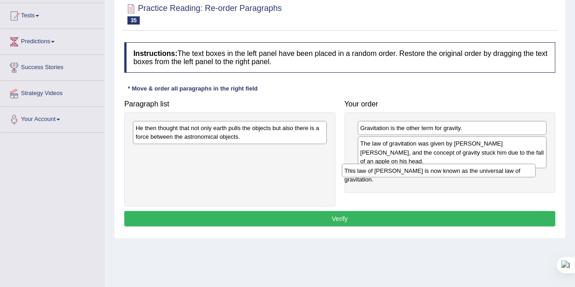
drag, startPoint x: 209, startPoint y: 125, endPoint x: 420, endPoint y: 168, distance: 215.0
click at [420, 168] on div "This law of [PERSON_NAME] is now known as the universal law of gravitation." at bounding box center [439, 171] width 194 height 14
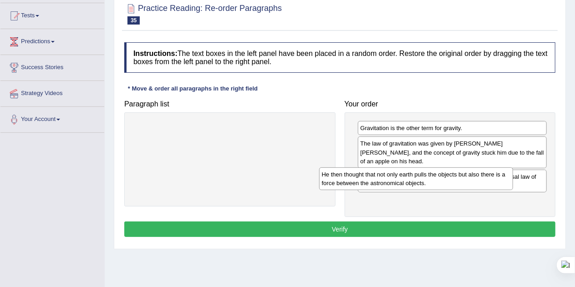
drag, startPoint x: 206, startPoint y: 134, endPoint x: 418, endPoint y: 182, distance: 216.8
click at [418, 182] on div "He then thought that not only earth pulls the objects but also there is a force…" at bounding box center [416, 178] width 194 height 23
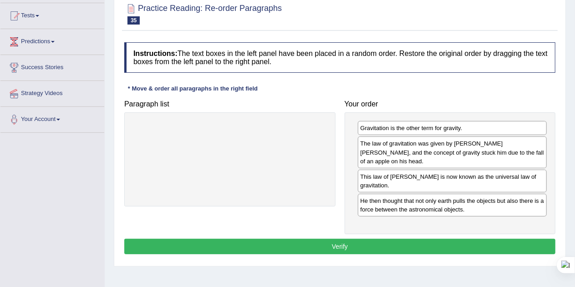
click at [329, 239] on button "Verify" at bounding box center [339, 246] width 431 height 15
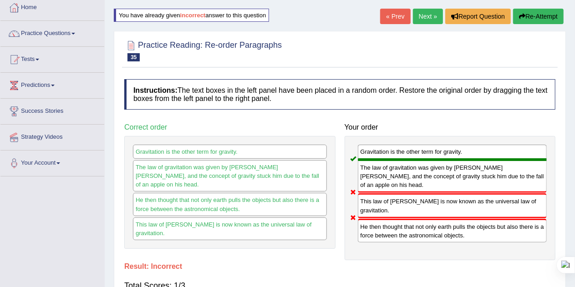
scroll to position [45, 0]
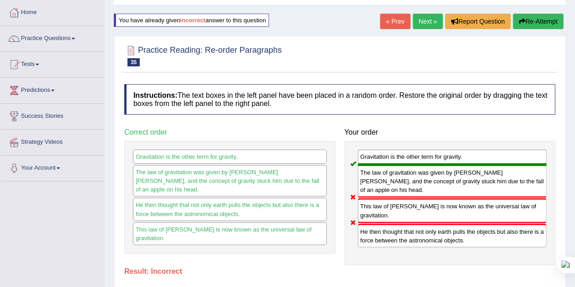
click at [537, 23] on button "Re-Attempt" at bounding box center [538, 21] width 51 height 15
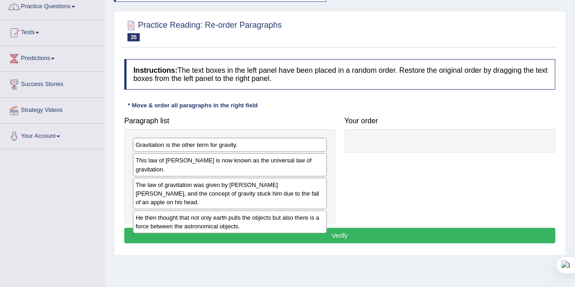
scroll to position [86, 0]
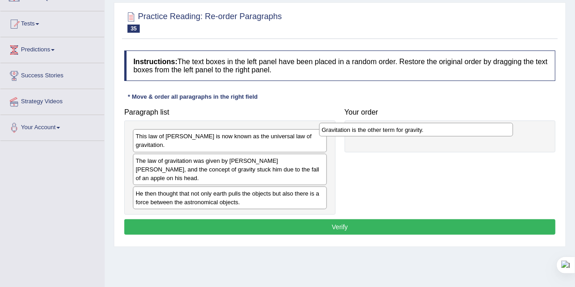
drag, startPoint x: 212, startPoint y: 134, endPoint x: 417, endPoint y: 120, distance: 205.3
click at [417, 123] on div "Gravitation is the other term for gravity." at bounding box center [416, 130] width 194 height 14
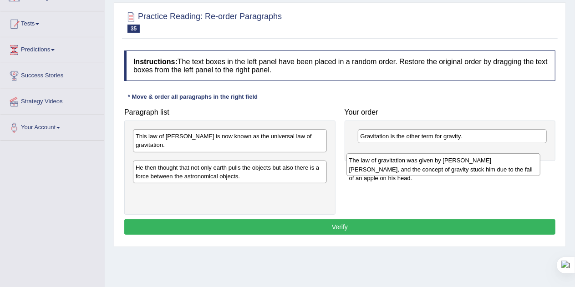
drag, startPoint x: 229, startPoint y: 156, endPoint x: 450, endPoint y: 152, distance: 221.2
click at [450, 153] on div "The law of gravitation was given by Sir Issacs Newton, and the concept of gravi…" at bounding box center [443, 164] width 194 height 23
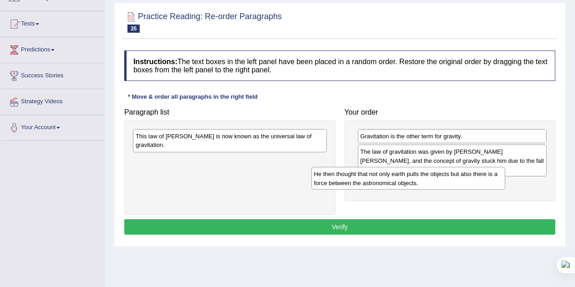
drag, startPoint x: 240, startPoint y: 155, endPoint x: 452, endPoint y: 172, distance: 212.7
click at [452, 172] on div "He then thought that not only earth pulls the objects but also there is a force…" at bounding box center [408, 178] width 194 height 23
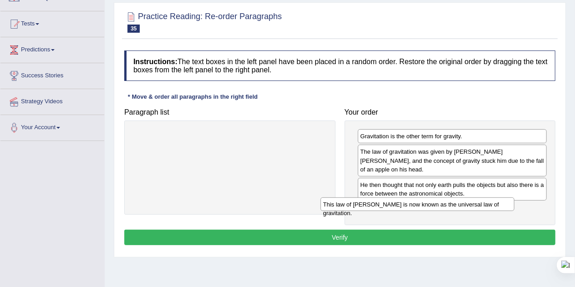
drag, startPoint x: 218, startPoint y: 135, endPoint x: 434, endPoint y: 204, distance: 226.1
click at [434, 204] on div "This law of Newton is now known as the universal law of gravitation." at bounding box center [417, 204] width 194 height 14
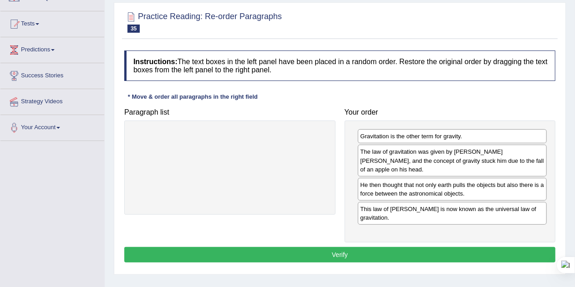
click at [351, 247] on button "Verify" at bounding box center [339, 254] width 431 height 15
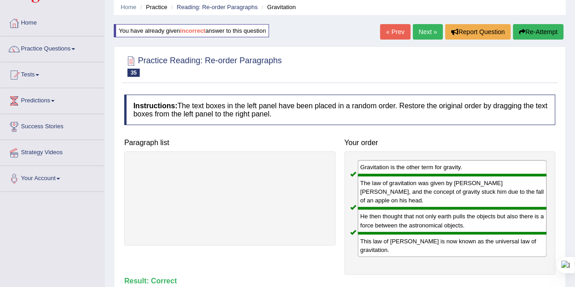
scroll to position [31, 0]
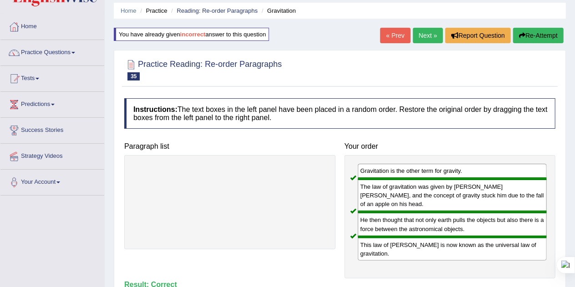
click at [427, 30] on link "Next »" at bounding box center [428, 35] width 30 height 15
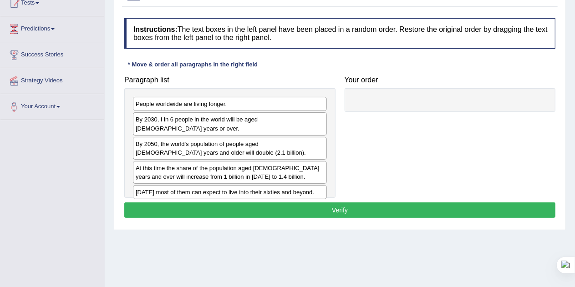
scroll to position [108, 0]
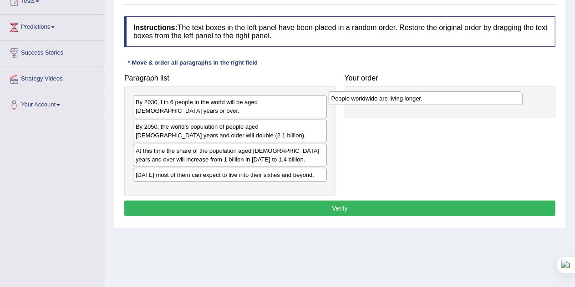
drag, startPoint x: 173, startPoint y: 101, endPoint x: 387, endPoint y: 93, distance: 213.5
click at [387, 93] on div "People worldwide are living longer." at bounding box center [426, 98] width 194 height 14
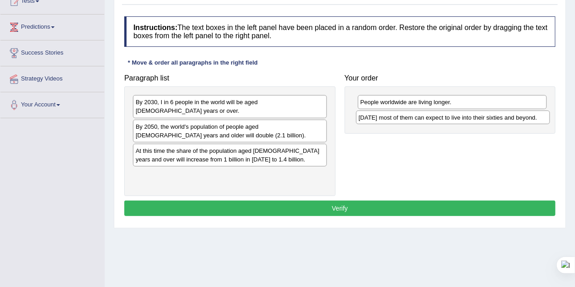
drag, startPoint x: 197, startPoint y: 170, endPoint x: 420, endPoint y: 122, distance: 228.0
click at [420, 122] on div "Today most of them can expect to live into their sixties and beyond." at bounding box center [453, 118] width 194 height 14
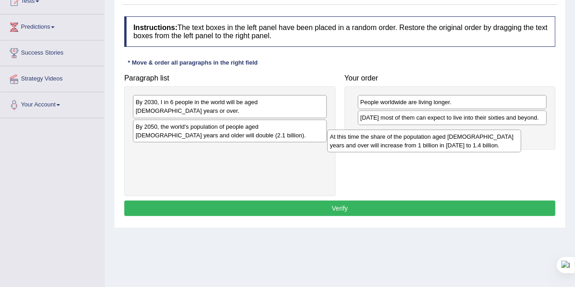
drag, startPoint x: 192, startPoint y: 148, endPoint x: 389, endPoint y: 142, distance: 196.7
click at [389, 142] on div "At this time the share of the population aged 60 years and over will increase f…" at bounding box center [424, 141] width 194 height 23
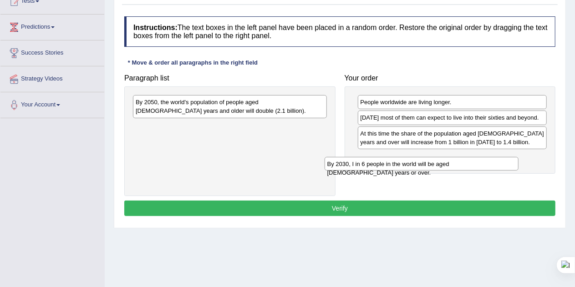
drag, startPoint x: 207, startPoint y: 103, endPoint x: 420, endPoint y: 161, distance: 220.6
click at [420, 161] on div "By 2030, I in 6 people in the world will be aged 60 years or over." at bounding box center [421, 164] width 194 height 14
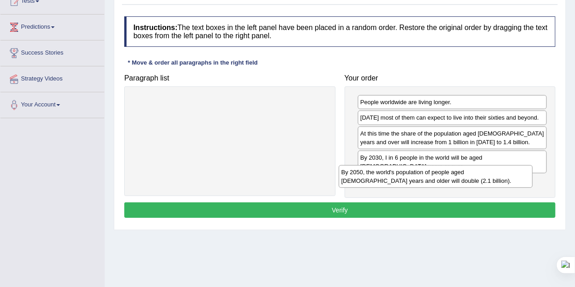
drag, startPoint x: 248, startPoint y: 100, endPoint x: 459, endPoint y: 169, distance: 221.3
click at [459, 169] on div "By 2050, the world's population of people aged 60 years and older will double (…" at bounding box center [436, 176] width 194 height 23
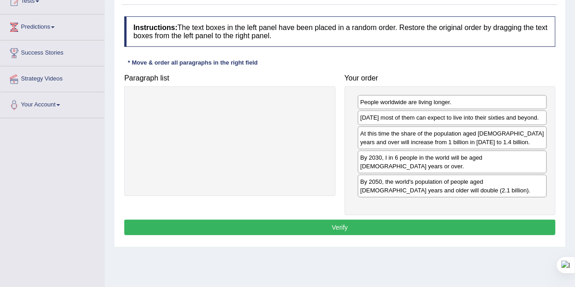
click at [365, 220] on button "Verify" at bounding box center [339, 227] width 431 height 15
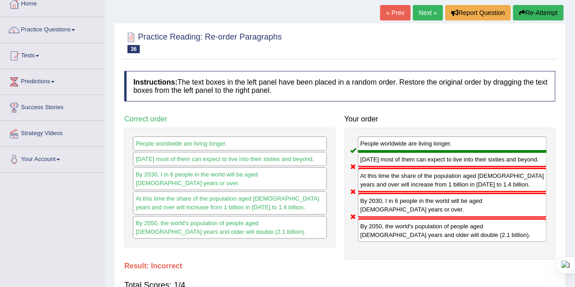
scroll to position [52, 0]
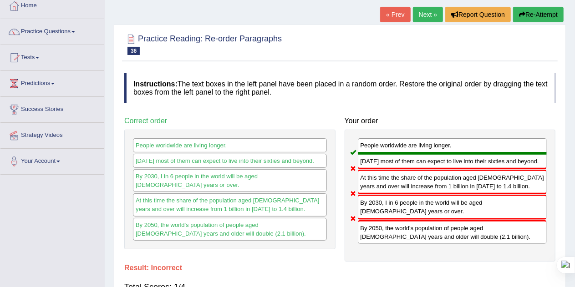
click at [428, 15] on link "Next »" at bounding box center [428, 14] width 30 height 15
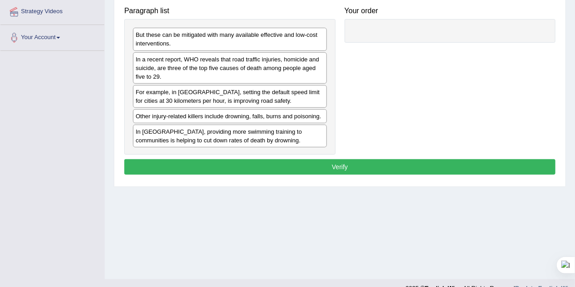
scroll to position [175, 0]
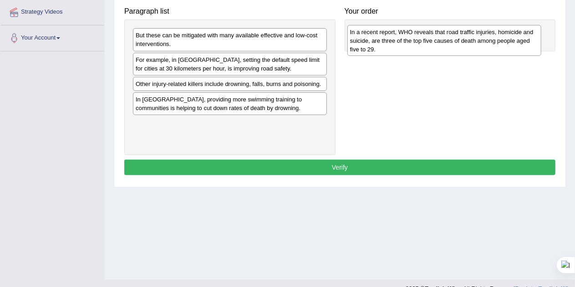
drag, startPoint x: 218, startPoint y: 65, endPoint x: 434, endPoint y: 38, distance: 217.4
click at [434, 38] on div "In a recent report, WHO reveals that road traffic injuries, homicide and suicid…" at bounding box center [444, 40] width 194 height 31
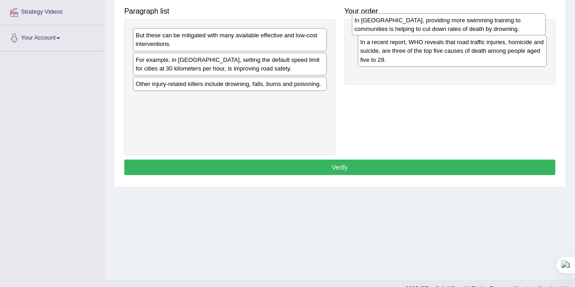
drag, startPoint x: 227, startPoint y: 104, endPoint x: 446, endPoint y: 25, distance: 232.6
click at [446, 25] on div "In [GEOGRAPHIC_DATA], providing more swimming training to communities is helpin…" at bounding box center [449, 24] width 194 height 23
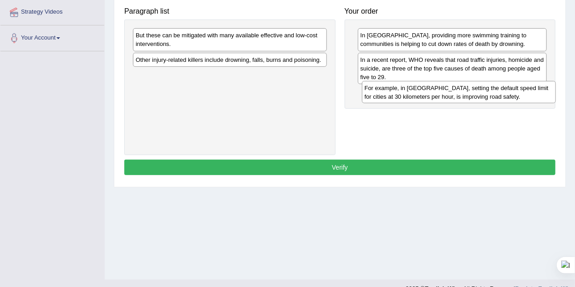
drag, startPoint x: 197, startPoint y: 65, endPoint x: 426, endPoint y: 93, distance: 230.7
click at [426, 93] on div "For example, in [GEOGRAPHIC_DATA], setting the default speed limit for cities a…" at bounding box center [459, 92] width 194 height 23
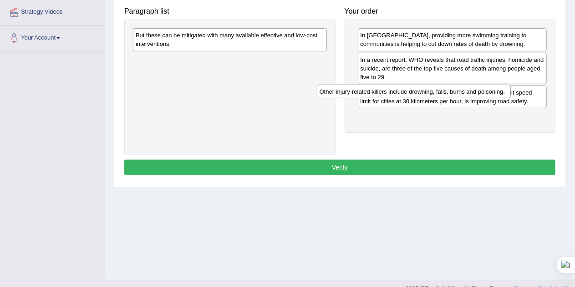
drag, startPoint x: 245, startPoint y: 61, endPoint x: 452, endPoint y: 93, distance: 209.8
click at [452, 93] on div "Other injury-related killers include drowning, falls, burns and poisoning." at bounding box center [414, 92] width 194 height 14
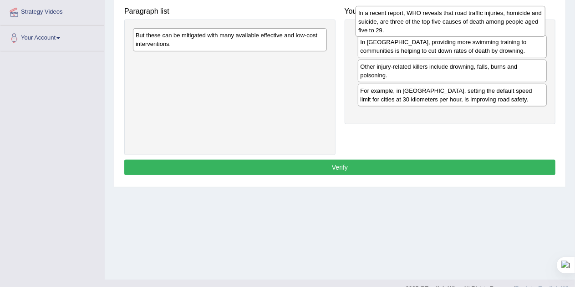
drag, startPoint x: 430, startPoint y: 70, endPoint x: 428, endPoint y: 23, distance: 46.4
click at [428, 23] on div "In a recent report, WHO reveals that road traffic injuries, homicide and suicid…" at bounding box center [450, 21] width 190 height 31
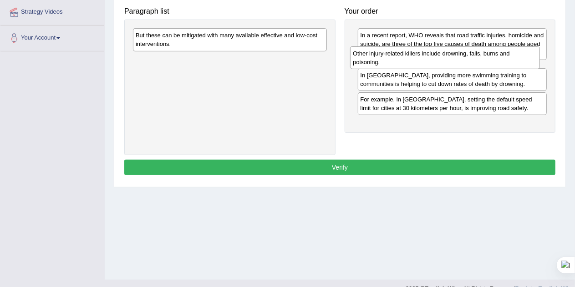
drag, startPoint x: 460, startPoint y: 100, endPoint x: 454, endPoint y: 64, distance: 36.4
click at [454, 64] on div "Other injury-related killers include drowning, falls, burns and poisoning." at bounding box center [445, 57] width 190 height 23
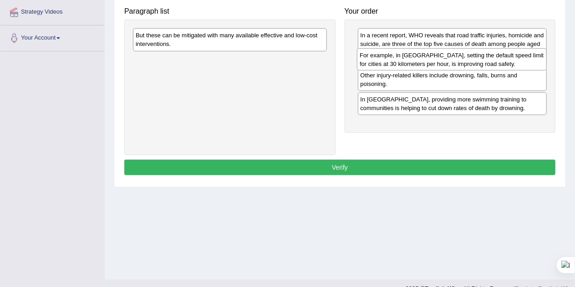
drag, startPoint x: 486, startPoint y: 122, endPoint x: 486, endPoint y: 61, distance: 60.5
click at [486, 61] on div "For example, in Spain, setting the default speed limit for cities at 30 kilomet…" at bounding box center [452, 59] width 190 height 23
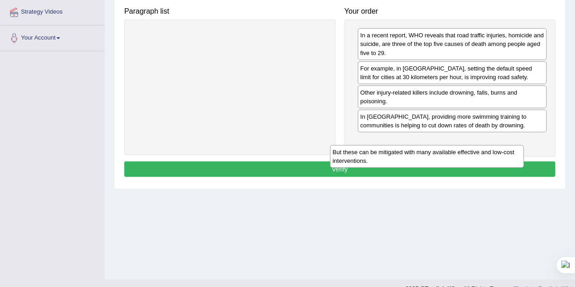
drag, startPoint x: 277, startPoint y: 43, endPoint x: 482, endPoint y: 155, distance: 233.3
click at [482, 155] on div "But these can be mitigated with many available effective and low-cost intervent…" at bounding box center [427, 156] width 194 height 23
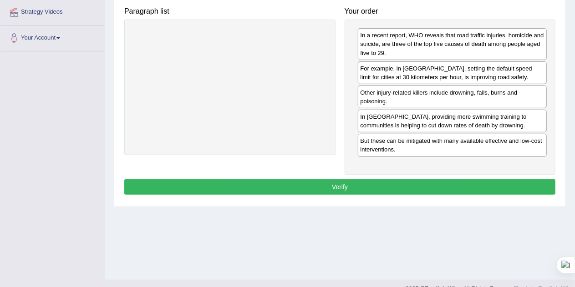
click at [372, 183] on button "Verify" at bounding box center [339, 186] width 431 height 15
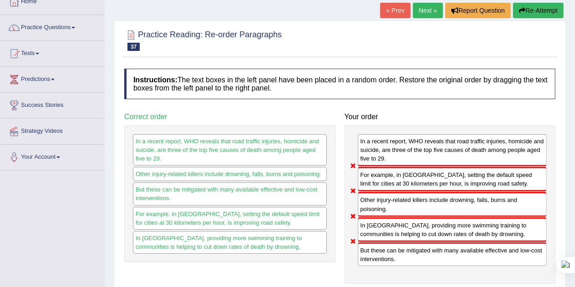
scroll to position [46, 0]
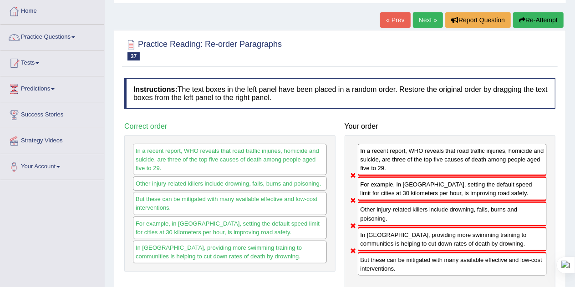
click at [530, 20] on button "Re-Attempt" at bounding box center [538, 19] width 51 height 15
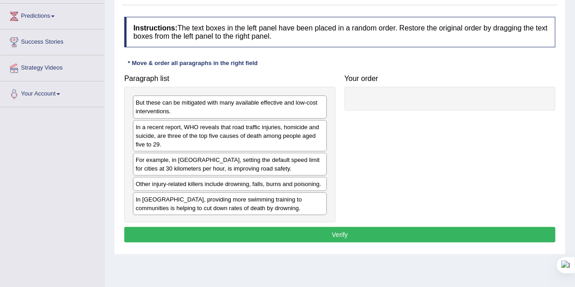
scroll to position [120, 0]
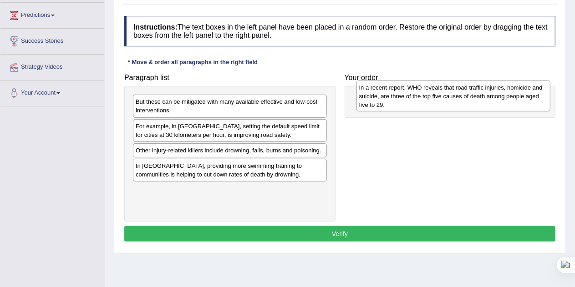
drag, startPoint x: 208, startPoint y: 129, endPoint x: 431, endPoint y: 91, distance: 226.7
click at [431, 91] on div "In a recent report, WHO reveals that road traffic injuries, homicide and suicid…" at bounding box center [453, 96] width 194 height 31
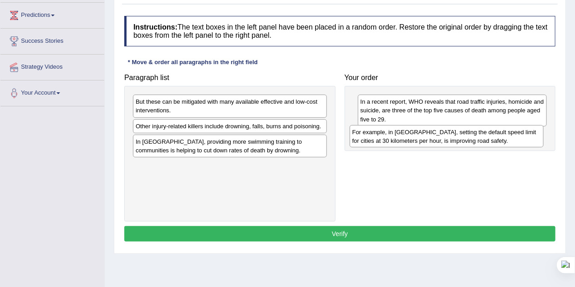
drag, startPoint x: 225, startPoint y: 130, endPoint x: 441, endPoint y: 136, distance: 216.7
click at [441, 136] on div "For example, in [GEOGRAPHIC_DATA], setting the default speed limit for cities a…" at bounding box center [446, 136] width 194 height 23
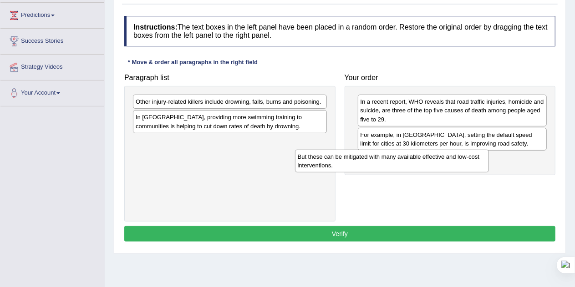
drag, startPoint x: 252, startPoint y: 106, endPoint x: 436, endPoint y: 160, distance: 191.6
click at [436, 160] on div "But these can be mitigated with many available effective and low-cost intervent…" at bounding box center [392, 161] width 194 height 23
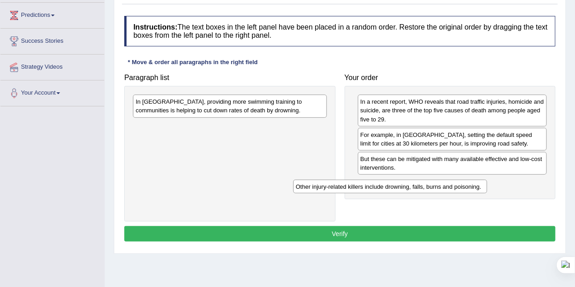
drag, startPoint x: 244, startPoint y: 103, endPoint x: 444, endPoint y: 198, distance: 221.4
click at [444, 193] on div "Other injury-related killers include drowning, falls, burns and poisoning." at bounding box center [390, 187] width 194 height 14
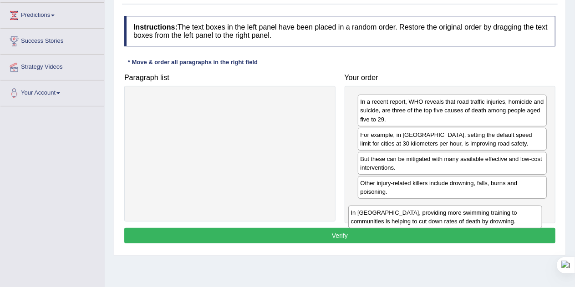
drag, startPoint x: 241, startPoint y: 105, endPoint x: 456, endPoint y: 216, distance: 242.2
click at [456, 216] on div "In [GEOGRAPHIC_DATA], providing more swimming training to communities is helpin…" at bounding box center [445, 217] width 194 height 23
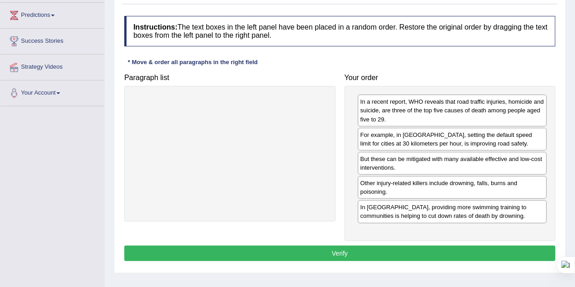
click at [368, 247] on button "Verify" at bounding box center [339, 253] width 431 height 15
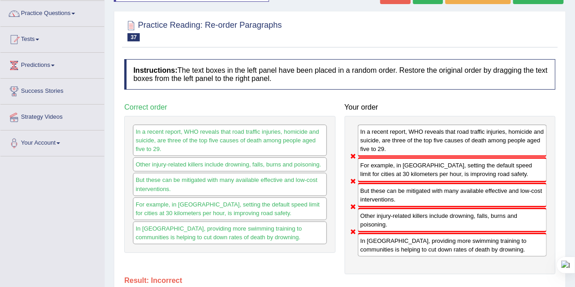
scroll to position [51, 0]
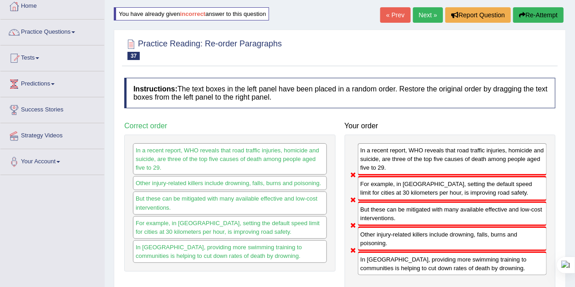
click at [538, 16] on button "Re-Attempt" at bounding box center [538, 14] width 51 height 15
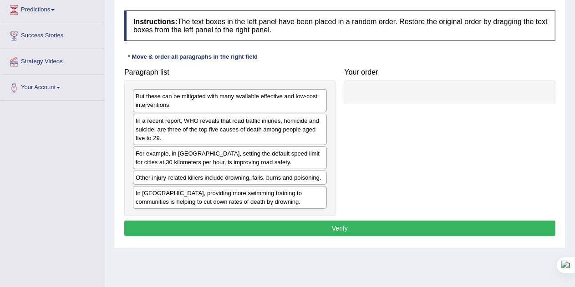
scroll to position [126, 0]
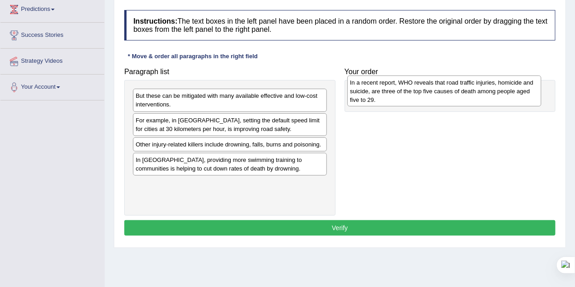
drag, startPoint x: 193, startPoint y: 132, endPoint x: 408, endPoint y: 95, distance: 218.0
click at [408, 95] on div "In a recent report, WHO reveals that road traffic injuries, homicide and suicid…" at bounding box center [444, 91] width 194 height 31
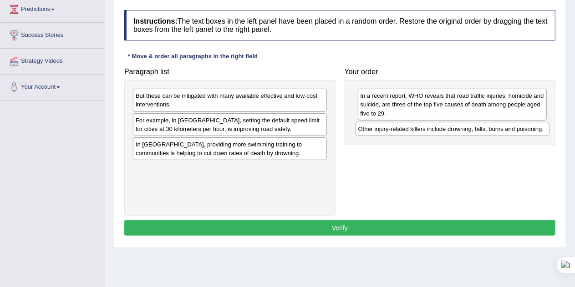
drag, startPoint x: 175, startPoint y: 144, endPoint x: 398, endPoint y: 129, distance: 223.0
click at [398, 129] on div "Other injury-related killers include drowning, falls, burns and poisoning." at bounding box center [452, 129] width 194 height 14
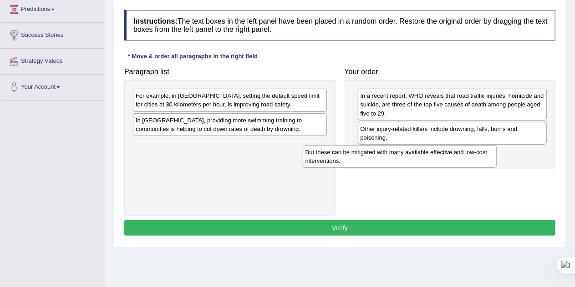
drag, startPoint x: 187, startPoint y: 104, endPoint x: 381, endPoint y: 164, distance: 203.5
click at [381, 164] on div "But these can be mitigated with many available effective and low-cost intervent…" at bounding box center [400, 156] width 194 height 23
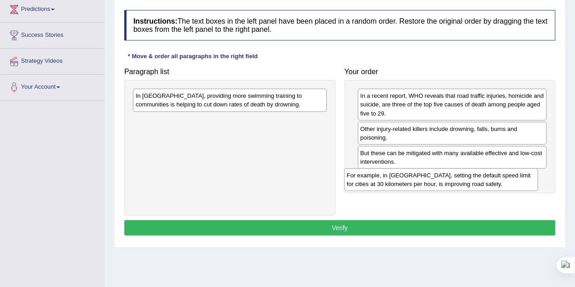
drag, startPoint x: 197, startPoint y: 101, endPoint x: 412, endPoint y: 179, distance: 228.0
click at [412, 179] on div "For example, in Spain, setting the default speed limit for cities at 30 kilomet…" at bounding box center [441, 179] width 194 height 23
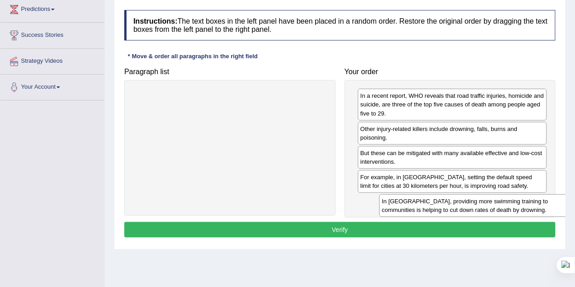
drag, startPoint x: 208, startPoint y: 95, endPoint x: 462, endPoint y: 206, distance: 277.3
click at [462, 206] on div "In Vietnam, providing more swimming training to communities is helping to cut d…" at bounding box center [476, 205] width 194 height 23
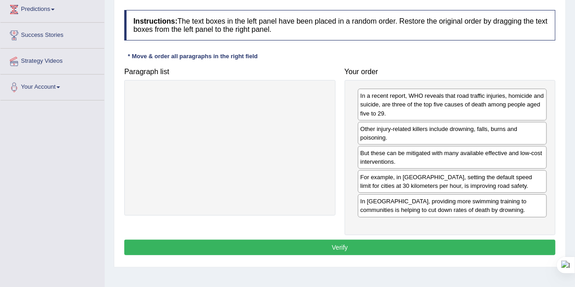
click at [349, 246] on button "Verify" at bounding box center [339, 247] width 431 height 15
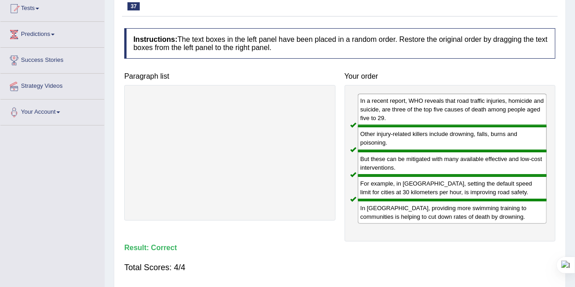
scroll to position [48, 0]
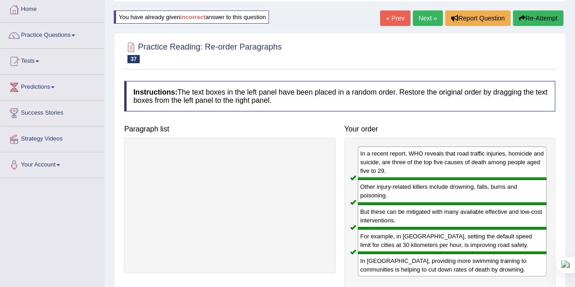
click at [425, 18] on link "Next »" at bounding box center [428, 17] width 30 height 15
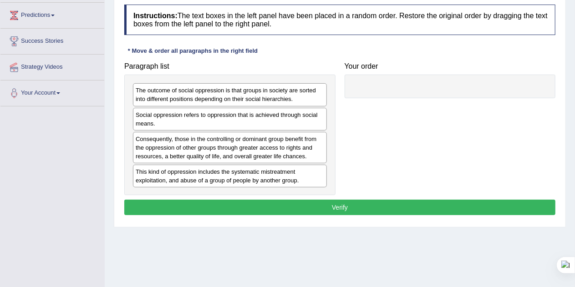
scroll to position [113, 0]
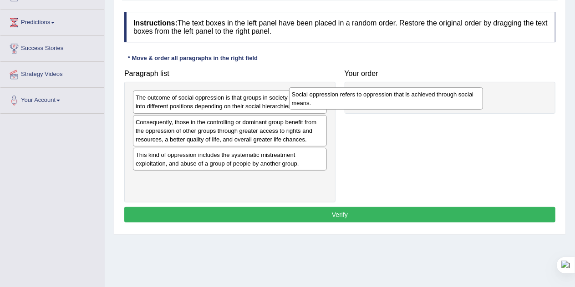
drag, startPoint x: 289, startPoint y: 128, endPoint x: 482, endPoint y: 87, distance: 197.2
click at [482, 87] on div "Social oppression refers to oppression that is achieved through social means." at bounding box center [386, 98] width 194 height 23
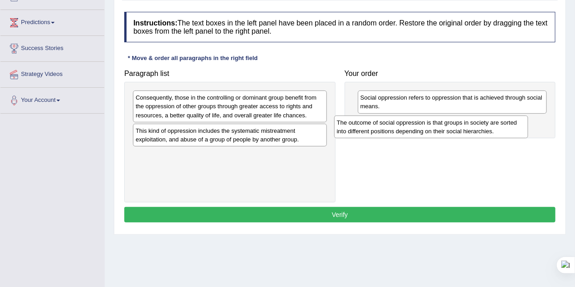
drag, startPoint x: 284, startPoint y: 97, endPoint x: 493, endPoint y: 120, distance: 210.5
click at [493, 120] on div "The outcome of social oppression is that groups in society are sorted into diff…" at bounding box center [431, 127] width 194 height 23
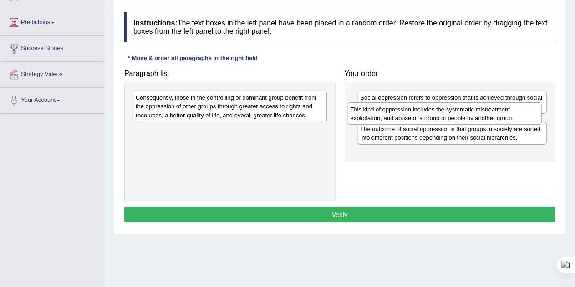
drag, startPoint x: 214, startPoint y: 133, endPoint x: 440, endPoint y: 114, distance: 226.5
click at [440, 114] on div "This kind of oppression includes the systematic mistreatment exploitation, and …" at bounding box center [445, 113] width 194 height 23
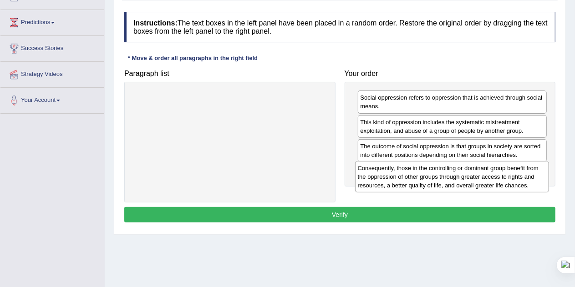
drag, startPoint x: 273, startPoint y: 108, endPoint x: 495, endPoint y: 177, distance: 233.0
click at [495, 177] on div "Consequently, those in the controlling or dominant group benefit from the oppre…" at bounding box center [452, 176] width 194 height 31
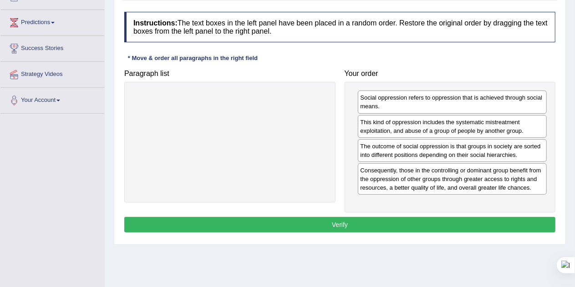
click at [402, 222] on button "Verify" at bounding box center [339, 224] width 431 height 15
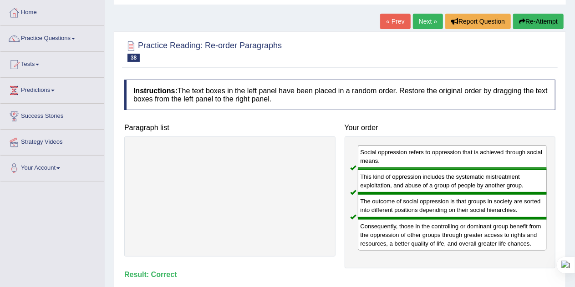
scroll to position [44, 0]
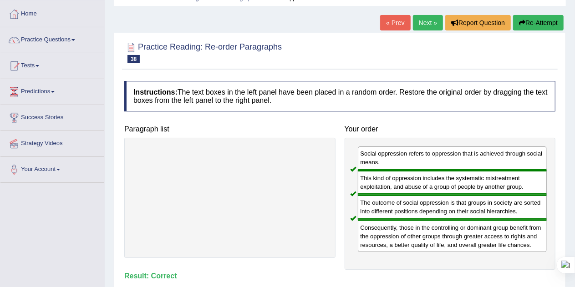
click at [430, 19] on link "Next »" at bounding box center [428, 22] width 30 height 15
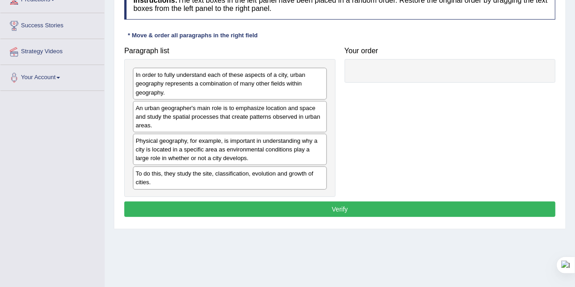
scroll to position [138, 0]
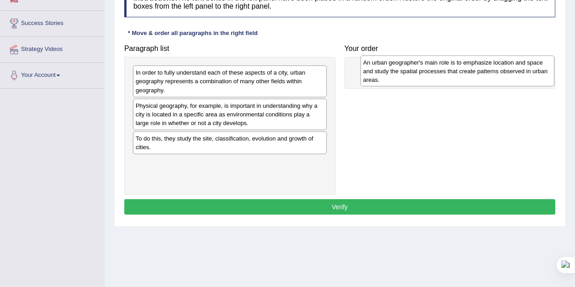
drag, startPoint x: 154, startPoint y: 114, endPoint x: 381, endPoint y: 71, distance: 231.5
click at [381, 71] on div "An urban geographer's main role is to emphasize location and space and study th…" at bounding box center [457, 71] width 194 height 31
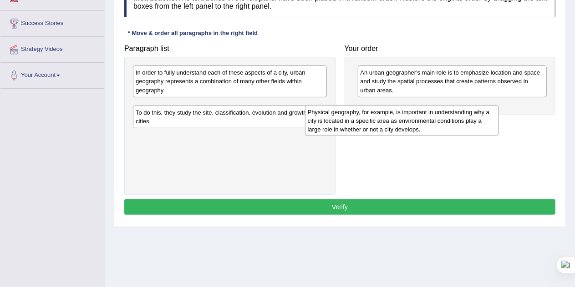
drag, startPoint x: 199, startPoint y: 111, endPoint x: 381, endPoint y: 117, distance: 182.1
click at [381, 117] on div "Physical geography, for example, is important in understanding why a city is lo…" at bounding box center [402, 120] width 194 height 31
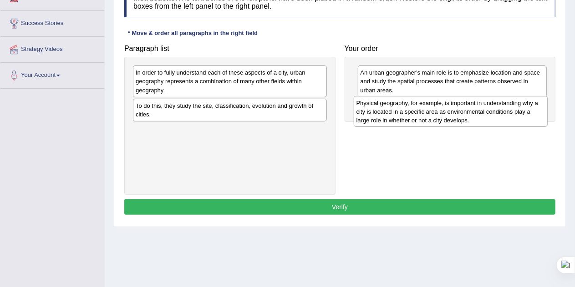
drag, startPoint x: 273, startPoint y: 117, endPoint x: 497, endPoint y: 115, distance: 223.9
click at [497, 115] on div "Physical geography, for example, is important in understanding why a city is lo…" at bounding box center [451, 111] width 194 height 31
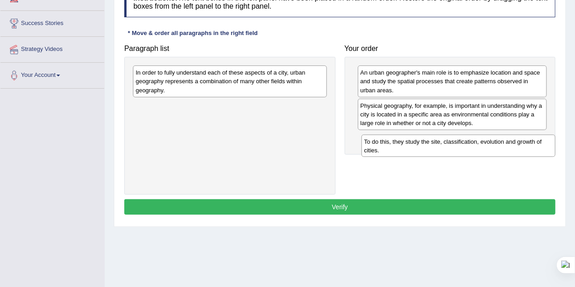
drag, startPoint x: 297, startPoint y: 116, endPoint x: 530, endPoint y: 150, distance: 235.9
click at [530, 150] on div "To do this, they study the site, classification, evolution and growth of cities." at bounding box center [458, 146] width 194 height 23
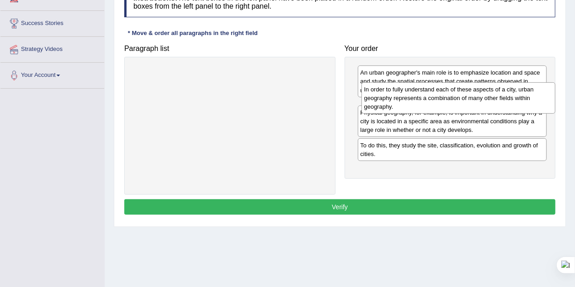
drag, startPoint x: 185, startPoint y: 86, endPoint x: 413, endPoint y: 103, distance: 229.0
click at [413, 103] on div "In order to fully understand each of these aspects of a city, urban geography r…" at bounding box center [458, 97] width 194 height 31
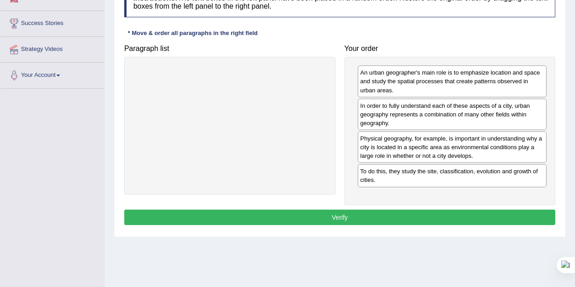
click at [367, 215] on button "Verify" at bounding box center [339, 217] width 431 height 15
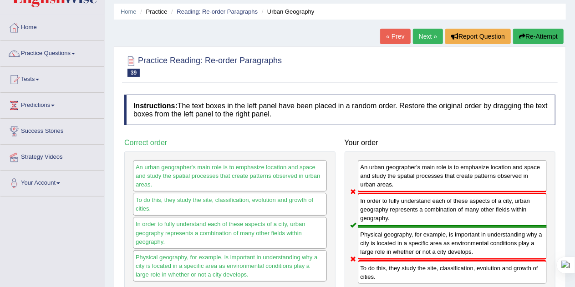
scroll to position [30, 0]
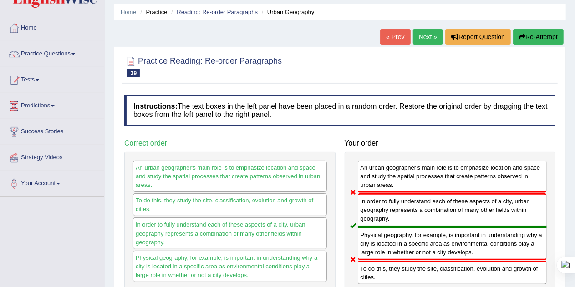
click at [537, 33] on button "Re-Attempt" at bounding box center [538, 36] width 51 height 15
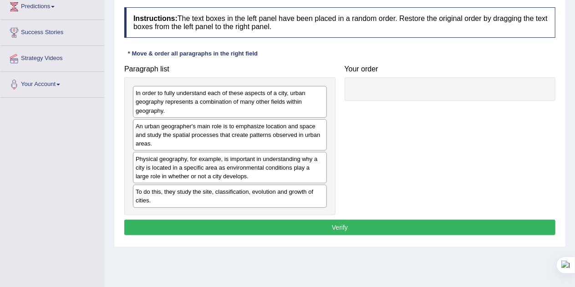
scroll to position [137, 0]
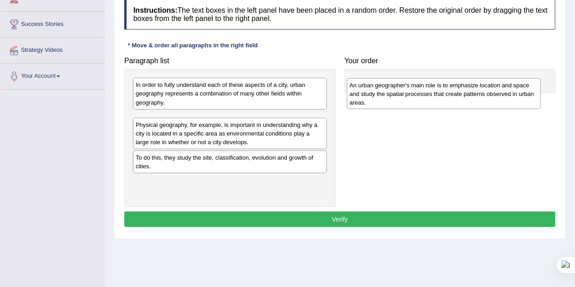
drag, startPoint x: 188, startPoint y: 130, endPoint x: 406, endPoint y: 96, distance: 220.5
click at [406, 96] on div "An urban geographer's main role is to emphasize location and space and study th…" at bounding box center [444, 93] width 194 height 31
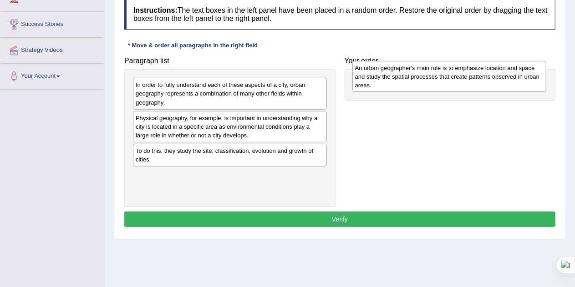
drag, startPoint x: 236, startPoint y: 123, endPoint x: 467, endPoint y: 70, distance: 237.2
click at [467, 70] on div "An urban geographer's main role is to emphasize location and space and study th…" at bounding box center [449, 76] width 194 height 31
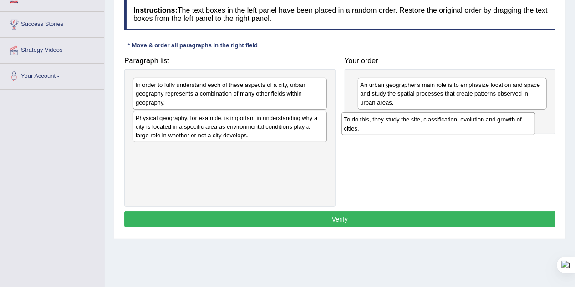
drag, startPoint x: 195, startPoint y: 156, endPoint x: 428, endPoint y: 123, distance: 235.2
click at [428, 123] on div "To do this, they study the site, classification, evolution and growth of cities." at bounding box center [438, 123] width 194 height 23
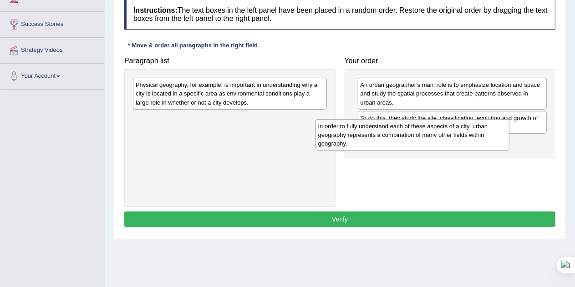
drag, startPoint x: 210, startPoint y: 89, endPoint x: 421, endPoint y: 138, distance: 217.1
click at [421, 138] on div "In order to fully understand each of these aspects of a city, urban geography r…" at bounding box center [412, 134] width 194 height 31
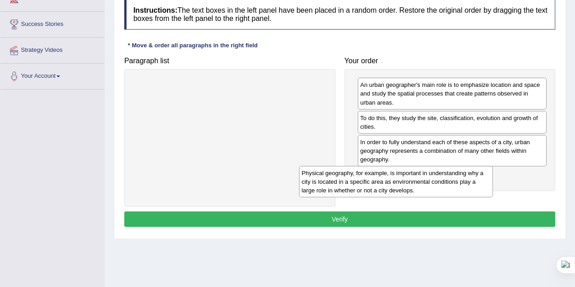
drag, startPoint x: 230, startPoint y: 94, endPoint x: 436, endPoint y: 195, distance: 229.3
click at [436, 195] on div "Physical geography, for example, is important in understanding why a city is lo…" at bounding box center [396, 181] width 194 height 31
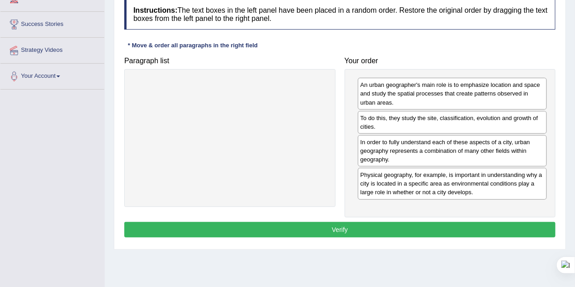
click at [333, 230] on button "Verify" at bounding box center [339, 229] width 431 height 15
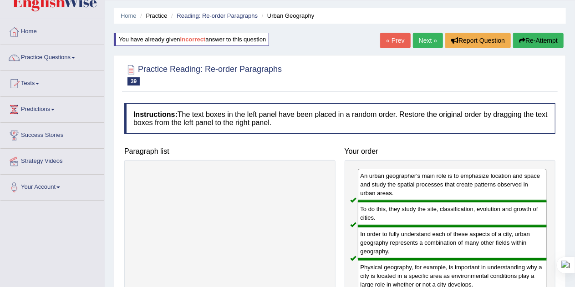
scroll to position [25, 0]
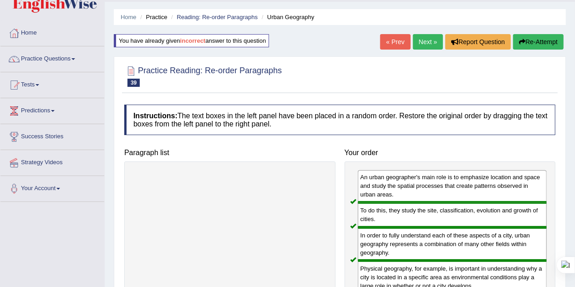
click at [425, 38] on link "Next »" at bounding box center [428, 41] width 30 height 15
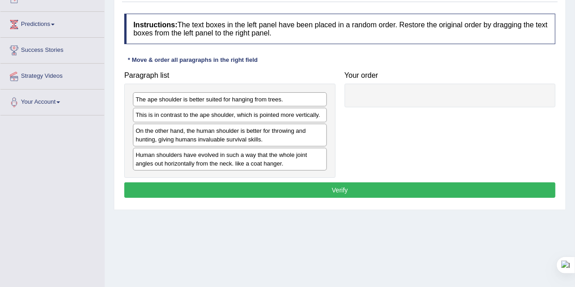
scroll to position [111, 0]
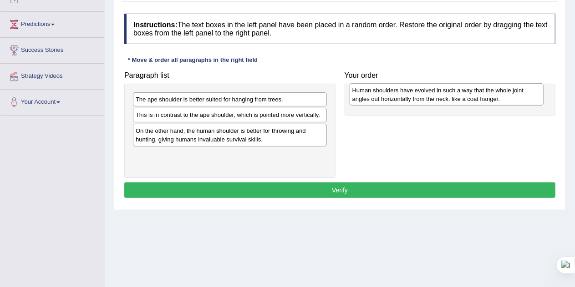
drag, startPoint x: 180, startPoint y: 155, endPoint x: 396, endPoint y: 90, distance: 225.7
click at [396, 90] on div "Human shoulders have evolved in such a way that the whole joint angles out hori…" at bounding box center [446, 94] width 194 height 23
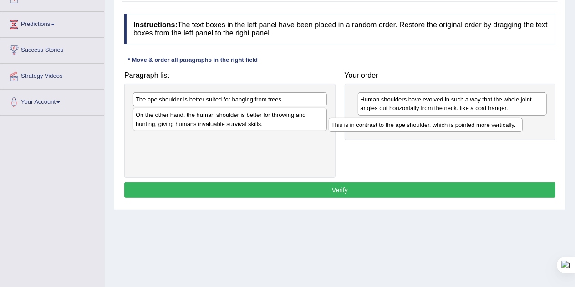
drag, startPoint x: 266, startPoint y: 116, endPoint x: 489, endPoint y: 125, distance: 223.2
click at [489, 125] on div "This is in contrast to the ape shoulder, which is pointed more vertically." at bounding box center [426, 125] width 194 height 14
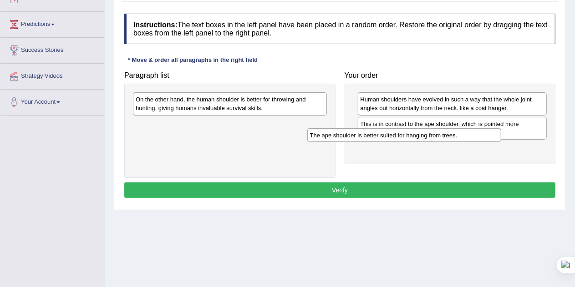
drag, startPoint x: 250, startPoint y: 99, endPoint x: 464, endPoint y: 140, distance: 217.7
click at [464, 140] on div "The ape shoulder is better suited for hanging from trees." at bounding box center [404, 135] width 194 height 14
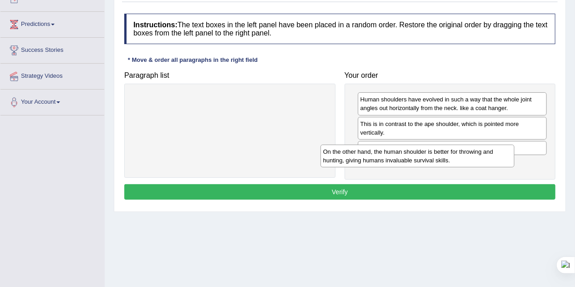
drag, startPoint x: 260, startPoint y: 101, endPoint x: 482, endPoint y: 162, distance: 229.7
click at [482, 162] on div "On the other hand, the human shoulder is better for throwing and hunting, givin…" at bounding box center [417, 156] width 194 height 23
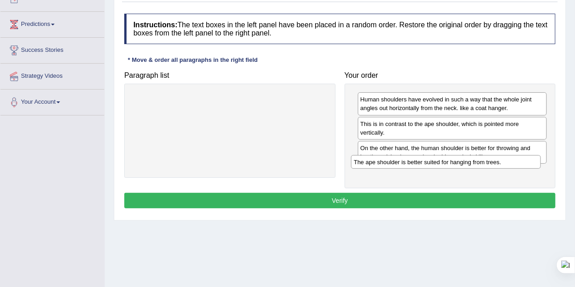
drag, startPoint x: 429, startPoint y: 141, endPoint x: 422, endPoint y: 164, distance: 24.1
click at [422, 164] on div "The ape shoulder is better suited for hanging from trees." at bounding box center [446, 162] width 190 height 14
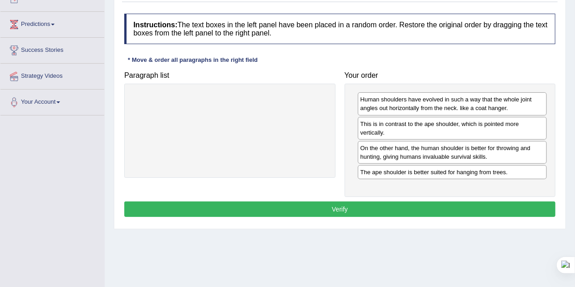
click at [392, 202] on button "Verify" at bounding box center [339, 209] width 431 height 15
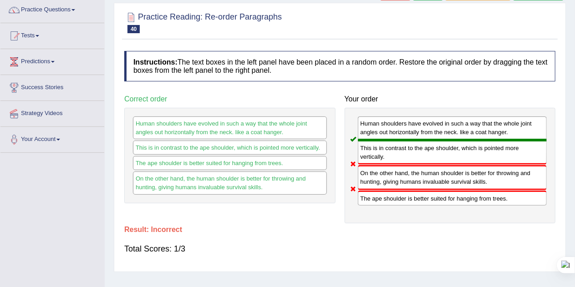
scroll to position [58, 0]
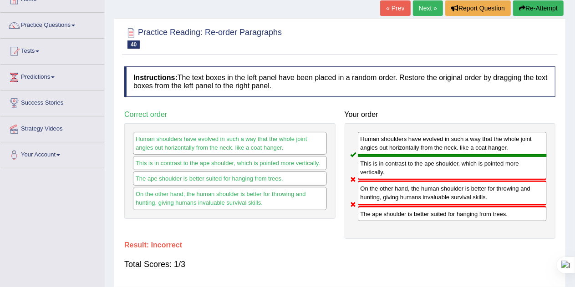
click at [536, 9] on button "Re-Attempt" at bounding box center [538, 7] width 51 height 15
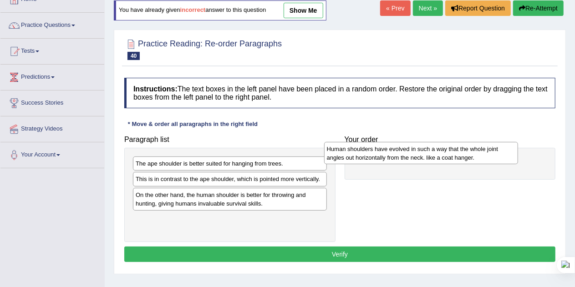
drag, startPoint x: 215, startPoint y: 223, endPoint x: 425, endPoint y: 153, distance: 221.6
click at [425, 153] on div "Human shoulders have evolved in such a way that the whole joint angles out hori…" at bounding box center [421, 153] width 194 height 23
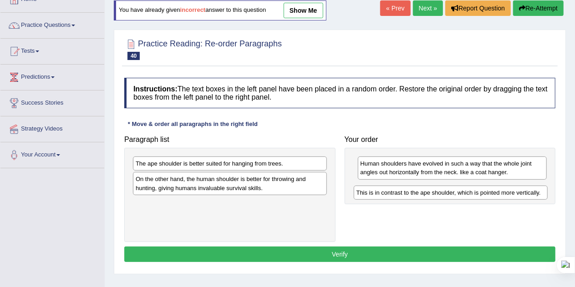
drag, startPoint x: 214, startPoint y: 178, endPoint x: 436, endPoint y: 191, distance: 222.4
click at [436, 191] on div "This is in contrast to the ape shoulder, which is pointed more vertically." at bounding box center [451, 193] width 194 height 14
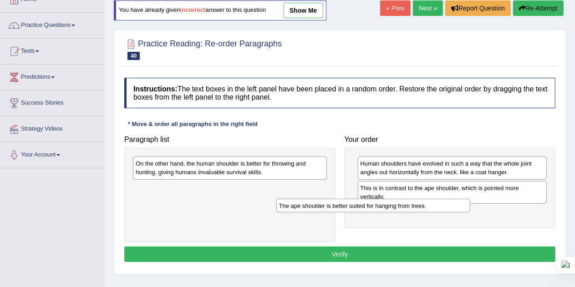
drag, startPoint x: 243, startPoint y: 161, endPoint x: 436, endPoint y: 202, distance: 197.8
click at [436, 202] on div "The ape shoulder is better suited for hanging from trees." at bounding box center [373, 206] width 194 height 14
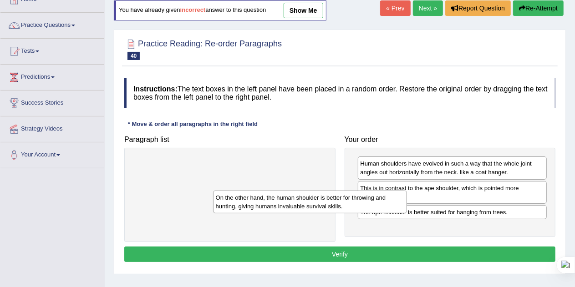
drag, startPoint x: 241, startPoint y: 168, endPoint x: 433, endPoint y: 212, distance: 197.0
click at [407, 212] on div "On the other hand, the human shoulder is better for throwing and hunting, givin…" at bounding box center [310, 202] width 194 height 23
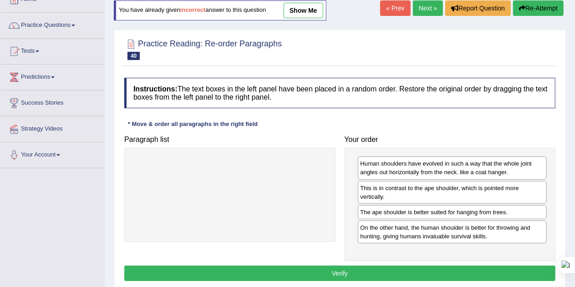
click at [346, 266] on button "Verify" at bounding box center [339, 273] width 431 height 15
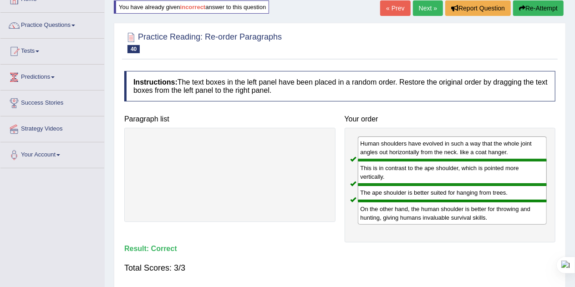
click at [429, 10] on link "Next »" at bounding box center [428, 7] width 30 height 15
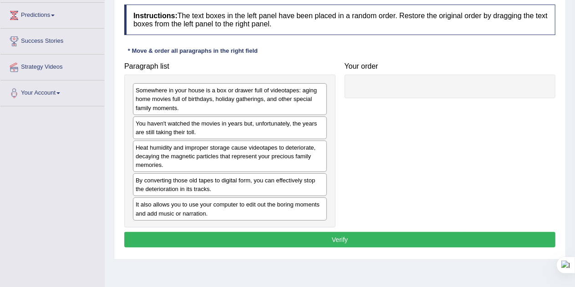
scroll to position [121, 0]
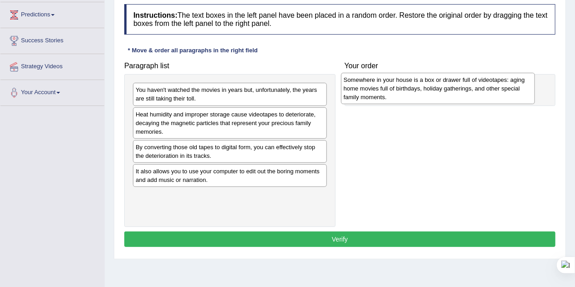
drag, startPoint x: 210, startPoint y: 97, endPoint x: 418, endPoint y: 87, distance: 208.2
click at [418, 87] on div "Somewhere in your house is a box or drawer full of videotapes: aging home movie…" at bounding box center [438, 88] width 194 height 31
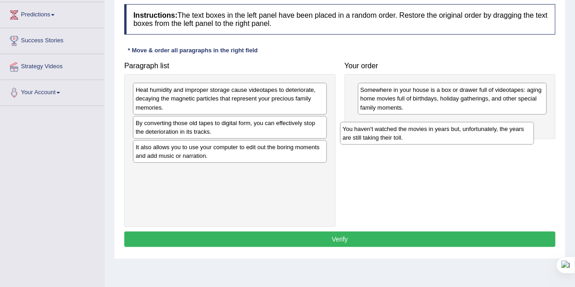
drag, startPoint x: 263, startPoint y: 93, endPoint x: 487, endPoint y: 122, distance: 226.3
click at [487, 122] on div "You haven't watched the movies in years but, unfortunately, the years are still…" at bounding box center [437, 133] width 194 height 23
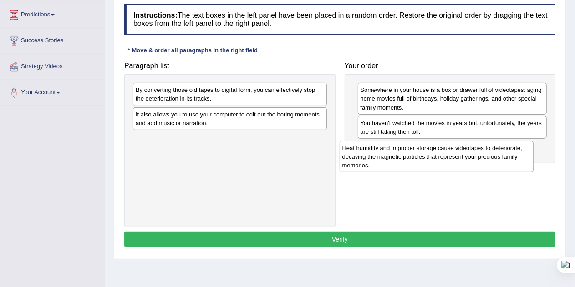
drag, startPoint x: 253, startPoint y: 96, endPoint x: 470, endPoint y: 152, distance: 223.1
click at [470, 152] on div "Heat humidity and improper storage cause videotapes to deteriorate, decaying th…" at bounding box center [436, 156] width 194 height 31
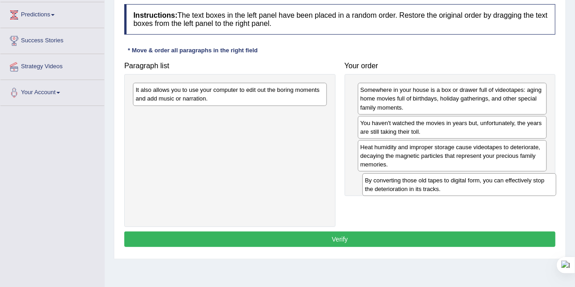
drag, startPoint x: 196, startPoint y: 97, endPoint x: 423, endPoint y: 186, distance: 244.2
click at [423, 186] on div "By converting those old tapes to digital form, you can effectively stop the det…" at bounding box center [459, 184] width 194 height 23
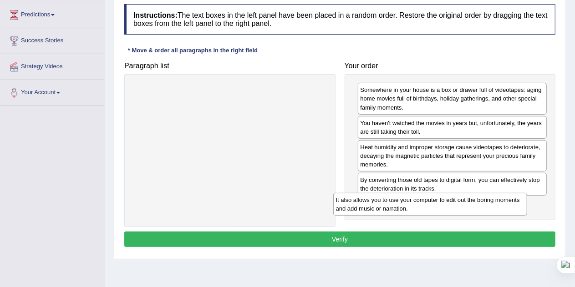
drag, startPoint x: 198, startPoint y: 95, endPoint x: 416, endPoint y: 217, distance: 249.3
click at [416, 216] on div "It also allows you to use your computer to edit out the boring moments and add …" at bounding box center [430, 204] width 194 height 23
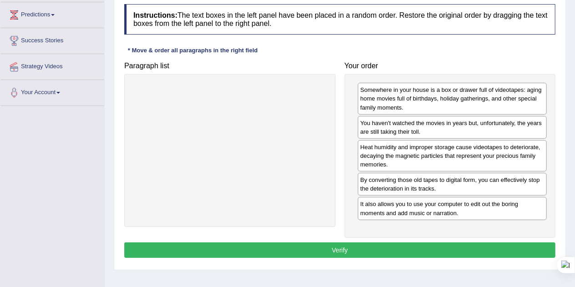
click at [350, 247] on button "Verify" at bounding box center [339, 250] width 431 height 15
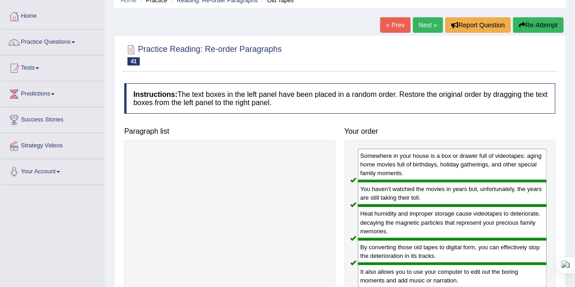
scroll to position [34, 0]
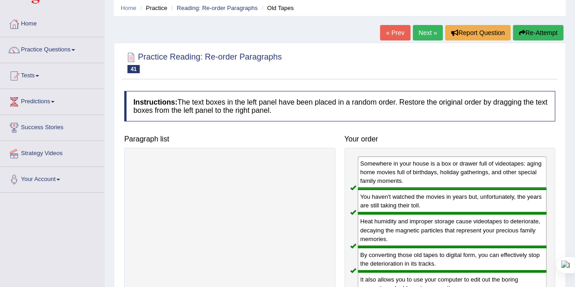
click at [424, 35] on link "Next »" at bounding box center [428, 32] width 30 height 15
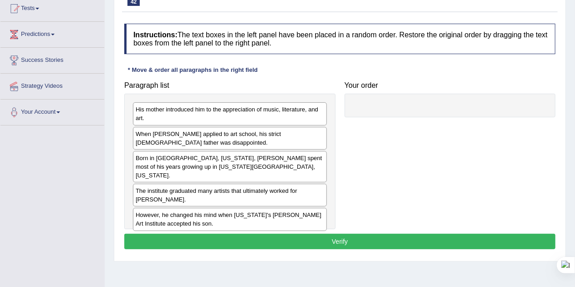
scroll to position [111, 0]
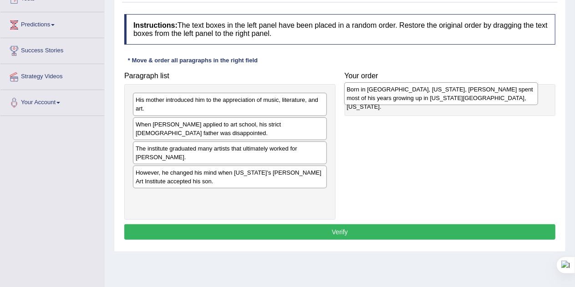
drag, startPoint x: 202, startPoint y: 153, endPoint x: 414, endPoint y: 94, distance: 219.1
click at [414, 94] on div "Born in Omaha, Nebraska, Ed Ruscha spent most of his years growing up in Oklaho…" at bounding box center [441, 93] width 194 height 23
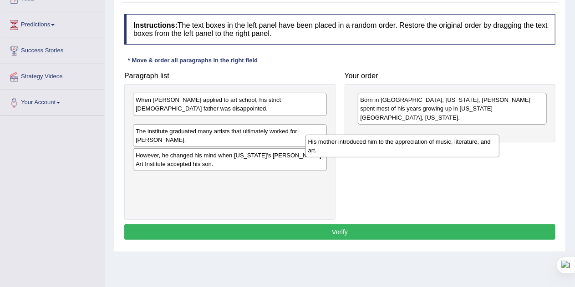
drag, startPoint x: 233, startPoint y: 106, endPoint x: 431, endPoint y: 135, distance: 201.0
click at [431, 135] on div "His mother introduced him to the appreciation of music, literature, and art." at bounding box center [402, 146] width 194 height 23
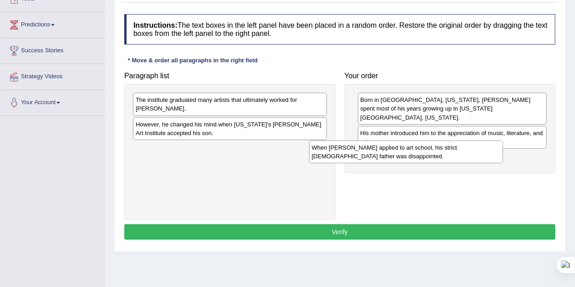
drag, startPoint x: 235, startPoint y: 105, endPoint x: 429, endPoint y: 153, distance: 199.7
click at [429, 153] on div "When Ed Ruscha applied to art school, his strict Roman Catholic father was disa…" at bounding box center [406, 152] width 194 height 23
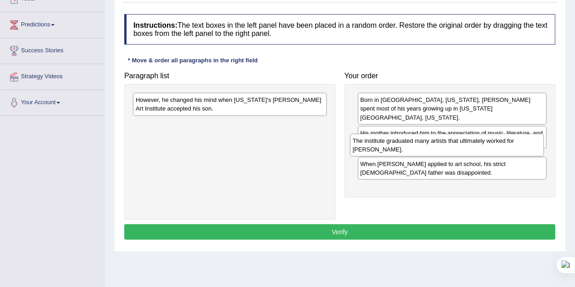
drag, startPoint x: 217, startPoint y: 103, endPoint x: 434, endPoint y: 145, distance: 220.1
click at [434, 145] on div "The institute graduated many artists that ultimately worked for Walt Disney." at bounding box center [447, 145] width 194 height 23
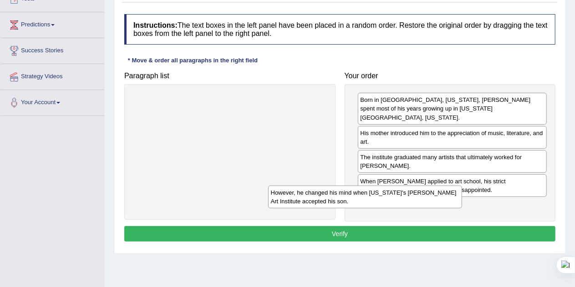
drag, startPoint x: 263, startPoint y: 108, endPoint x: 457, endPoint y: 211, distance: 219.8
click at [457, 208] on div "However, he changed his mind when California's Chouinard Art Institute accepted…" at bounding box center [365, 197] width 194 height 23
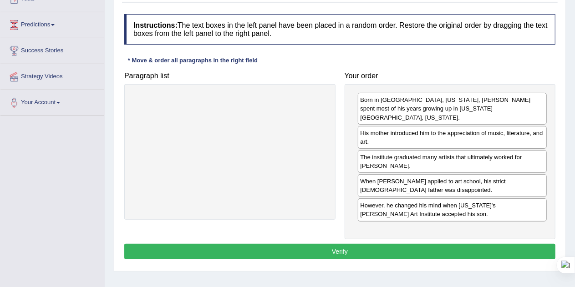
click at [348, 244] on button "Verify" at bounding box center [339, 251] width 431 height 15
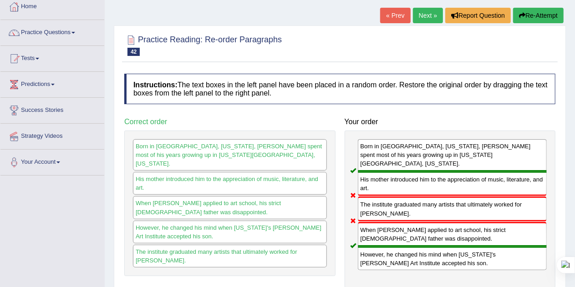
scroll to position [26, 0]
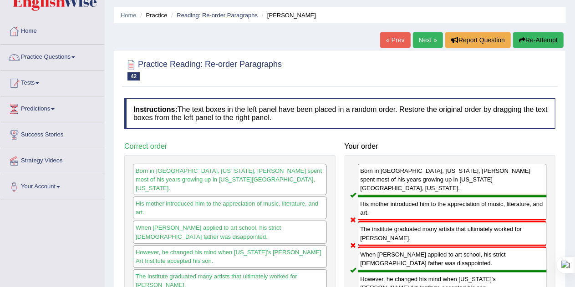
click at [529, 38] on button "Re-Attempt" at bounding box center [538, 39] width 51 height 15
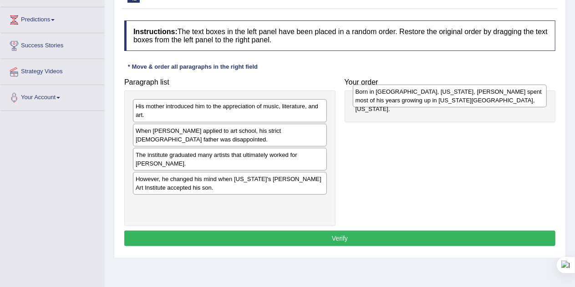
drag, startPoint x: 195, startPoint y: 162, endPoint x: 415, endPoint y: 99, distance: 228.4
click at [415, 99] on div "Born in [GEOGRAPHIC_DATA], [US_STATE], [PERSON_NAME] spent most of his years gr…" at bounding box center [450, 96] width 194 height 23
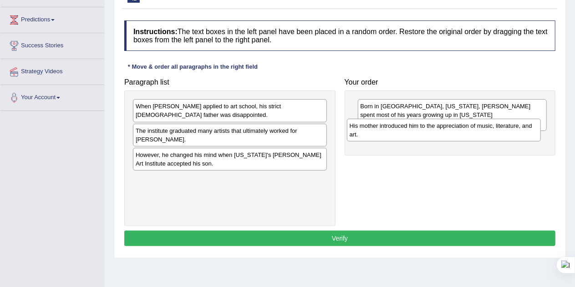
drag, startPoint x: 246, startPoint y: 109, endPoint x: 460, endPoint y: 129, distance: 214.7
click at [460, 129] on div "His mother introduced him to the appreciation of music, literature, and art." at bounding box center [444, 130] width 194 height 23
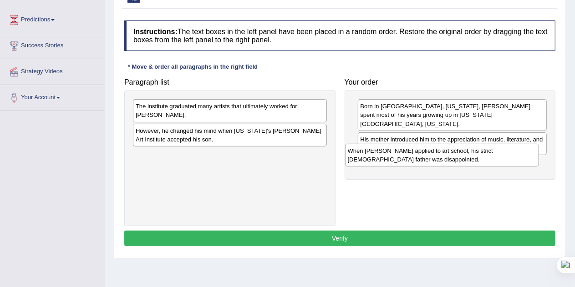
drag, startPoint x: 193, startPoint y: 118, endPoint x: 405, endPoint y: 162, distance: 216.7
click at [405, 162] on div "When [PERSON_NAME] applied to art school, his strict [DEMOGRAPHIC_DATA] father …" at bounding box center [442, 155] width 194 height 23
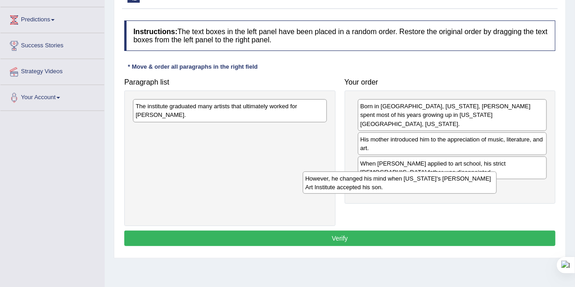
drag, startPoint x: 179, startPoint y: 134, endPoint x: 370, endPoint y: 185, distance: 197.7
click at [370, 185] on div "However, he changed his mind when [US_STATE]'s [PERSON_NAME] Art Institute acce…" at bounding box center [400, 183] width 194 height 23
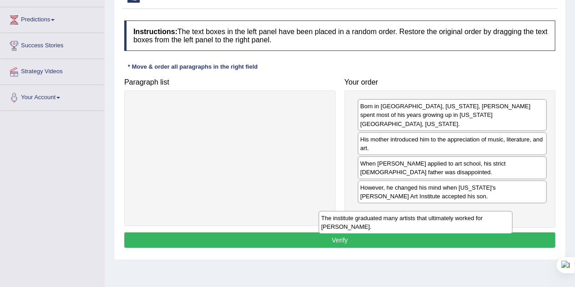
drag, startPoint x: 166, startPoint y: 114, endPoint x: 379, endPoint y: 212, distance: 234.5
click at [379, 212] on div "The institute graduated many artists that ultimately worked for [PERSON_NAME]." at bounding box center [415, 222] width 194 height 23
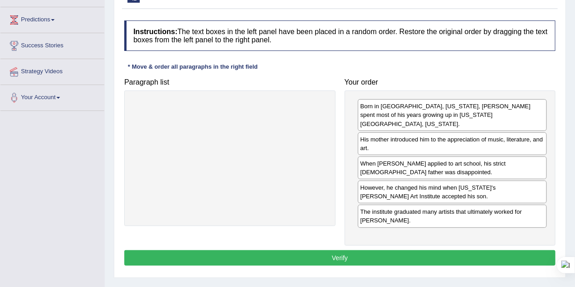
click at [314, 250] on button "Verify" at bounding box center [339, 257] width 431 height 15
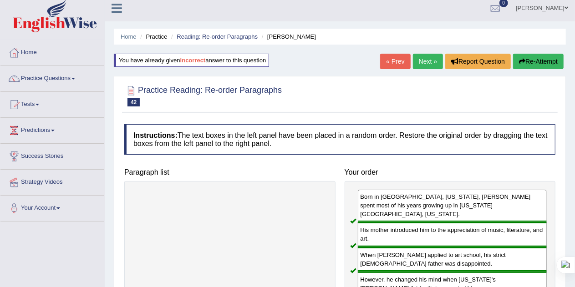
scroll to position [3, 0]
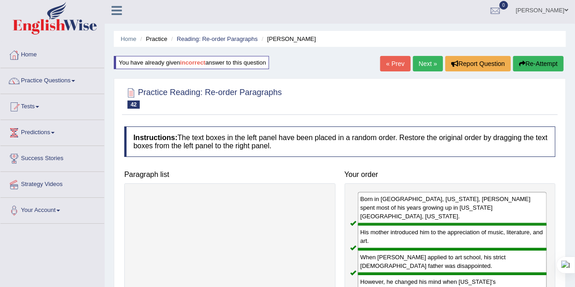
click at [430, 62] on link "Next »" at bounding box center [428, 63] width 30 height 15
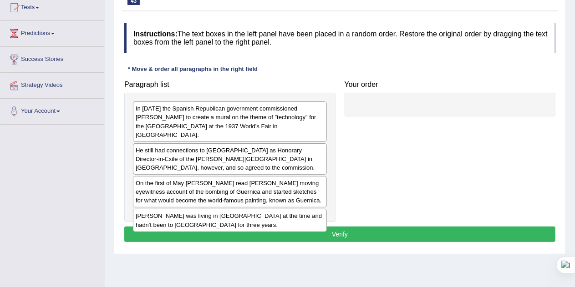
scroll to position [103, 0]
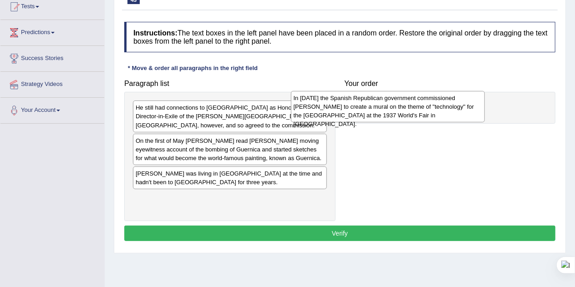
drag, startPoint x: 234, startPoint y: 115, endPoint x: 435, endPoint y: 106, distance: 200.9
click at [435, 106] on div "In January 1937 the Spanish Republican government commissioned Pablo Picasso to…" at bounding box center [388, 106] width 194 height 31
